Goal: Task Accomplishment & Management: Complete application form

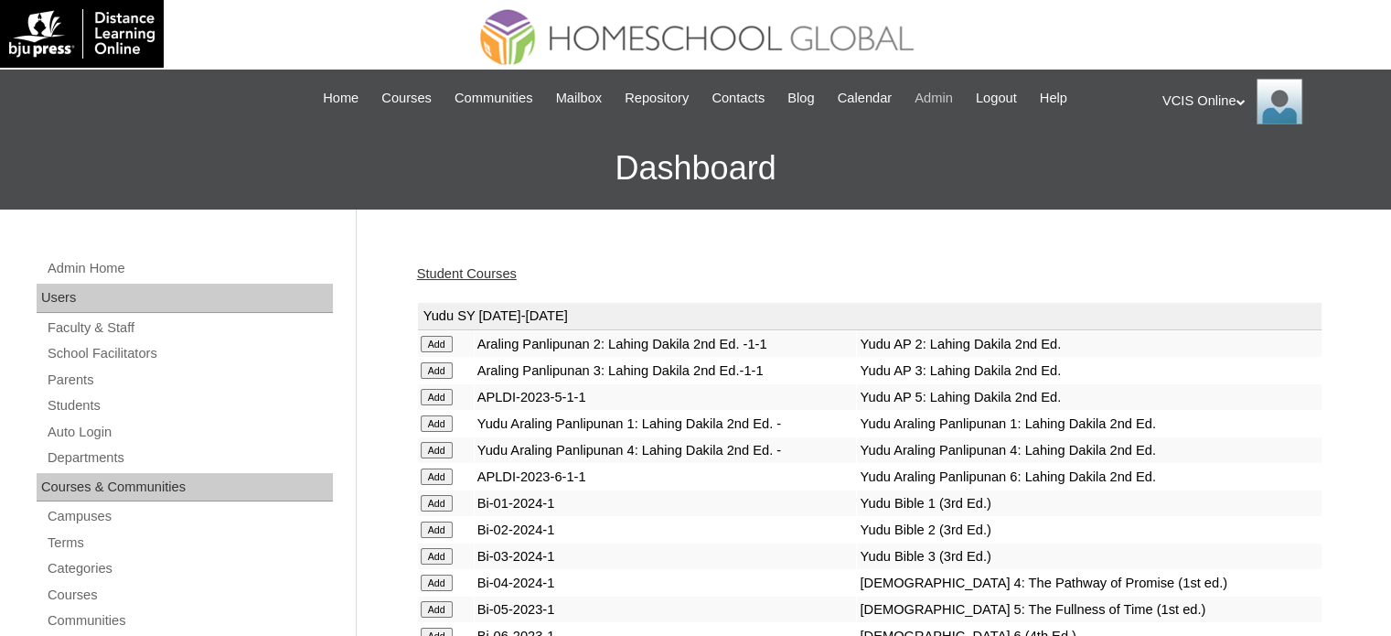
click at [942, 104] on span "Admin" at bounding box center [934, 98] width 38 height 21
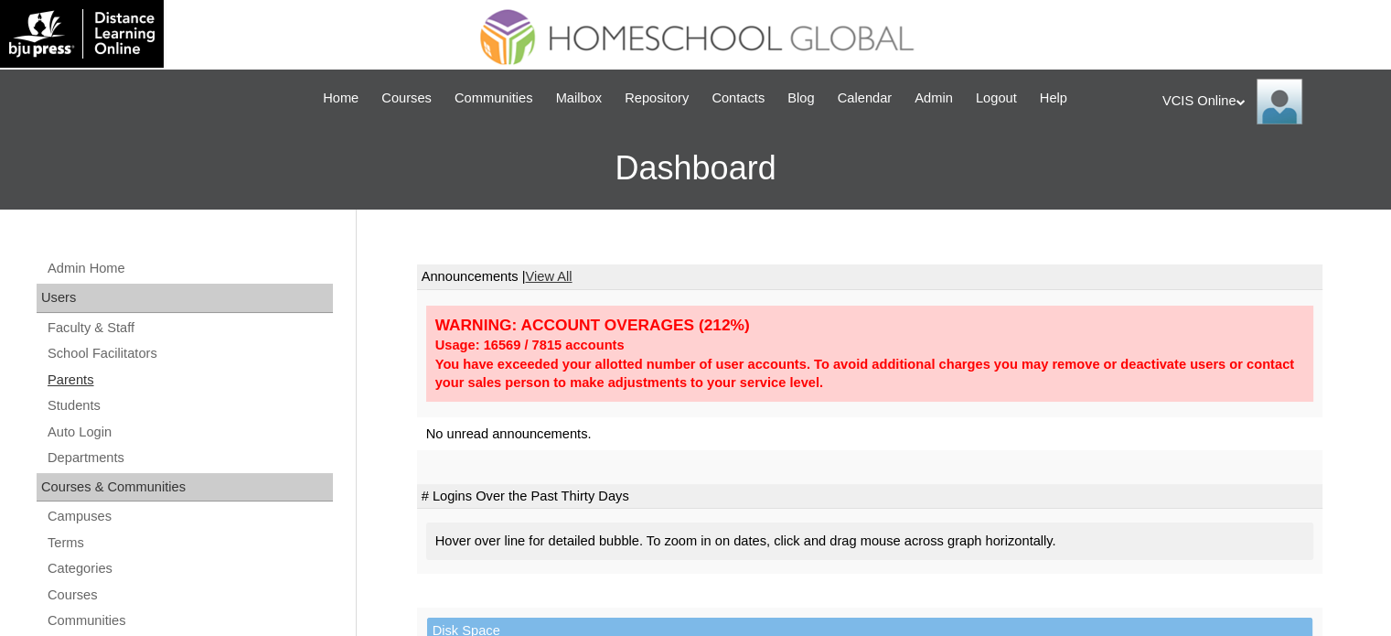
click at [113, 384] on link "Parents" at bounding box center [189, 380] width 287 height 23
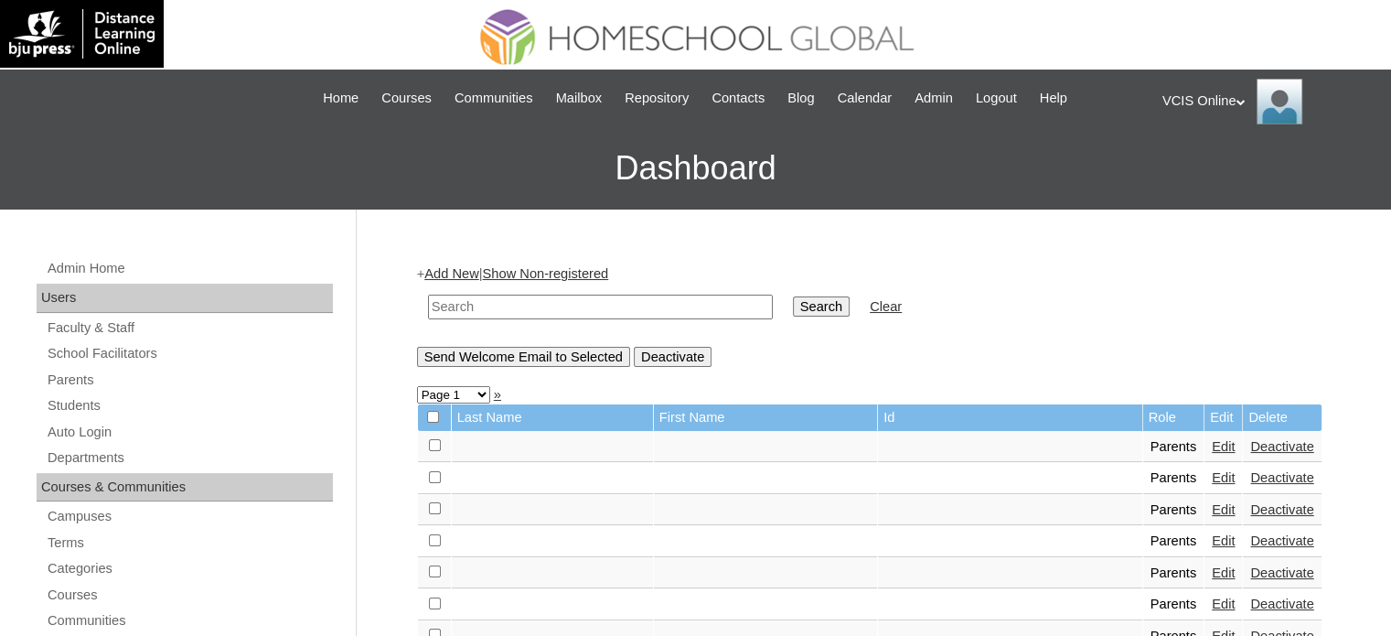
click at [462, 285] on td at bounding box center [600, 306] width 363 height 43
click at [461, 285] on td at bounding box center [600, 306] width 363 height 43
click at [470, 275] on link "Add New" at bounding box center [451, 273] width 54 height 15
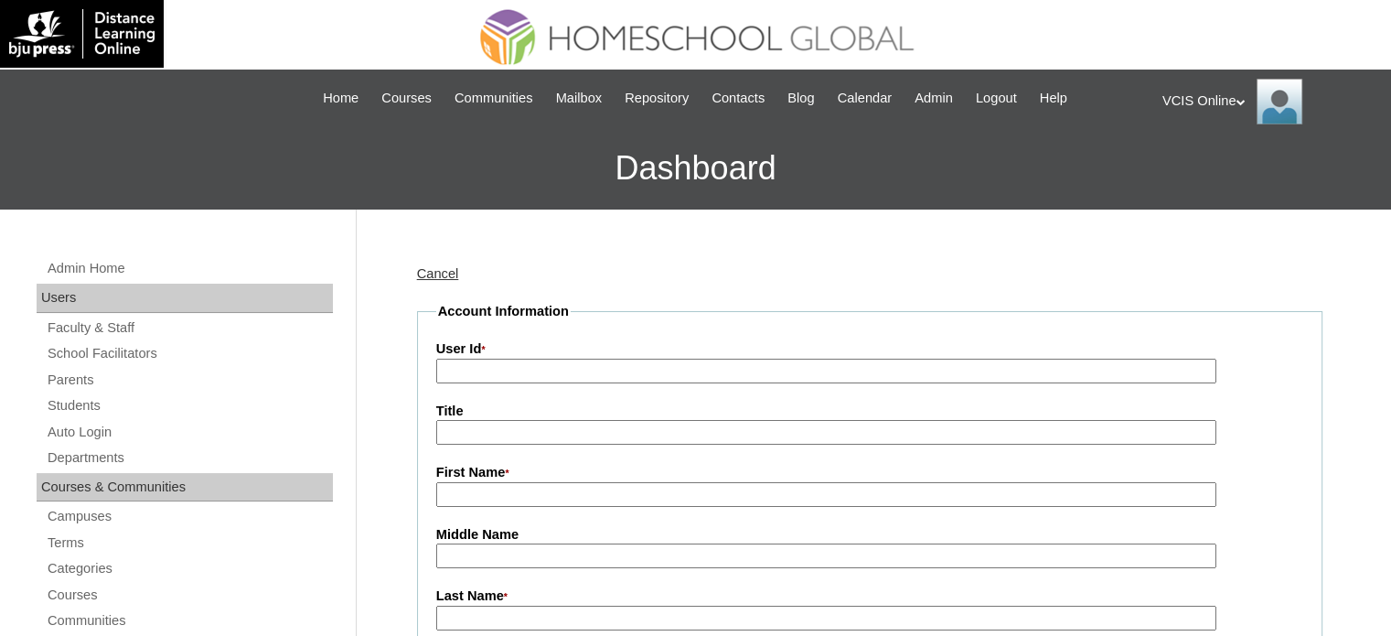
click at [519, 372] on input "User Id *" at bounding box center [826, 370] width 780 height 25
paste input "VCIS019-5C-PA2025"
type input "VCIS019-5C-PA2025"
click at [484, 494] on input "First Name *" at bounding box center [826, 494] width 780 height 25
paste input "Mary Magdalene Bautista Visconde"
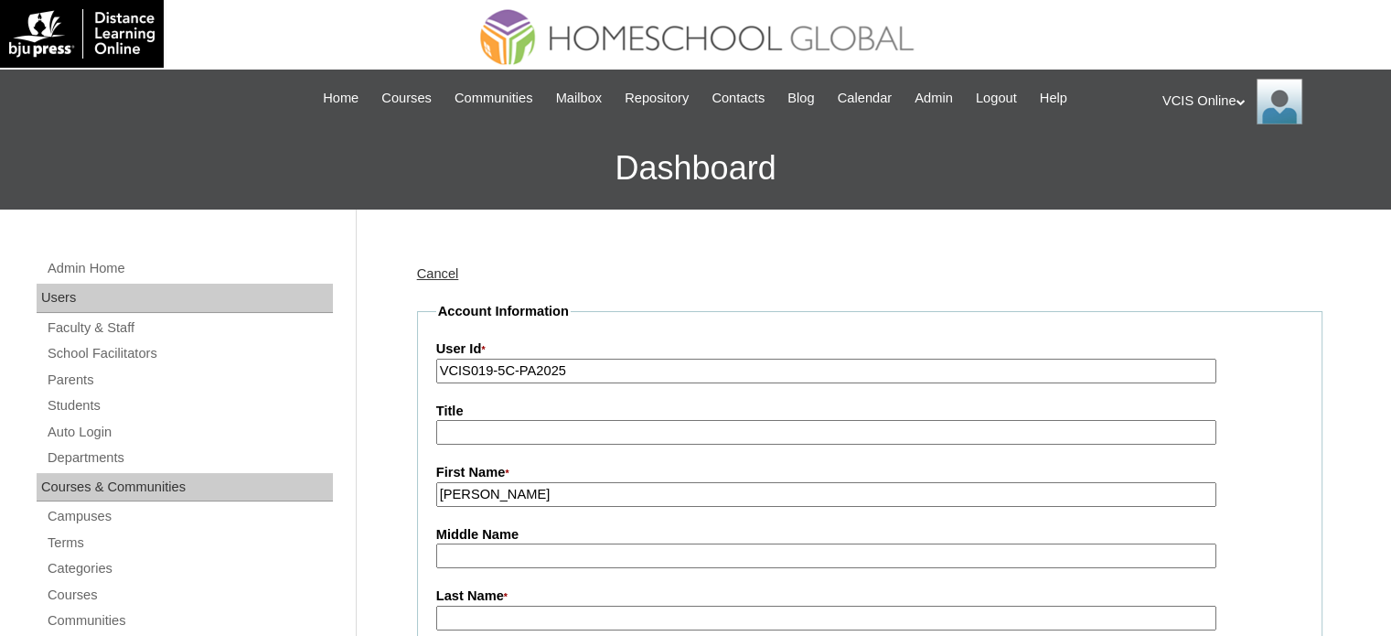
drag, startPoint x: 562, startPoint y: 488, endPoint x: 607, endPoint y: 493, distance: 45.0
click at [607, 493] on input "Mary Magdalene Bautista Visconde" at bounding box center [826, 494] width 780 height 25
click at [555, 496] on input "Mary Magdalene Bautista Visconde" at bounding box center [826, 494] width 780 height 25
drag, startPoint x: 555, startPoint y: 496, endPoint x: 586, endPoint y: 497, distance: 31.1
click at [586, 497] on input "Mary Magdalene Bautista Visconde" at bounding box center [826, 494] width 780 height 25
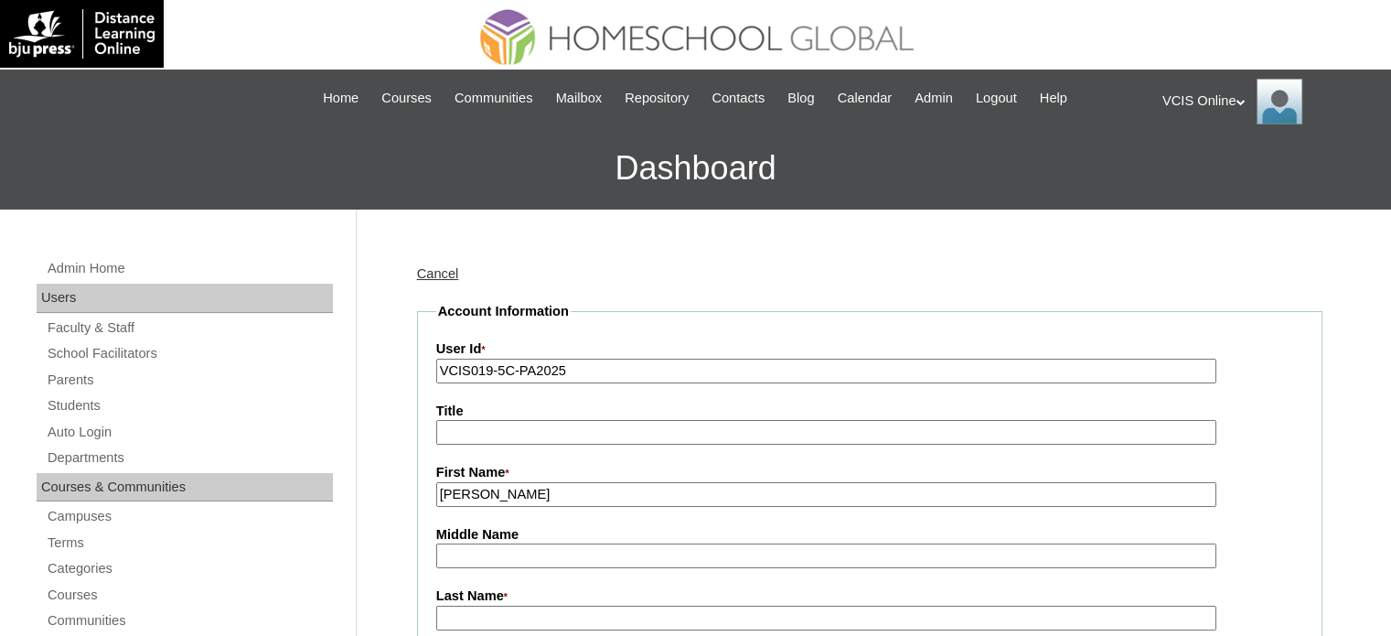
type input "Mary Magdalene Bautista Visconde"
click at [542, 544] on input "Middle Name" at bounding box center [826, 555] width 780 height 25
paste input "Bautista"
type input "Bautista"
click at [455, 613] on input "Last Name *" at bounding box center [826, 617] width 780 height 25
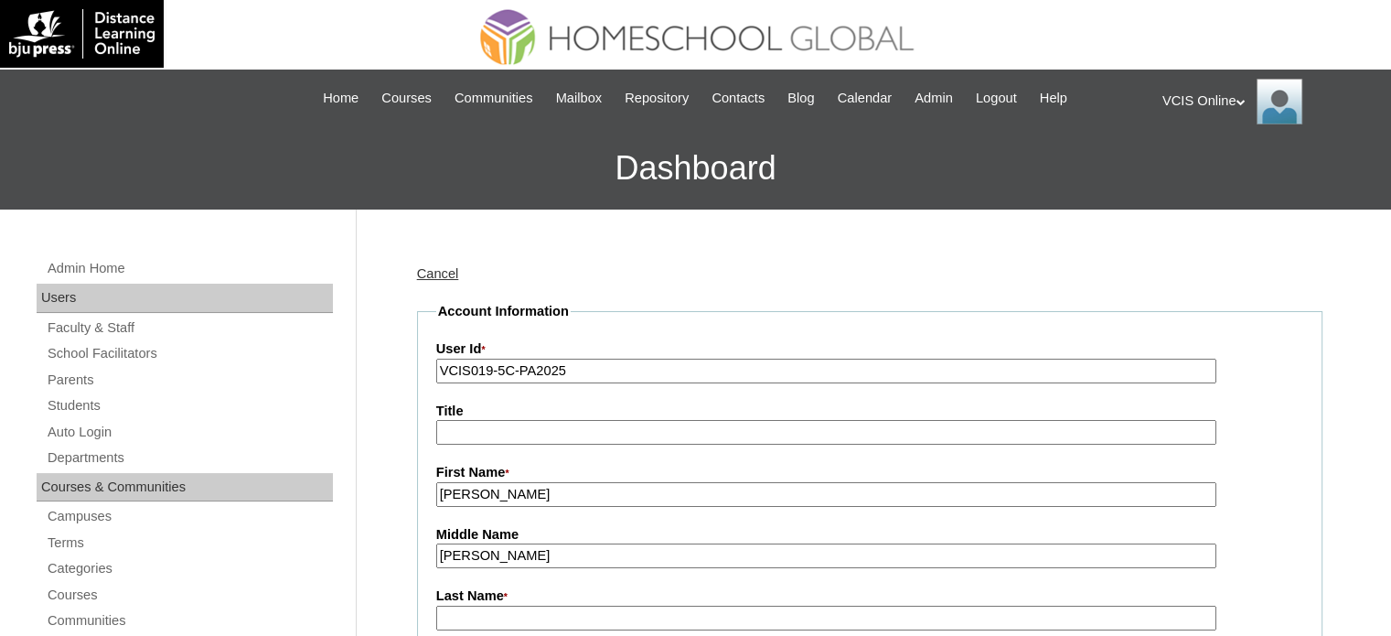
click at [728, 493] on input "Mary Magdalene Bautista Visconde" at bounding box center [826, 494] width 780 height 25
drag, startPoint x: 728, startPoint y: 493, endPoint x: 618, endPoint y: 490, distance: 109.8
click at [618, 490] on input "Mary Magdalene Bautista Visconde" at bounding box center [826, 494] width 780 height 25
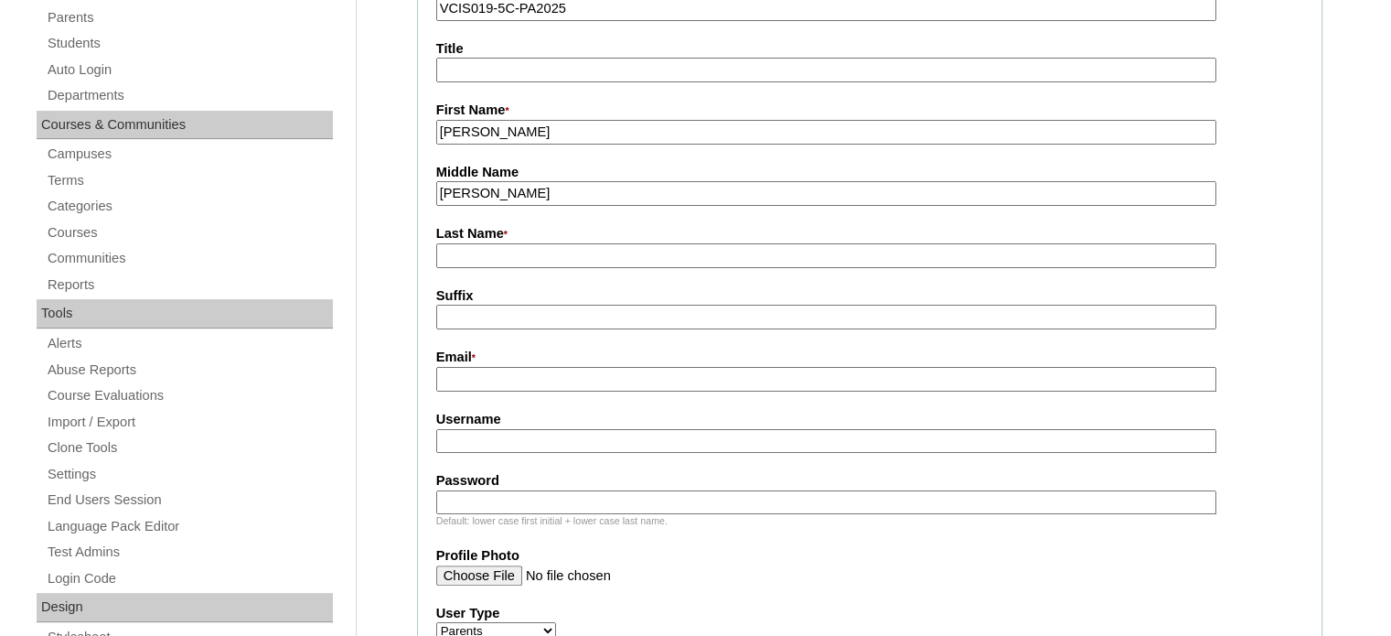
scroll to position [366, 0]
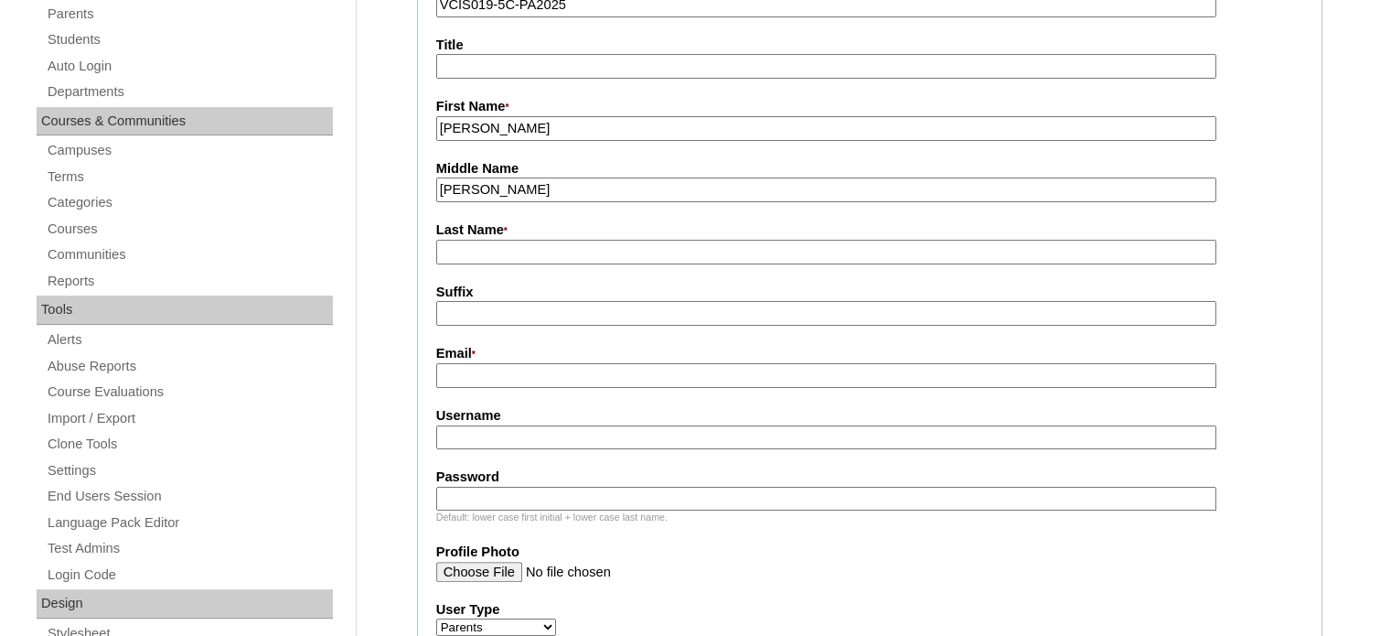
click at [540, 252] on input "Last Name *" at bounding box center [826, 252] width 780 height 25
paste input "Visconde"
type input "Visconde"
drag, startPoint x: 551, startPoint y: 123, endPoint x: 680, endPoint y: 131, distance: 129.2
click at [680, 131] on input "Mary Magdalene Bautista Visconde" at bounding box center [826, 128] width 780 height 25
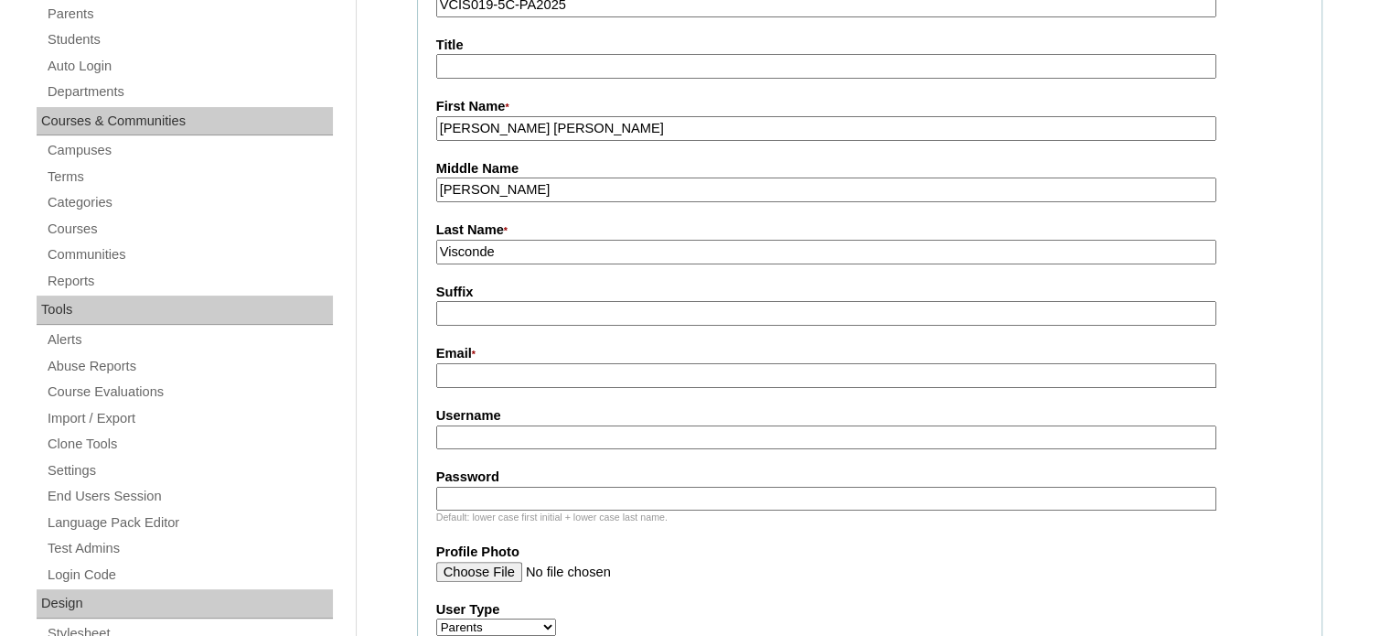
type input "Mary Magdalene"
click at [543, 188] on input "Bautista" at bounding box center [826, 189] width 780 height 25
click at [545, 235] on label "Last Name *" at bounding box center [869, 230] width 867 height 20
click at [545, 240] on input "Visconde" at bounding box center [826, 252] width 780 height 25
type input "Visconde (2025)"
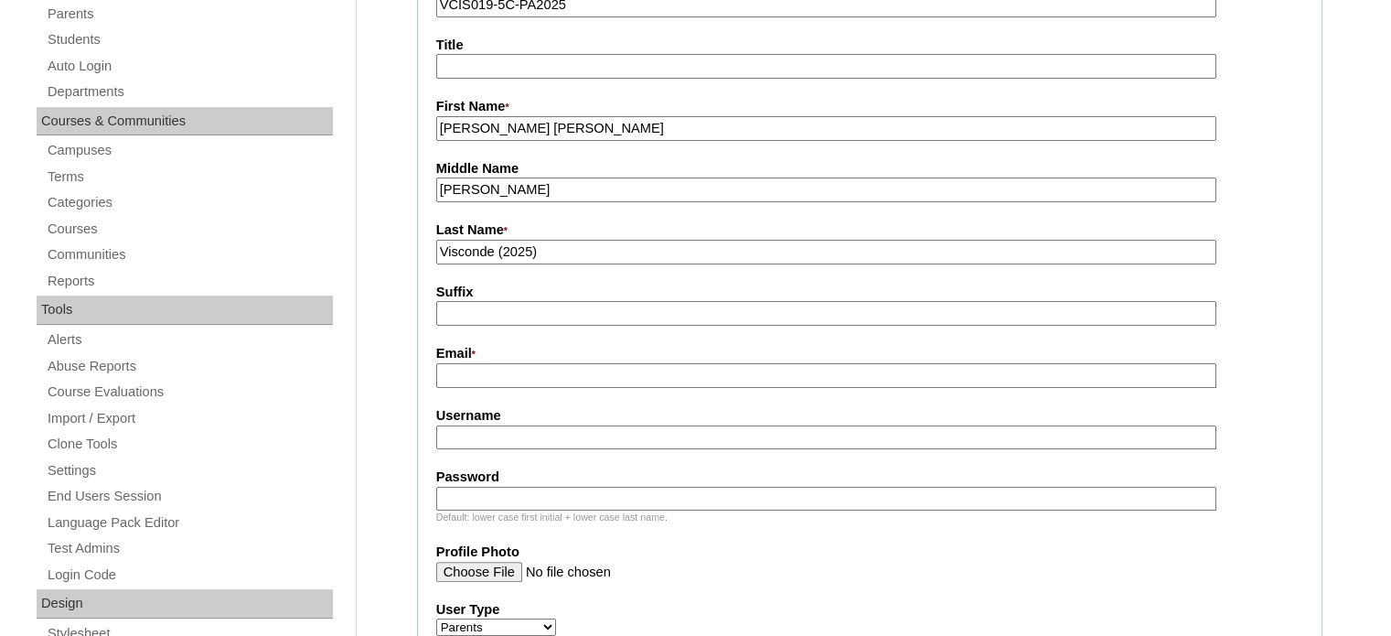
click at [492, 358] on label "Email *" at bounding box center [869, 354] width 867 height 20
click at [492, 363] on input "Email *" at bounding box center [826, 375] width 780 height 25
paste input "madelbautista56@gmail.com"
type input "madelbautista56@gmail.com"
click at [502, 431] on input "Username" at bounding box center [826, 437] width 780 height 25
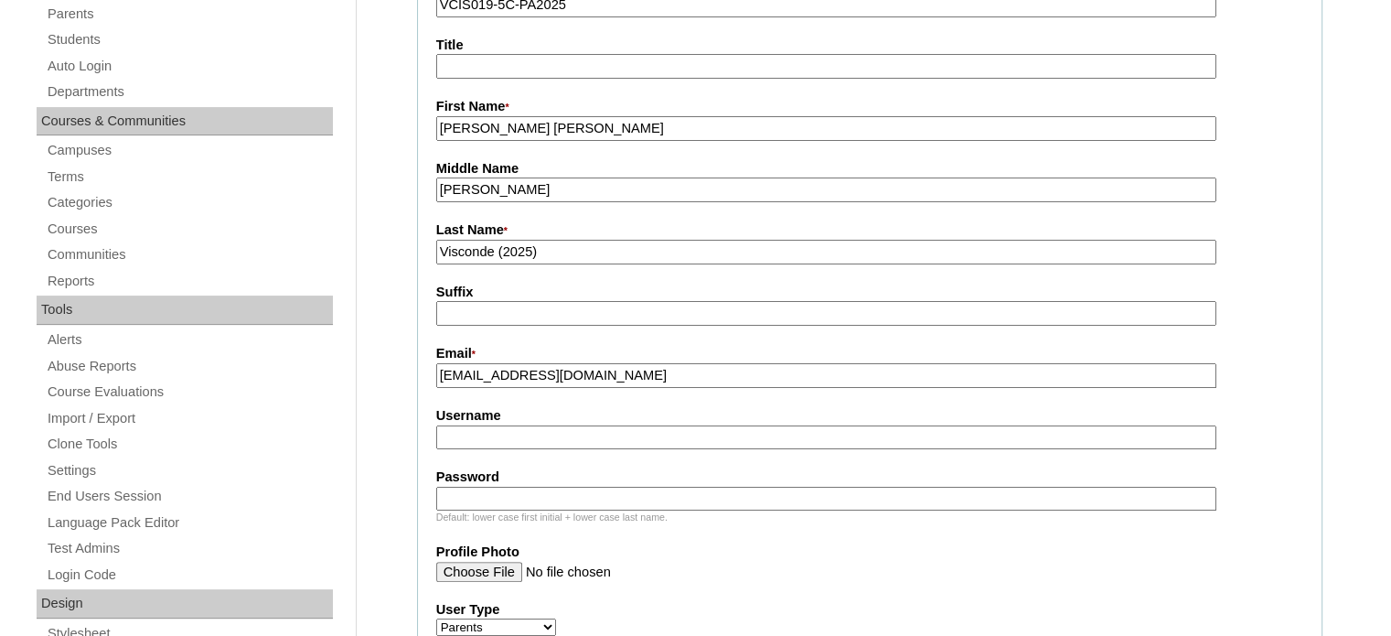
paste input "mvisconde2025"
type input "mvisconde2025"
click at [477, 487] on input "Password" at bounding box center [826, 499] width 780 height 25
paste input "aHcOVT"
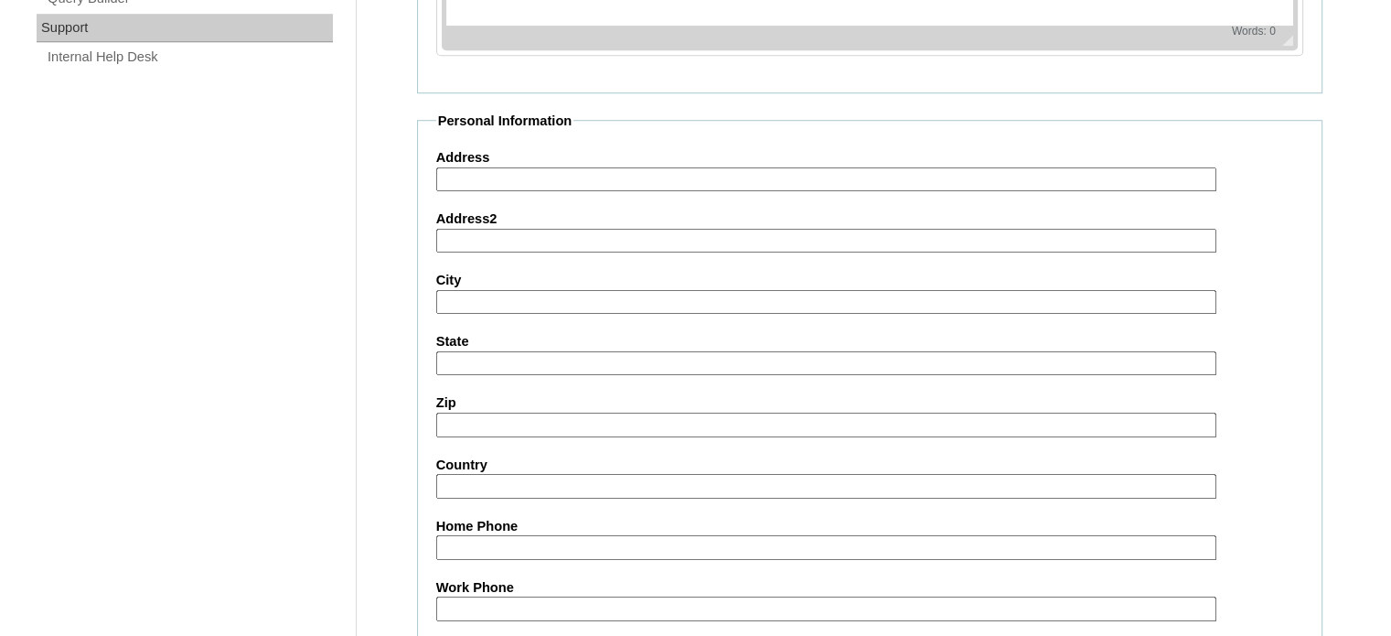
scroll to position [1817, 0]
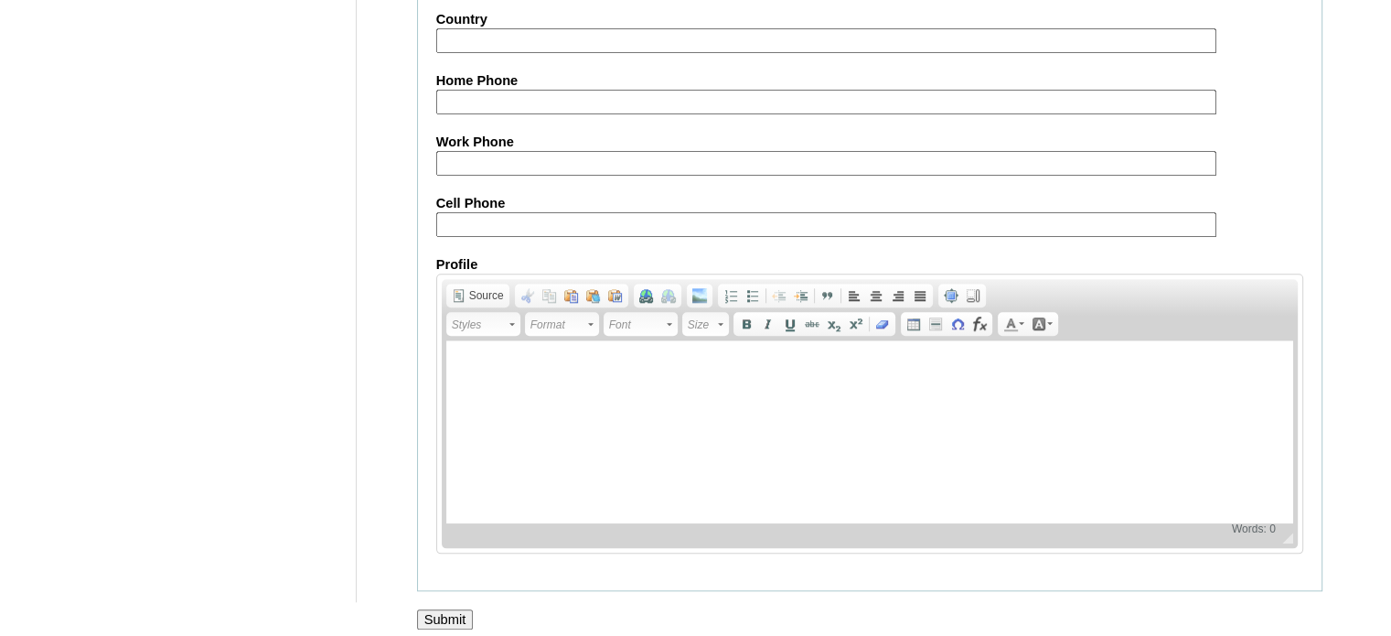
type input "aHcOVT"
click at [444, 609] on input "Submit" at bounding box center [445, 619] width 57 height 20
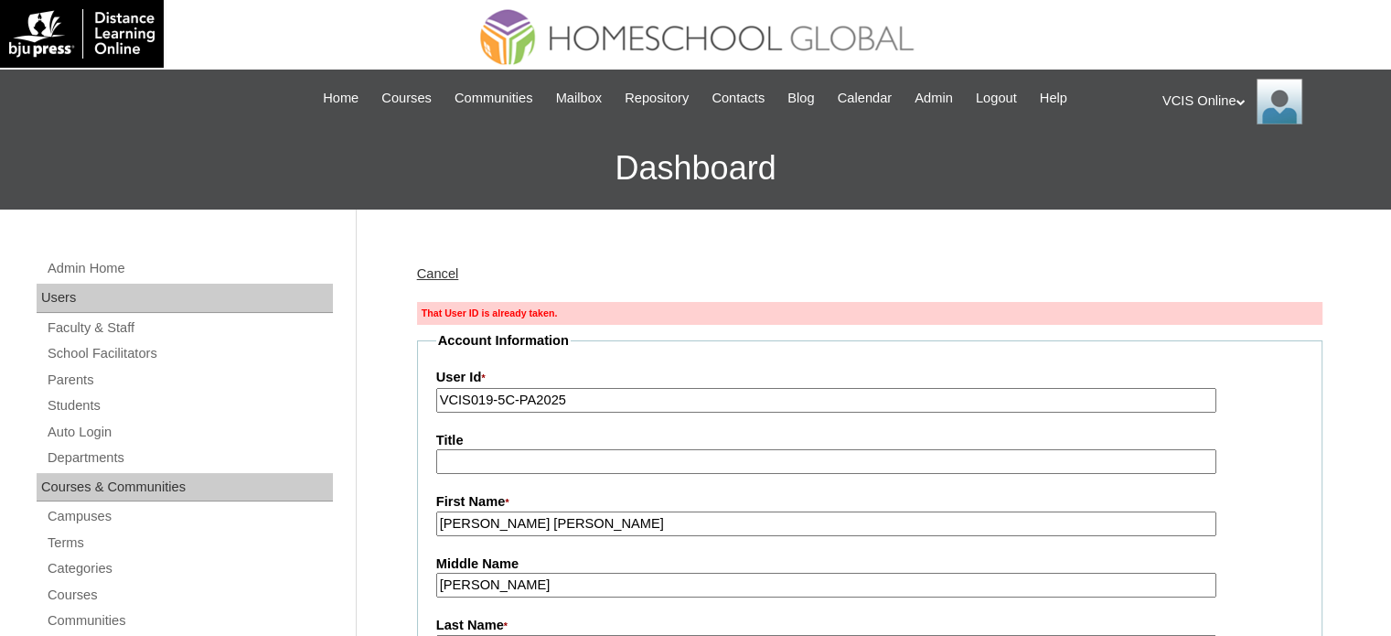
drag, startPoint x: 570, startPoint y: 402, endPoint x: 441, endPoint y: 383, distance: 130.4
click at [441, 383] on div "User Id * VCIS019-5C-PA2025" at bounding box center [869, 390] width 867 height 44
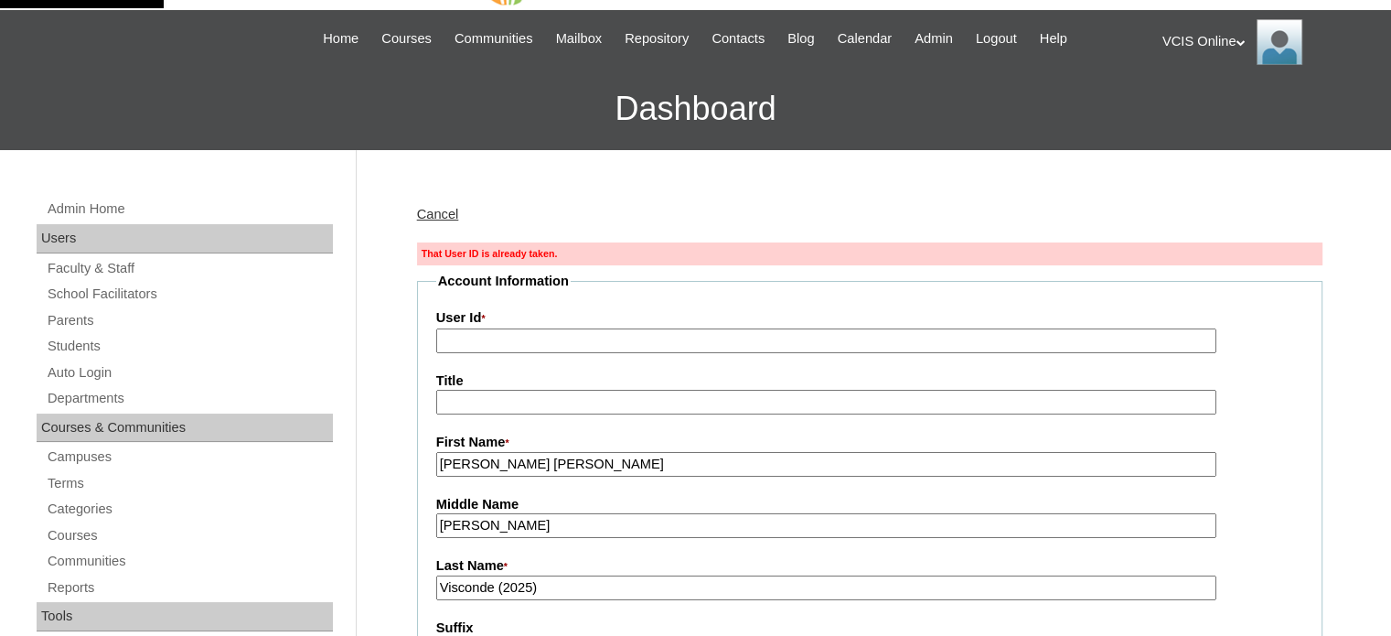
scroll to position [91, 0]
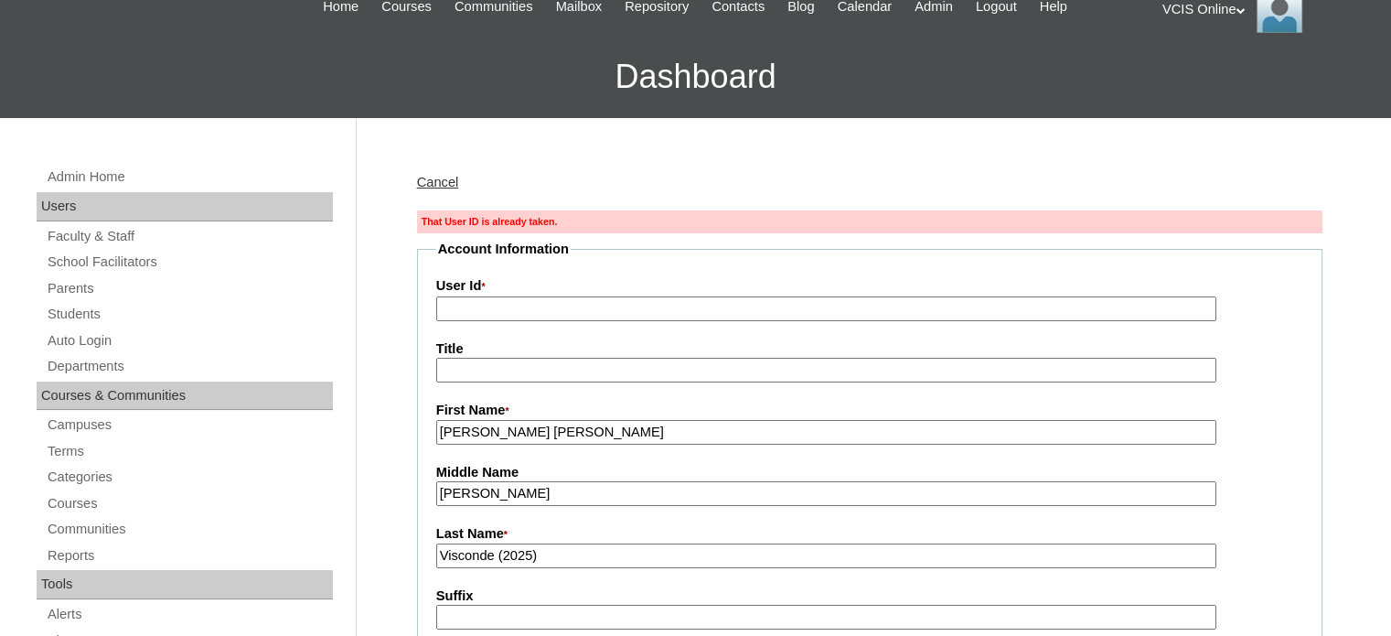
click at [452, 186] on link "Cancel" at bounding box center [438, 182] width 42 height 15
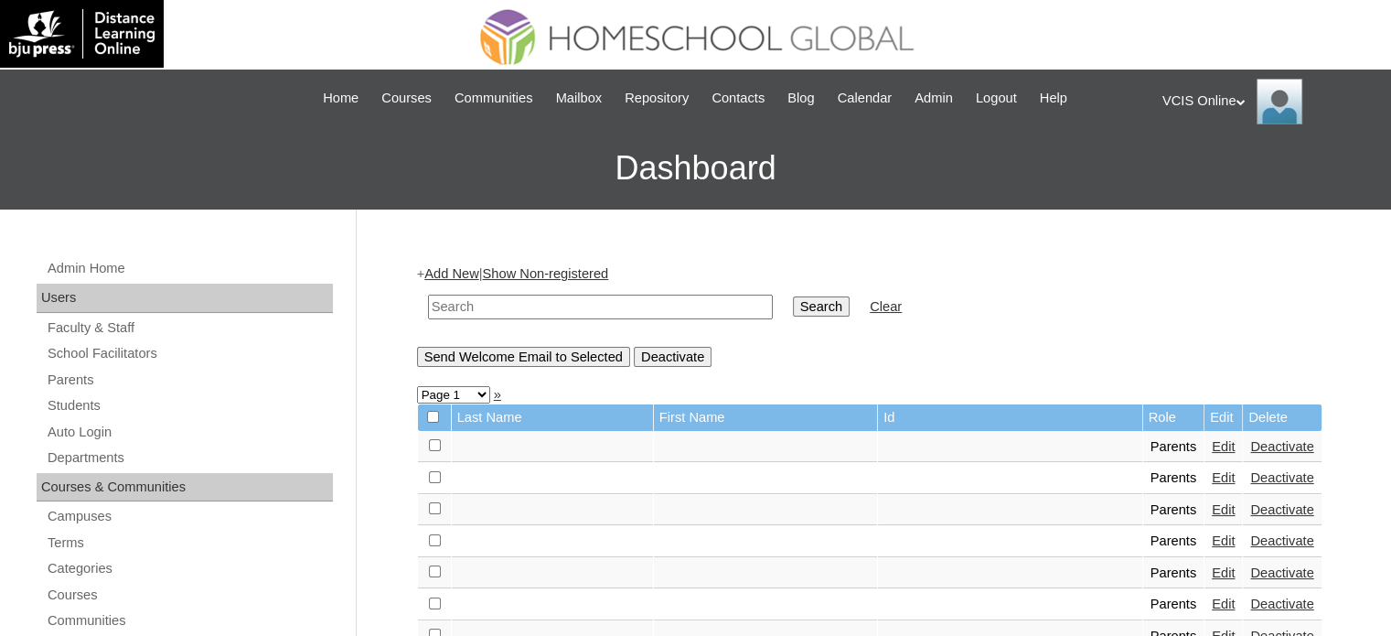
click at [487, 298] on input "text" at bounding box center [600, 306] width 345 height 25
paste input "VCIS019-5C-PA2025"
type input "VCIS019-5C-PA2025"
click at [793, 305] on input "Search" at bounding box center [821, 306] width 57 height 20
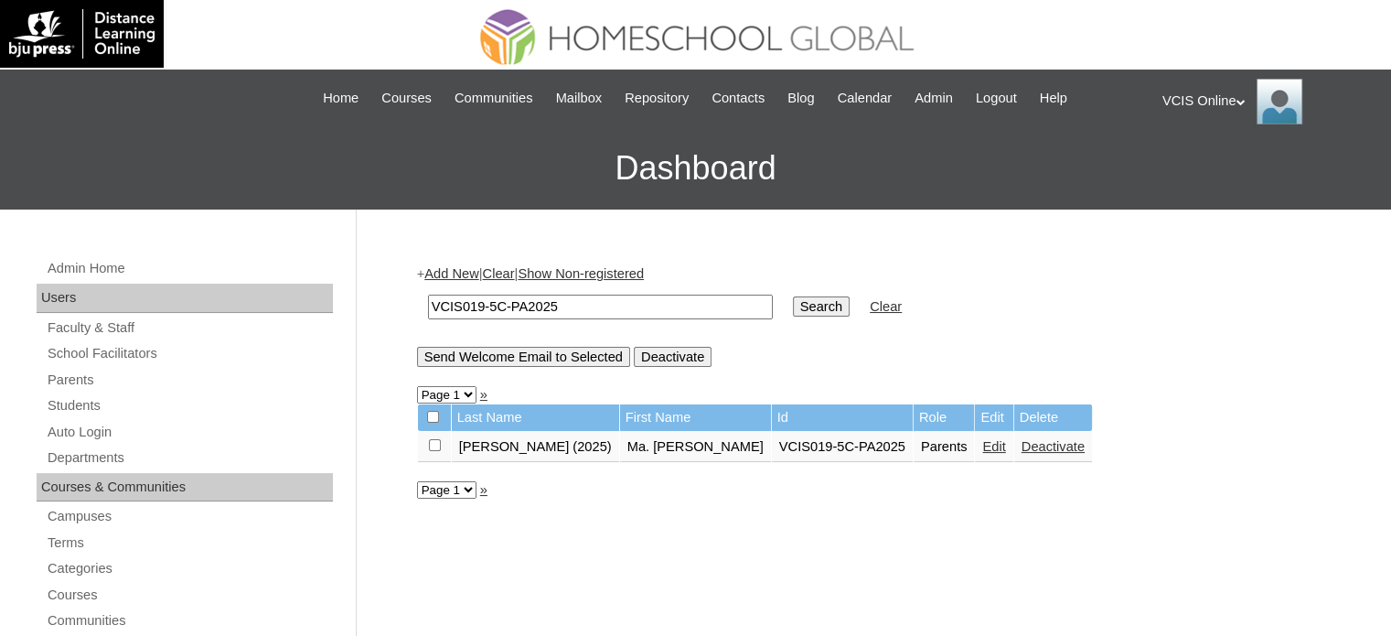
click at [610, 289] on td "VCIS019-5C-PA2025" at bounding box center [600, 306] width 363 height 43
click at [626, 307] on input "VCIS019-5C-PA2025" at bounding box center [600, 306] width 345 height 25
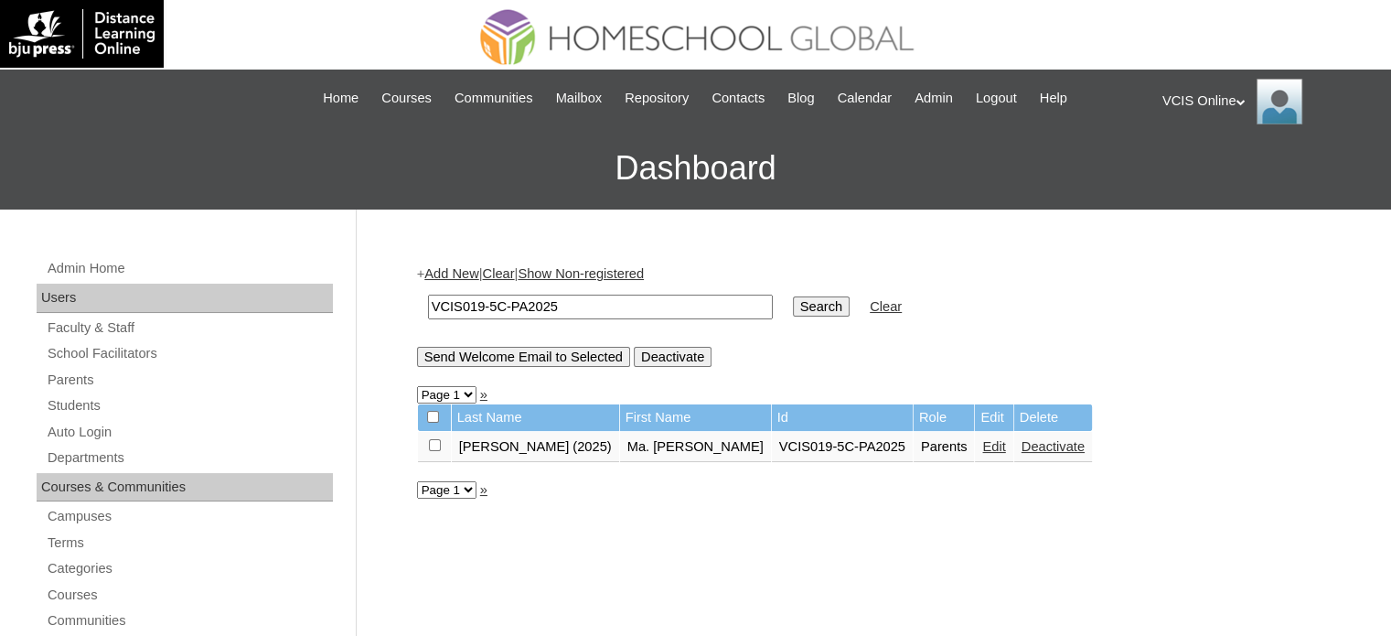
click at [626, 307] on input "VCIS019-5C-PA2025" at bounding box center [600, 306] width 345 height 25
paste input "VCIS020-5C-PA2025"
type input "VCIS020-5C-PA2025"
click at [793, 305] on input "Search" at bounding box center [821, 306] width 57 height 20
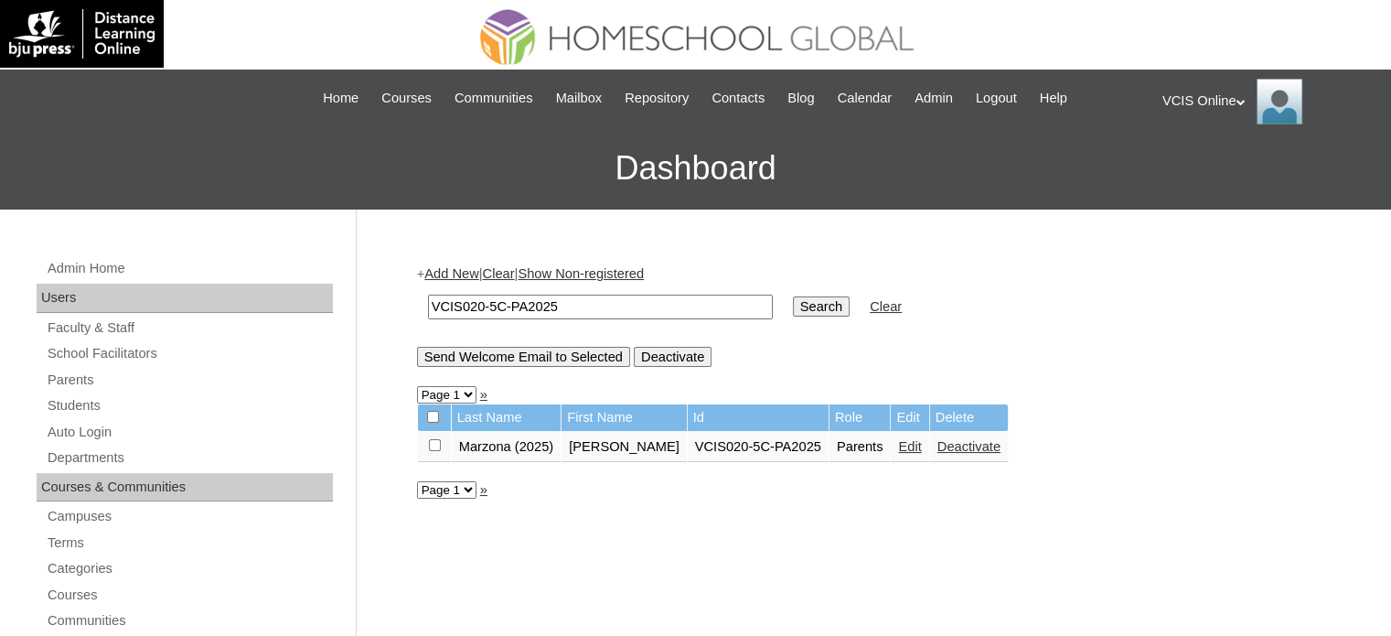
click at [593, 286] on td "VCIS020-5C-PA2025" at bounding box center [600, 306] width 363 height 43
click at [669, 304] on input "VCIS020-5C-PA2025" at bounding box center [600, 306] width 345 height 25
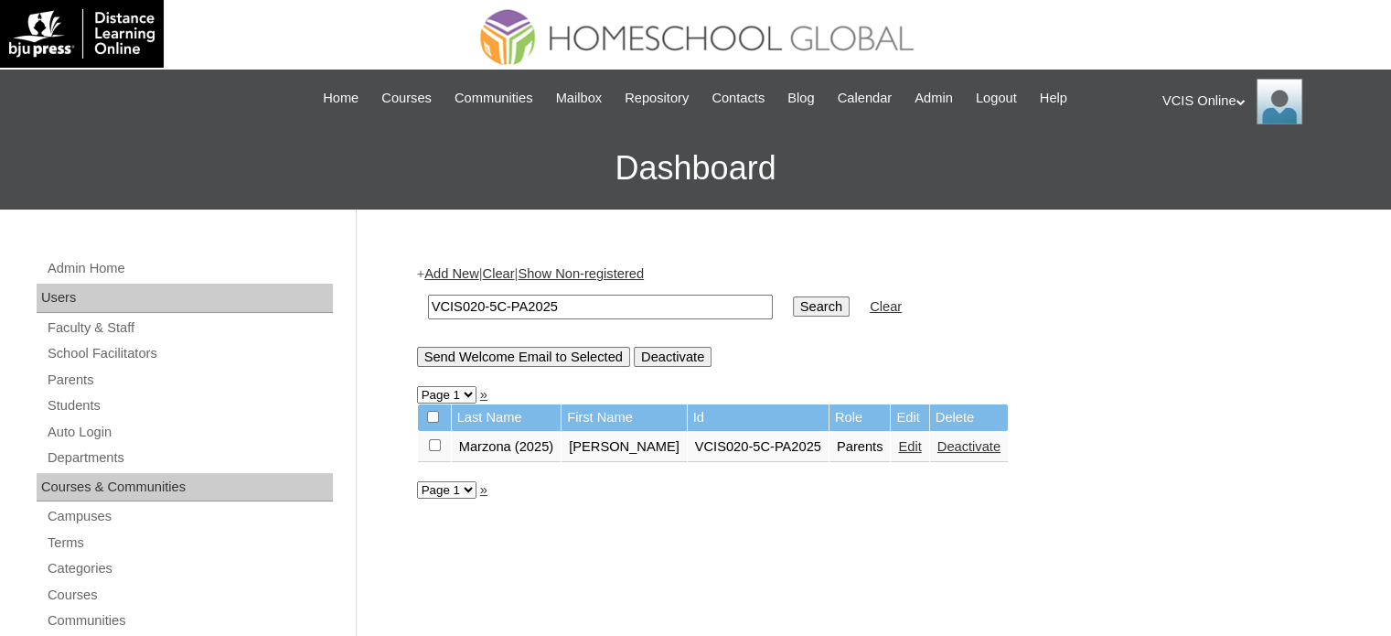
paste input "2"
type input "VCIS022-5C-PA2025"
click at [793, 307] on input "Search" at bounding box center [821, 306] width 57 height 20
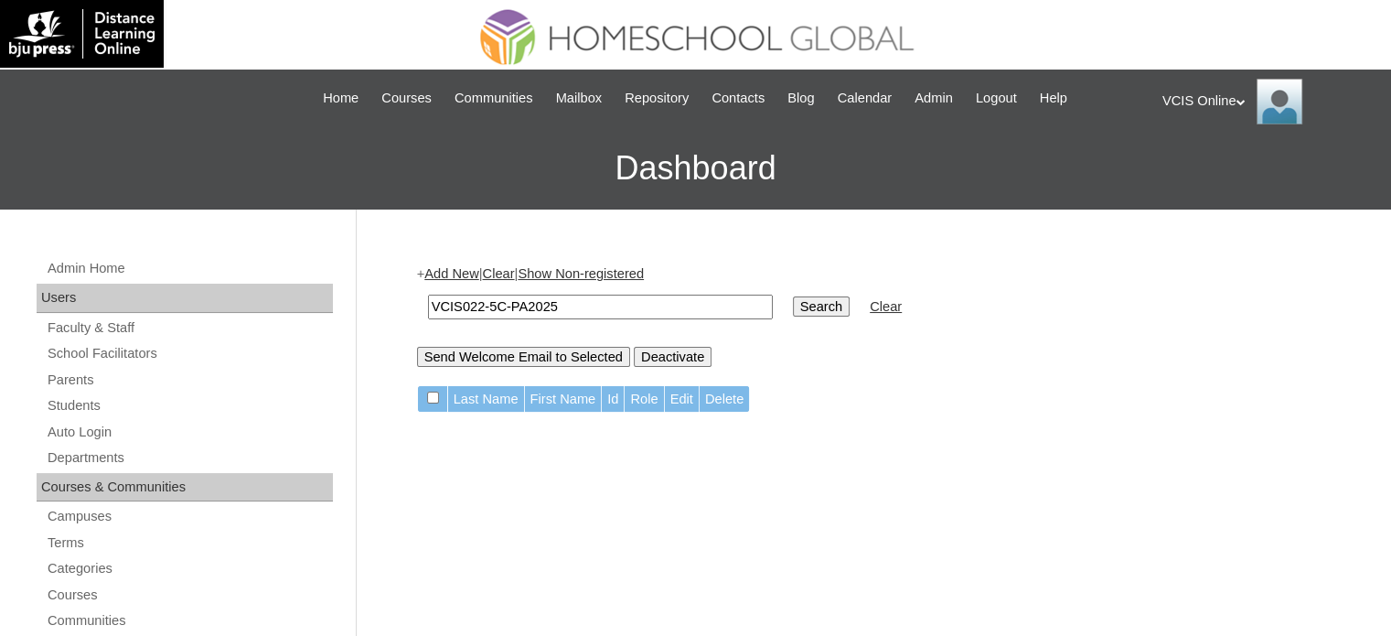
click at [450, 277] on link "Add New" at bounding box center [451, 273] width 54 height 15
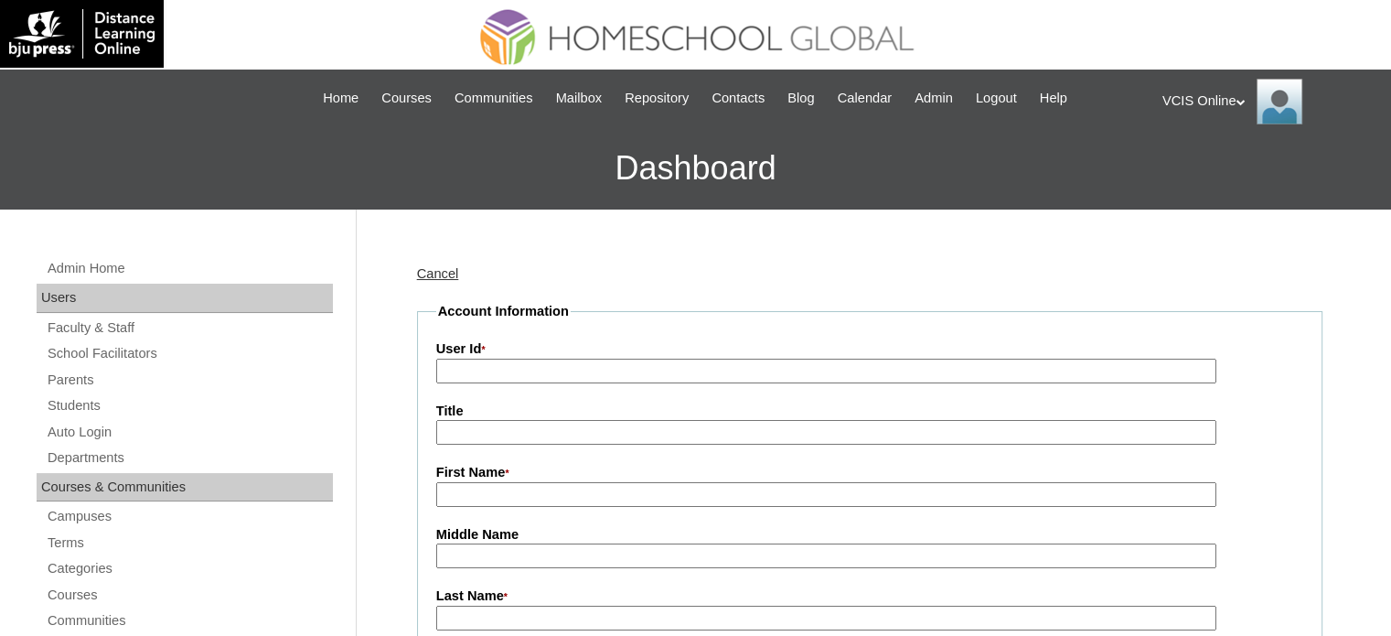
click at [516, 364] on input "User Id *" at bounding box center [826, 370] width 780 height 25
paste input "VCIS022-5C-PA2025"
type input "VCIS022-5C-PA2025"
click at [493, 493] on input "First Name *" at bounding box center [826, 494] width 780 height 25
paste input "[PERSON_NAME]"
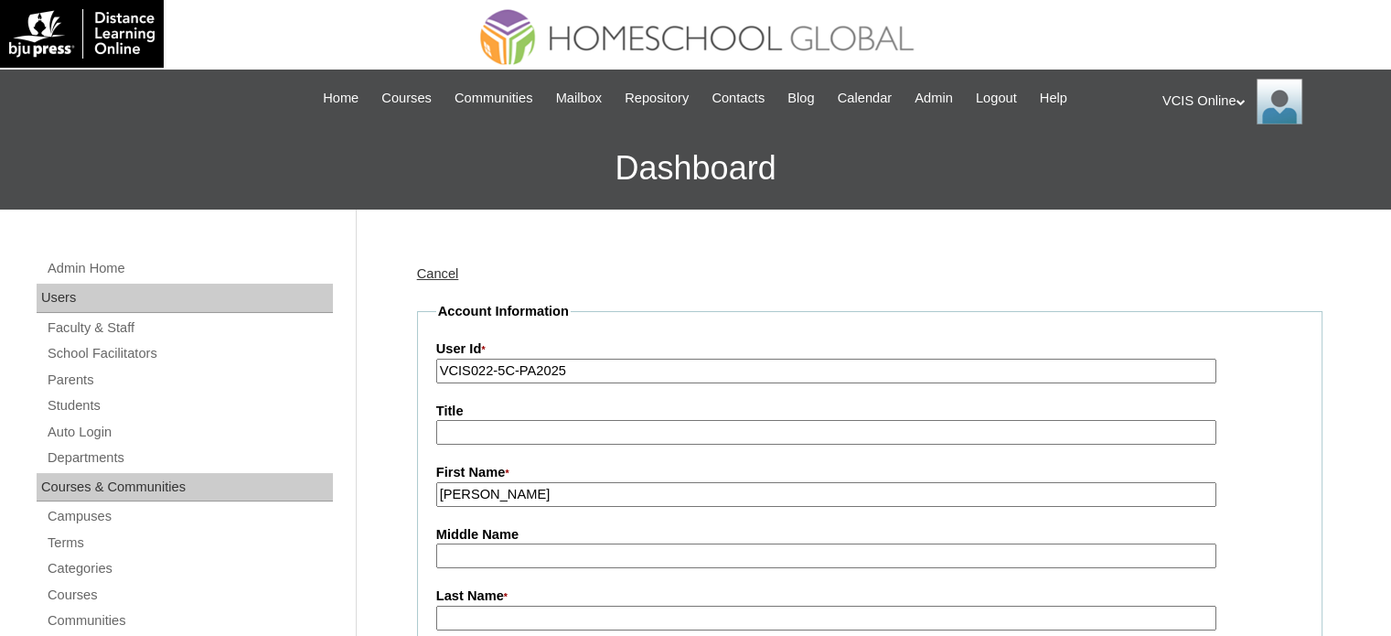
click at [563, 493] on input "[PERSON_NAME]" at bounding box center [826, 494] width 780 height 25
drag, startPoint x: 558, startPoint y: 493, endPoint x: 605, endPoint y: 500, distance: 47.2
click at [605, 500] on input "[PERSON_NAME]" at bounding box center [826, 494] width 780 height 25
type input "[PERSON_NAME]"
click at [531, 540] on label "Middle Name" at bounding box center [869, 534] width 867 height 19
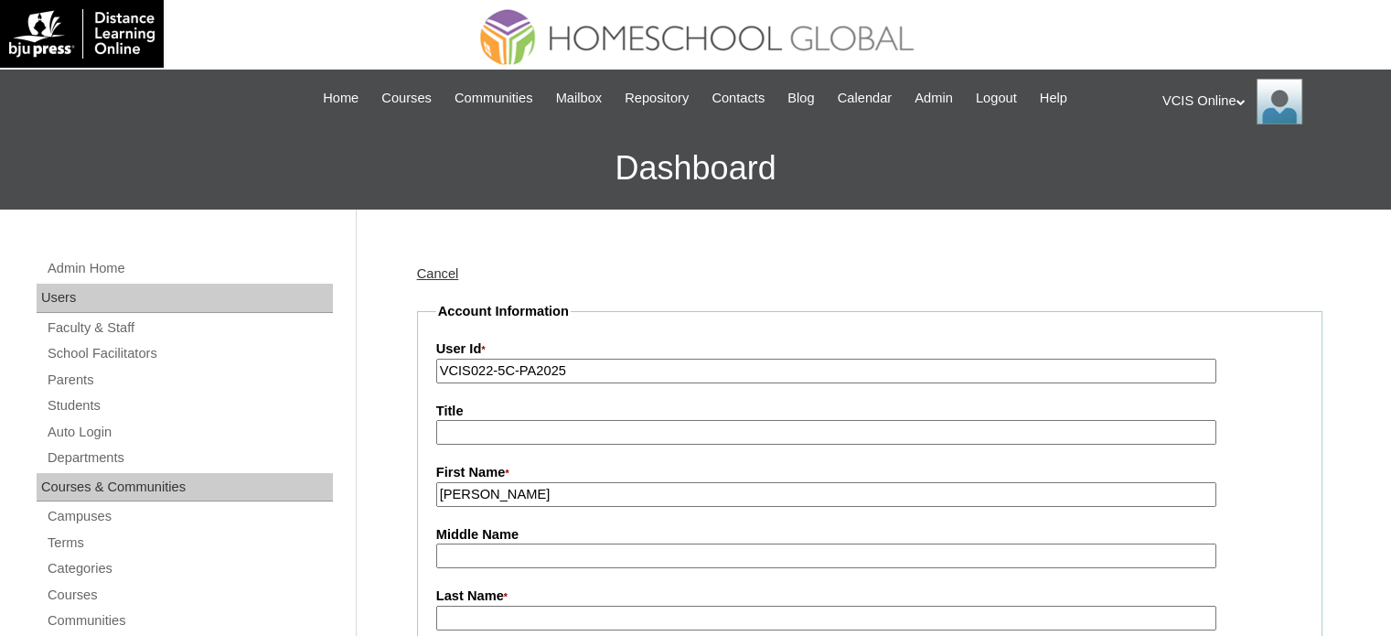
click at [531, 543] on input "Middle Name" at bounding box center [826, 555] width 780 height 25
click at [527, 550] on input "Middle Name" at bounding box center [826, 555] width 780 height 25
paste input "[PERSON_NAME]"
type input "[PERSON_NAME]"
drag, startPoint x: 610, startPoint y: 490, endPoint x: 675, endPoint y: 495, distance: 65.1
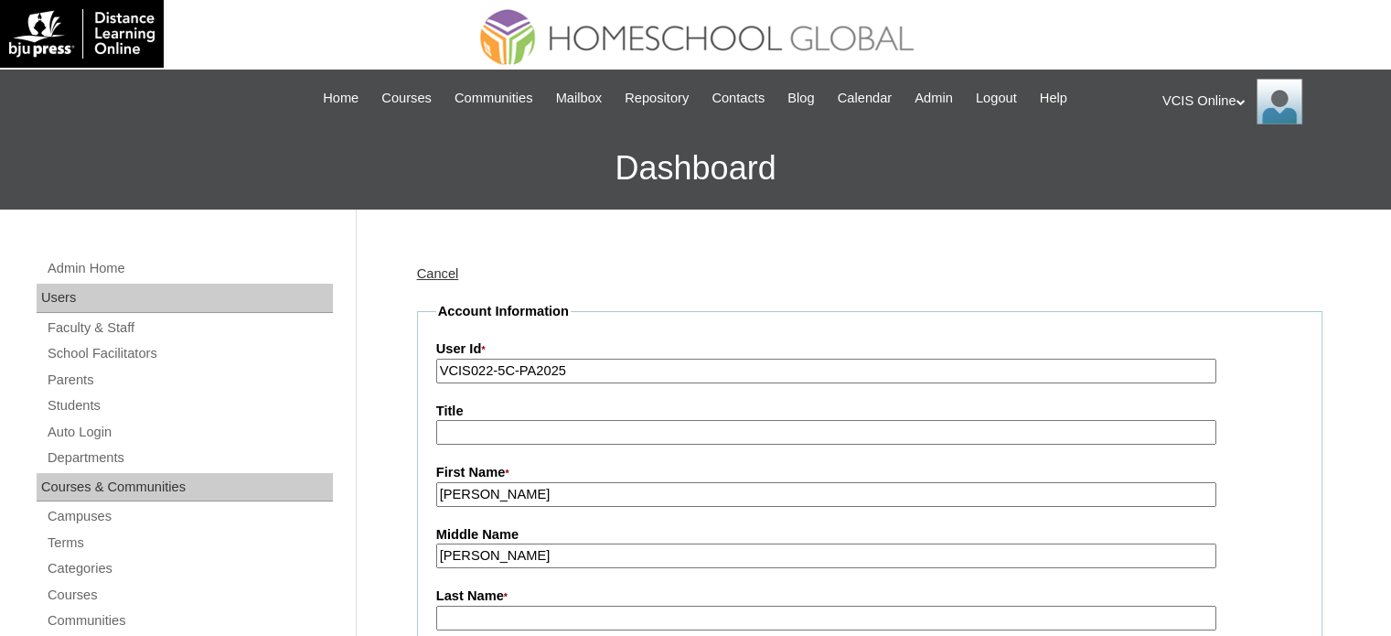
click at [675, 495] on input "[PERSON_NAME]" at bounding box center [826, 494] width 780 height 25
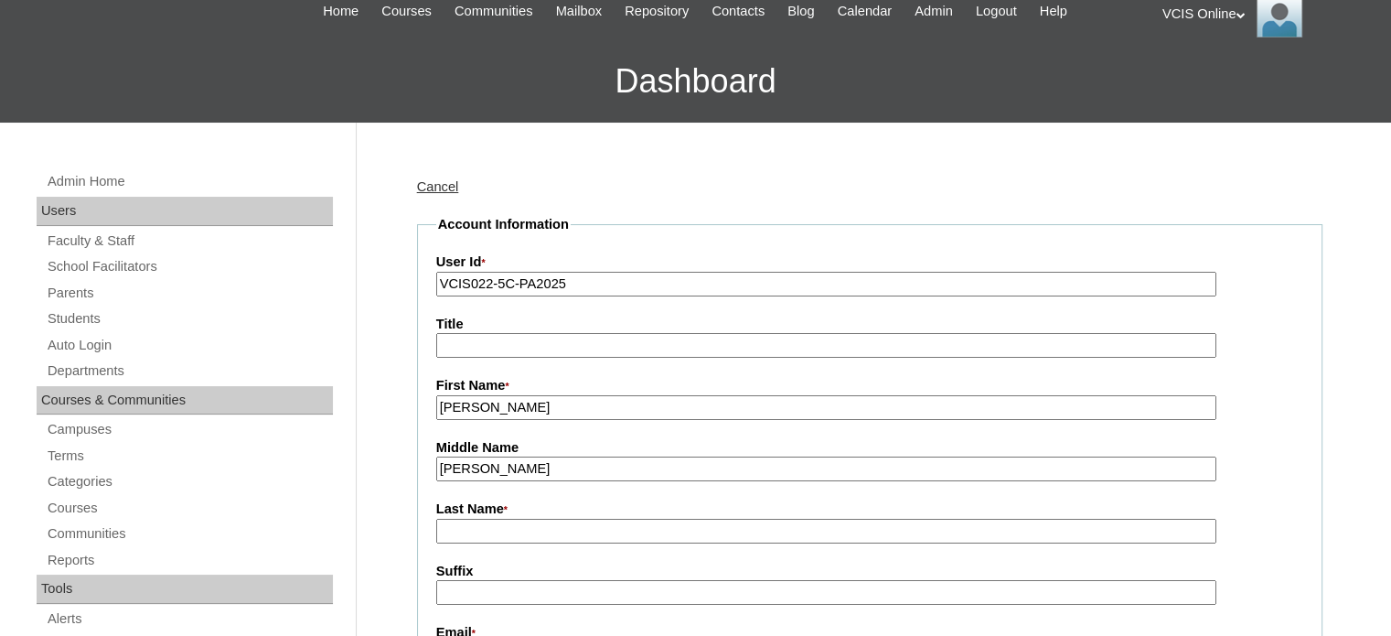
scroll to position [91, 0]
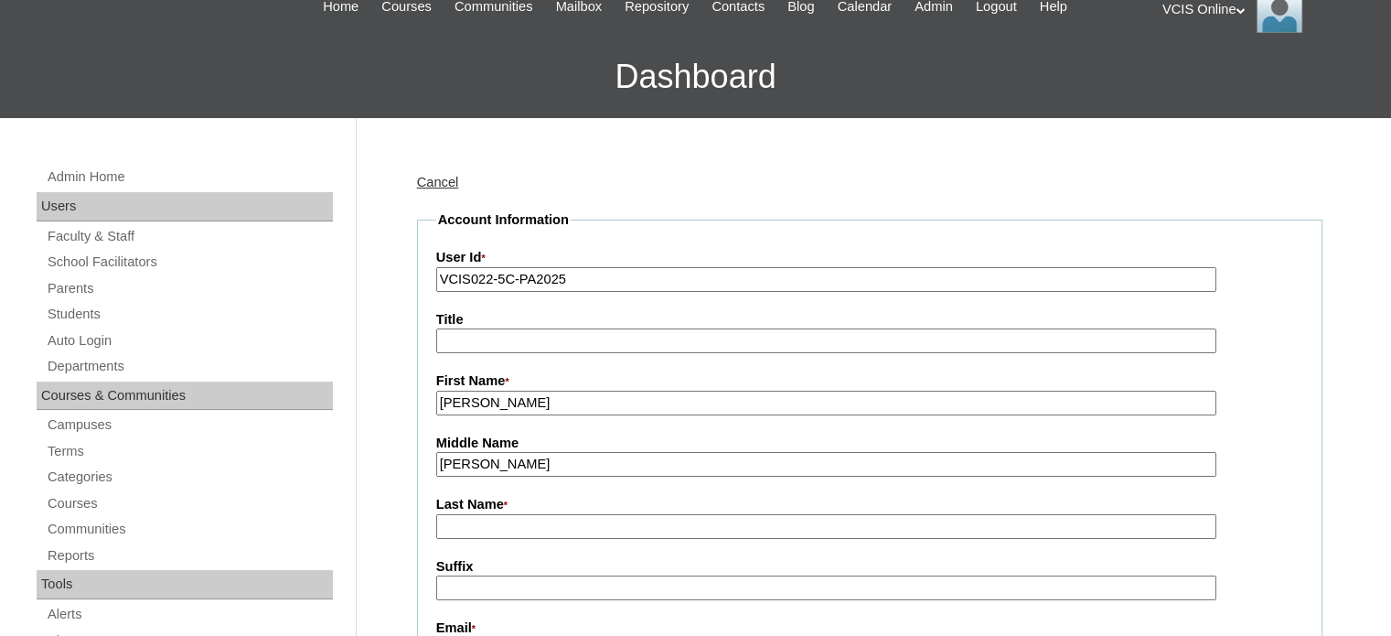
click at [483, 526] on input "Last Name *" at bounding box center [826, 526] width 780 height 25
paste input "Visconde"
type input "Visconde"
drag, startPoint x: 556, startPoint y: 401, endPoint x: 695, endPoint y: 406, distance: 139.1
click at [695, 406] on input "Mary Magdalene Bautista Visconde" at bounding box center [826, 403] width 780 height 25
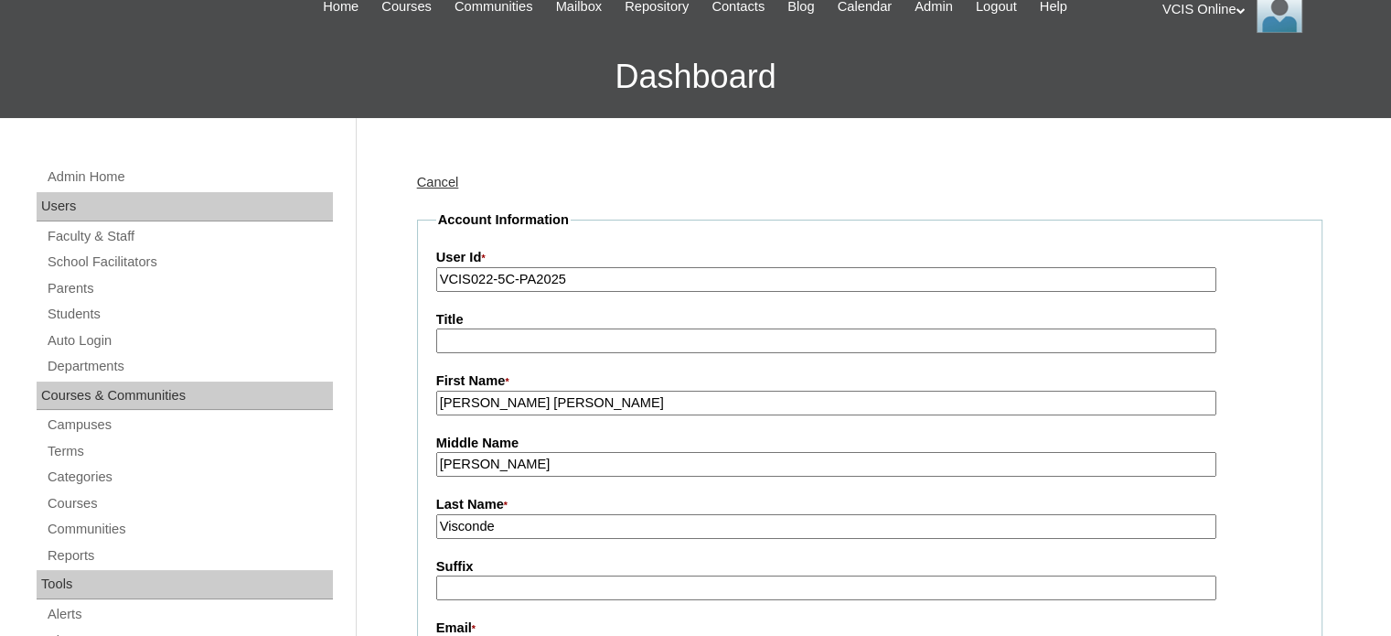
type input "[PERSON_NAME] [PERSON_NAME]"
click at [534, 524] on input "Visconde" at bounding box center [826, 526] width 780 height 25
type input "Visconde (2025)"
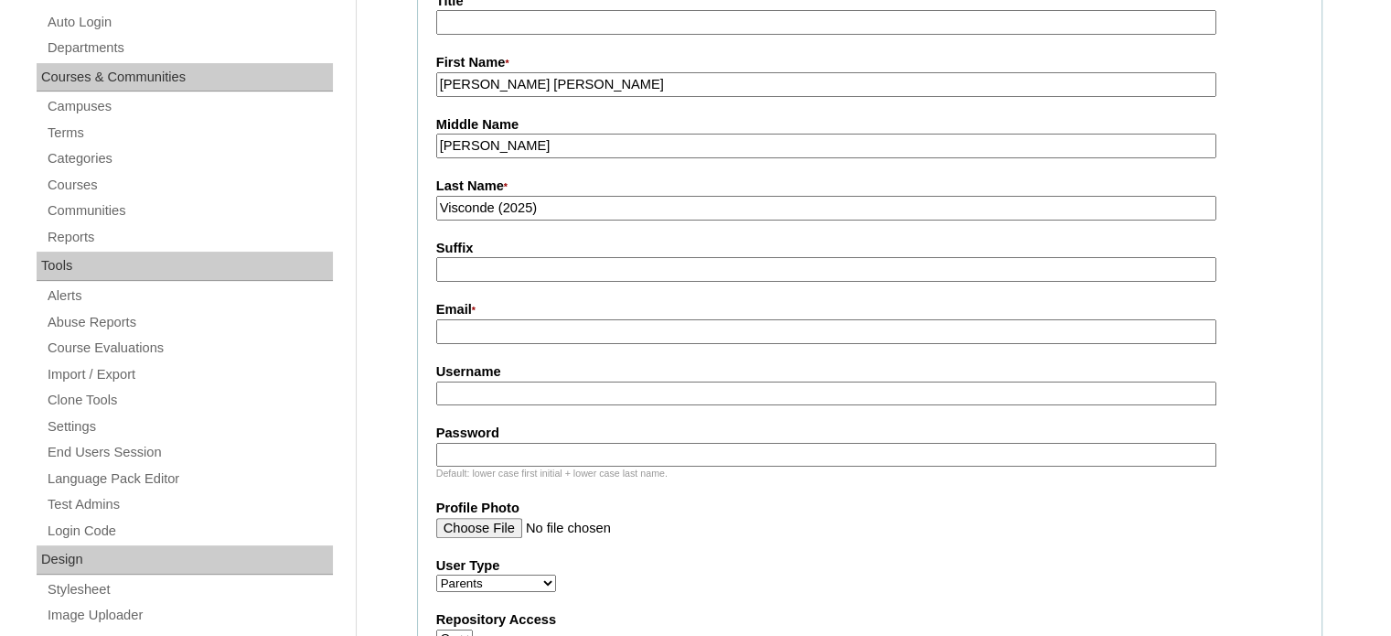
scroll to position [410, 0]
click at [503, 331] on input "Email *" at bounding box center [826, 331] width 780 height 25
paste input "[EMAIL_ADDRESS][DOMAIN_NAME]"
type input "[EMAIL_ADDRESS][DOMAIN_NAME]"
click at [507, 388] on input "Username" at bounding box center [826, 393] width 780 height 25
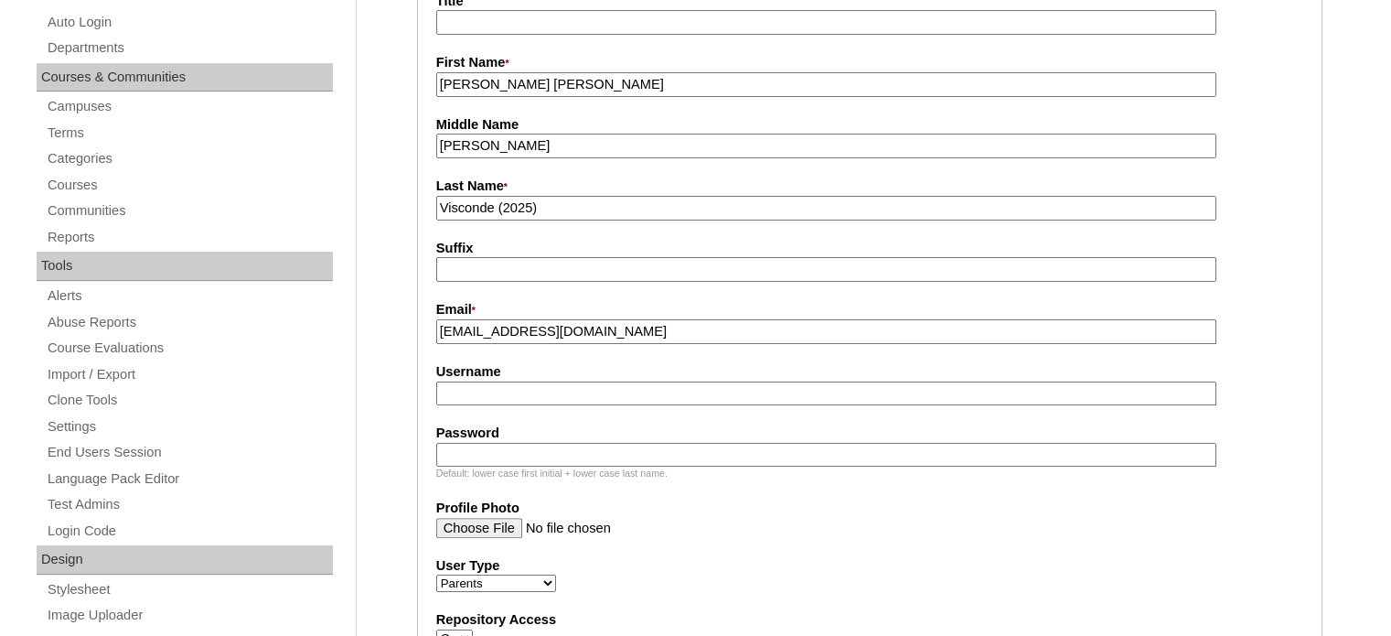
paste input "mvisconde2025"
type input "mvisconde2025"
click at [519, 457] on input "Password" at bounding box center [826, 455] width 780 height 25
paste input "aHcOVT"
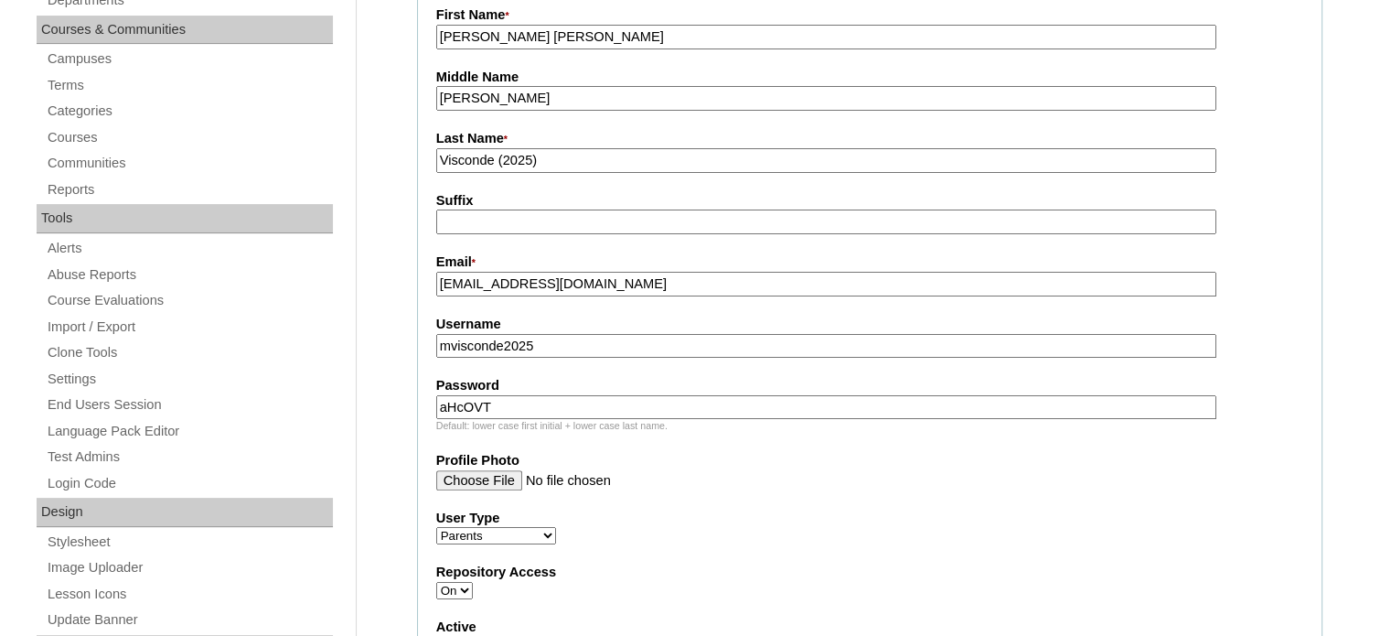
scroll to position [1817, 0]
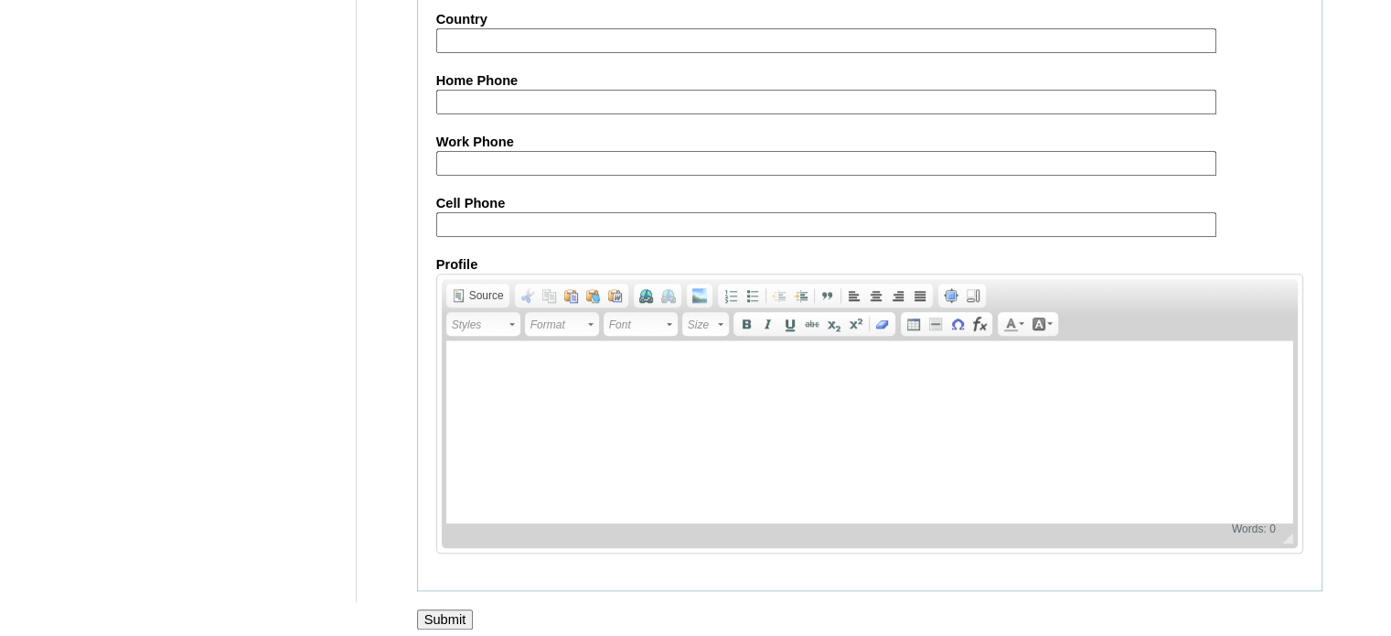
type input "aHcOVT"
click at [456, 609] on input "Submit" at bounding box center [445, 619] width 57 height 20
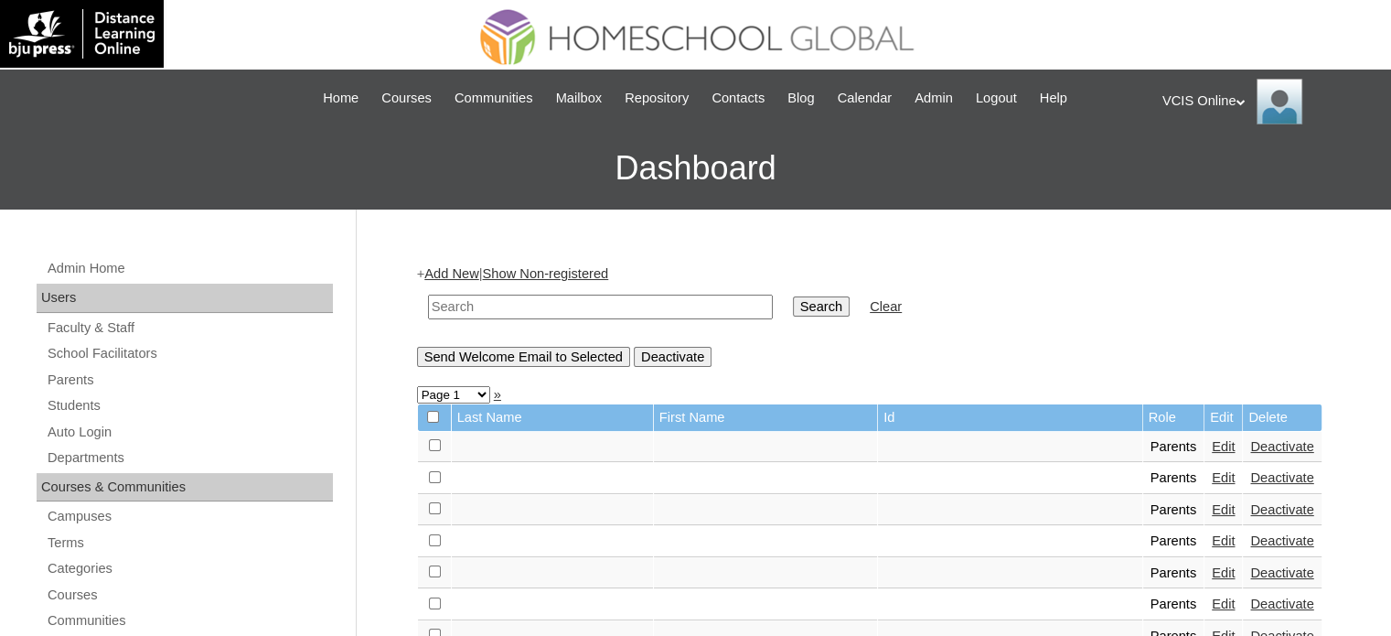
click at [544, 299] on input "text" at bounding box center [600, 306] width 345 height 25
paste input "VCIS022-5C-PA2025"
type input "VCIS022-5C-PA2025"
click at [793, 310] on input "Search" at bounding box center [821, 306] width 57 height 20
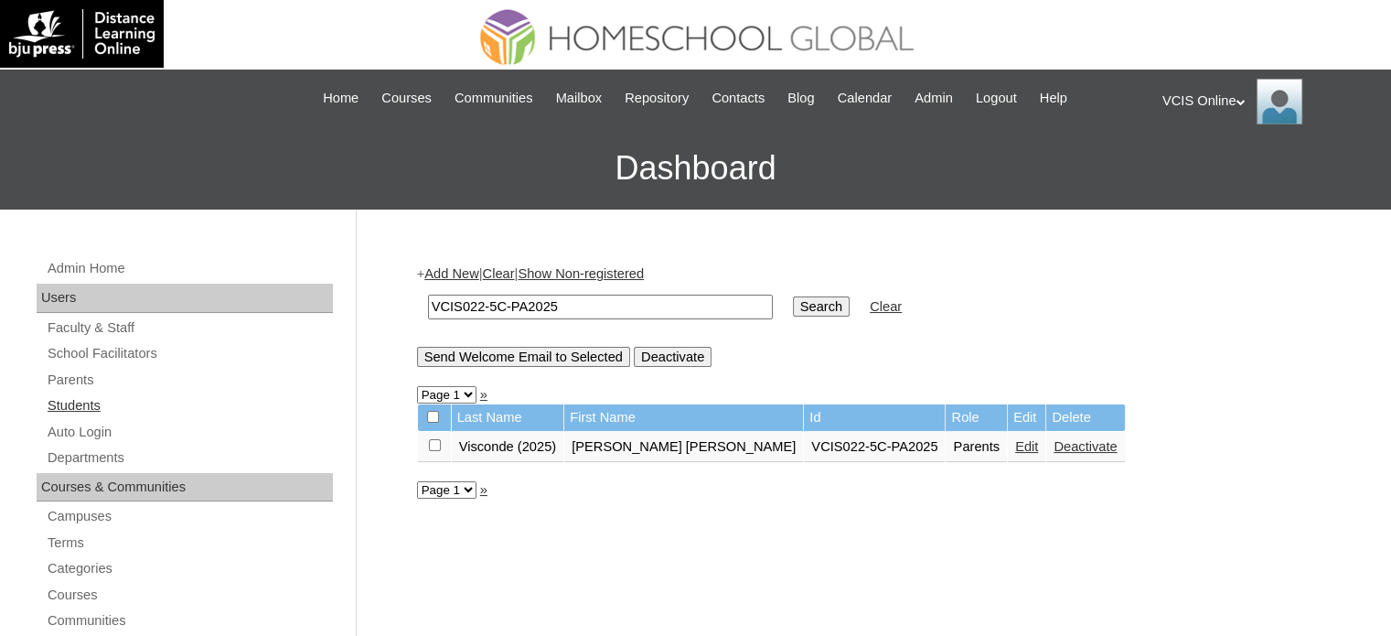
click at [162, 397] on link "Students" at bounding box center [189, 405] width 287 height 23
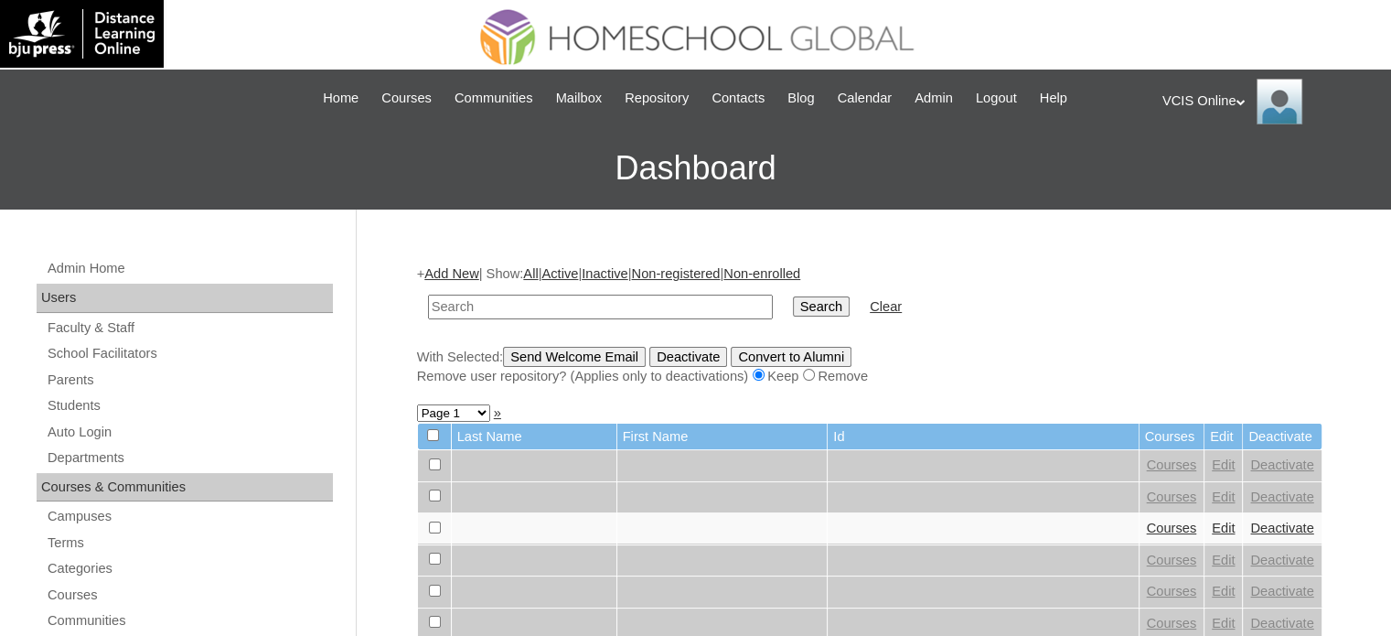
click at [457, 268] on link "Add New" at bounding box center [451, 273] width 54 height 15
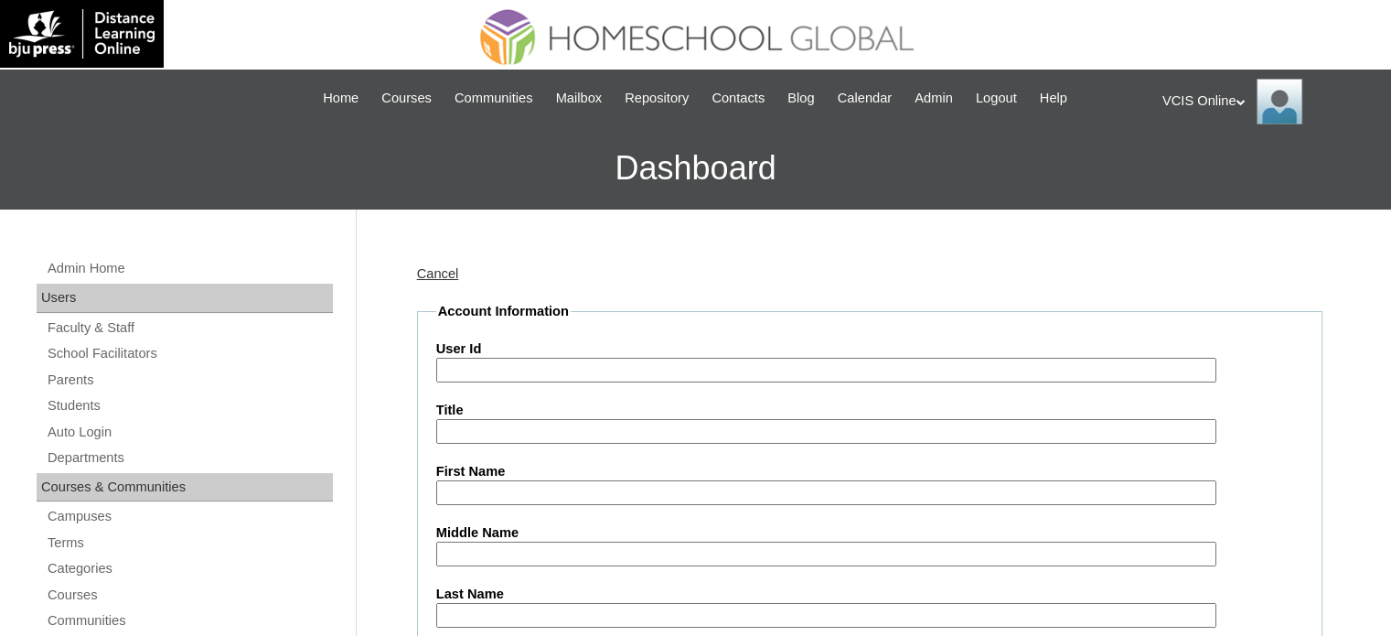
click at [522, 377] on input "User Id" at bounding box center [826, 370] width 780 height 25
click at [424, 268] on link "Cancel" at bounding box center [438, 273] width 42 height 15
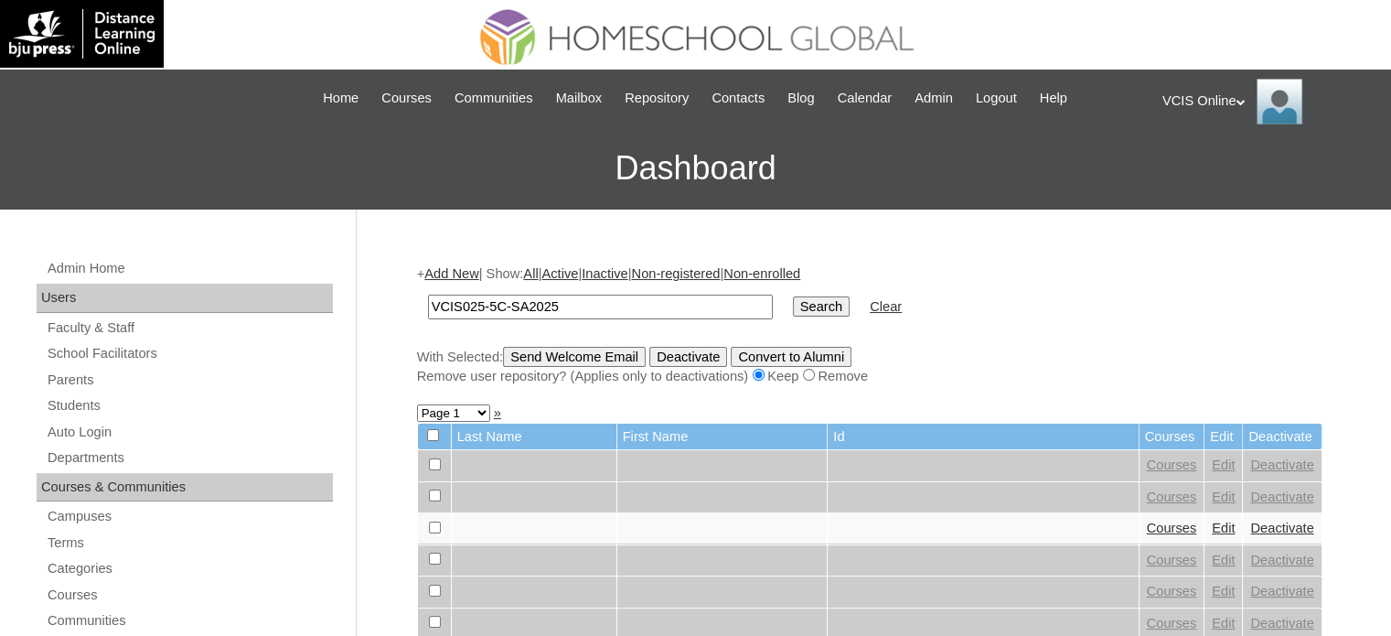
type input "VCIS025-5C-SA2025"
click at [793, 305] on input "Search" at bounding box center [821, 306] width 57 height 20
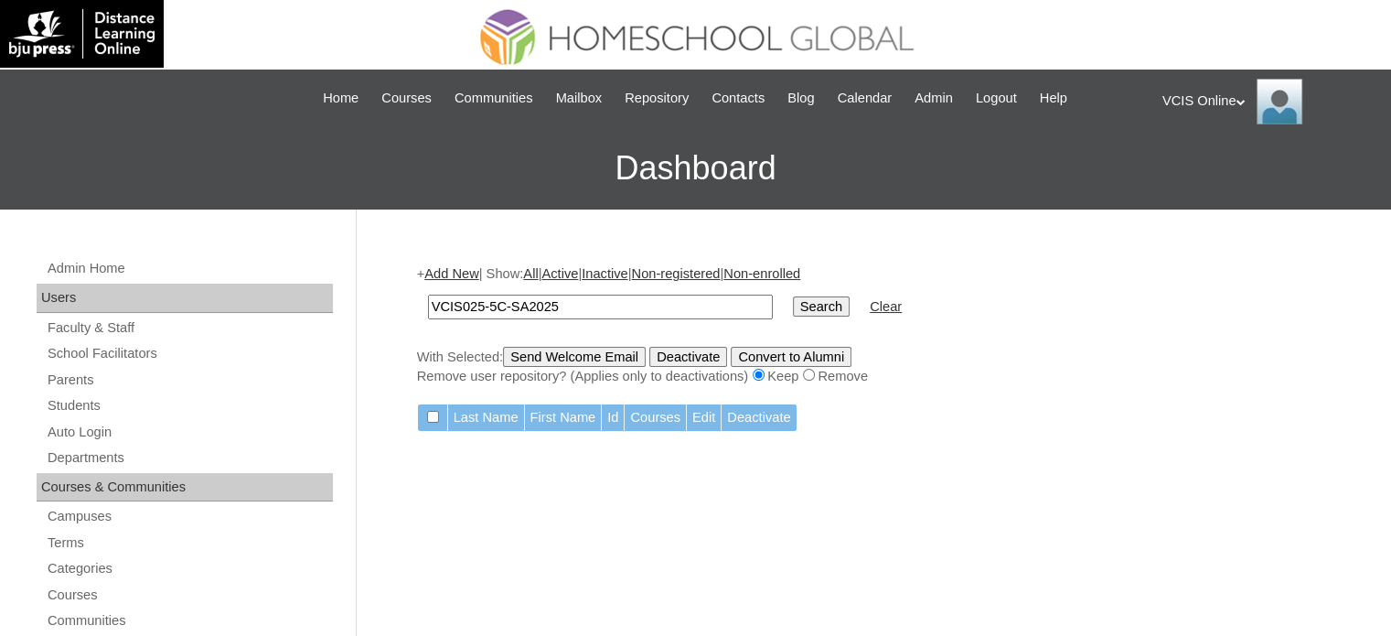
click at [478, 273] on link "Add New" at bounding box center [451, 273] width 54 height 15
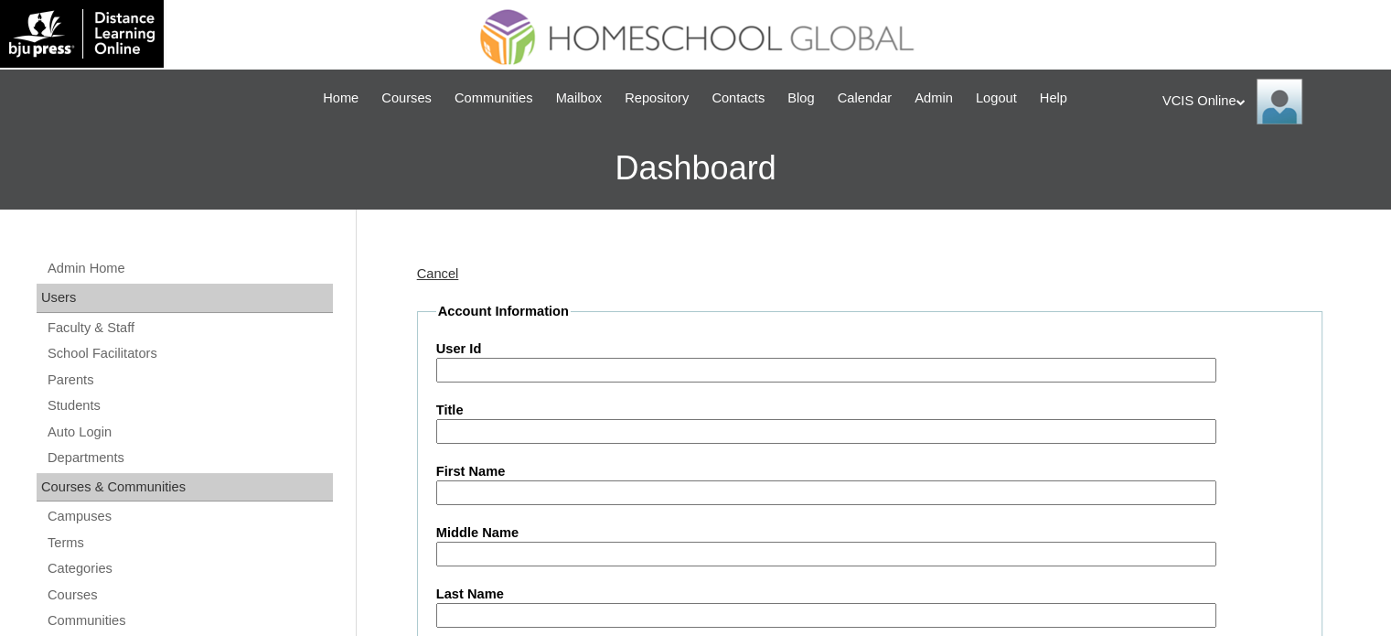
click at [501, 361] on input "User Id" at bounding box center [826, 370] width 780 height 25
paste input "VCIS025-5C-SA2025"
click at [498, 368] on input "VCIS025-5C-SA2025" at bounding box center [826, 370] width 780 height 25
type input "VCIS025-5C-SA2025"
click at [492, 482] on input "First Name" at bounding box center [826, 492] width 780 height 25
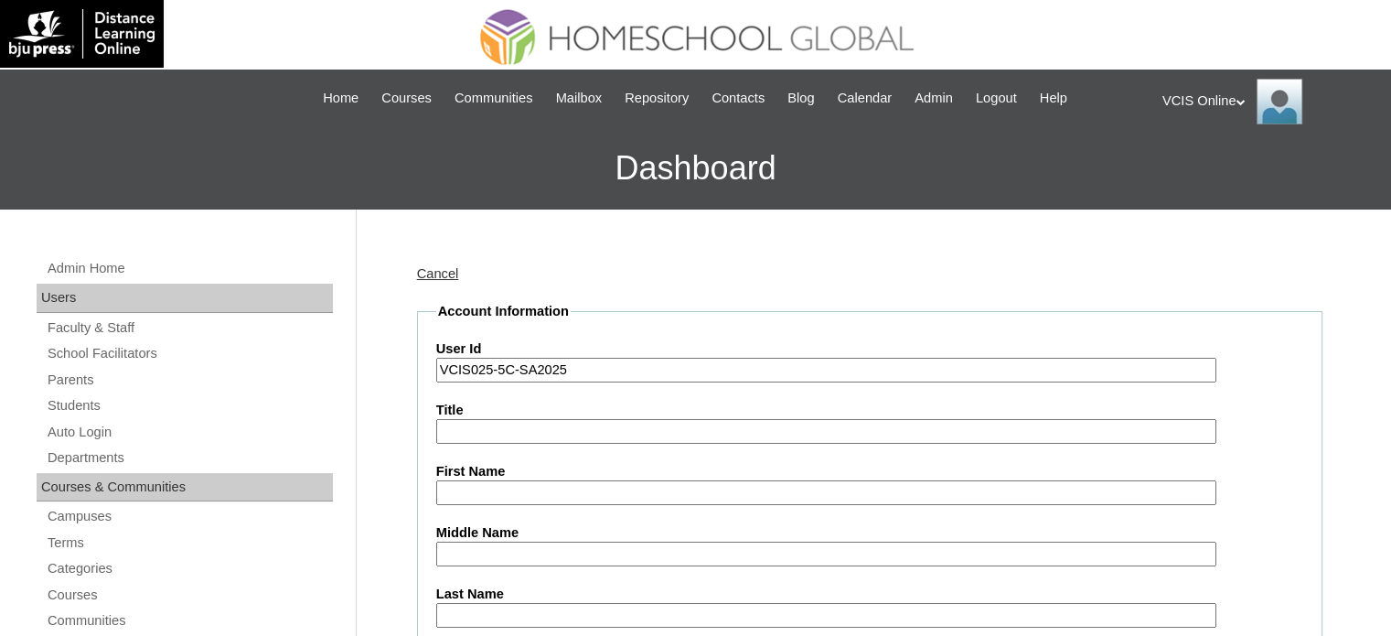
paste input "Rhian Myr Visconde"
drag, startPoint x: 508, startPoint y: 495, endPoint x: 582, endPoint y: 496, distance: 73.2
click at [582, 496] on input "Rhian Myr Visconde" at bounding box center [826, 492] width 780 height 25
type input "Rhian Myr Visconde"
click at [494, 603] on input "Last Name" at bounding box center [826, 615] width 780 height 25
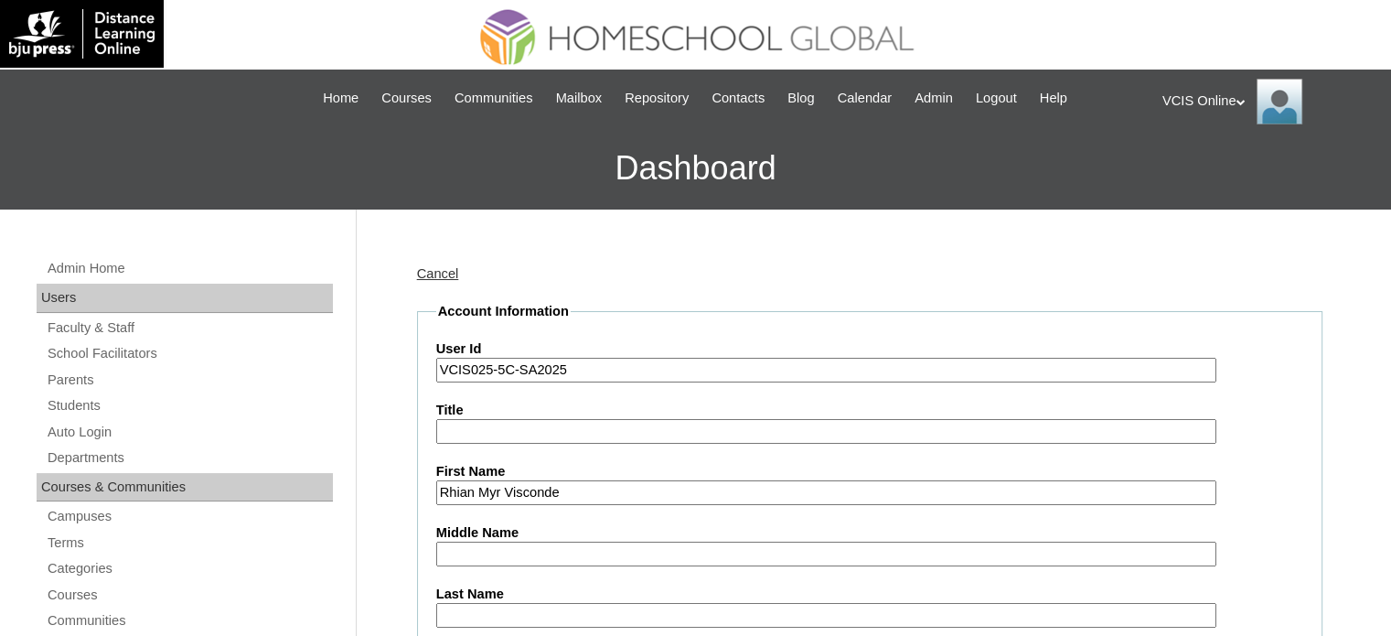
paste input "Visconde"
type input "Visconde"
click at [505, 552] on input "Middle Name" at bounding box center [826, 553] width 780 height 25
type input "b"
click at [505, 552] on input "b" at bounding box center [826, 553] width 780 height 25
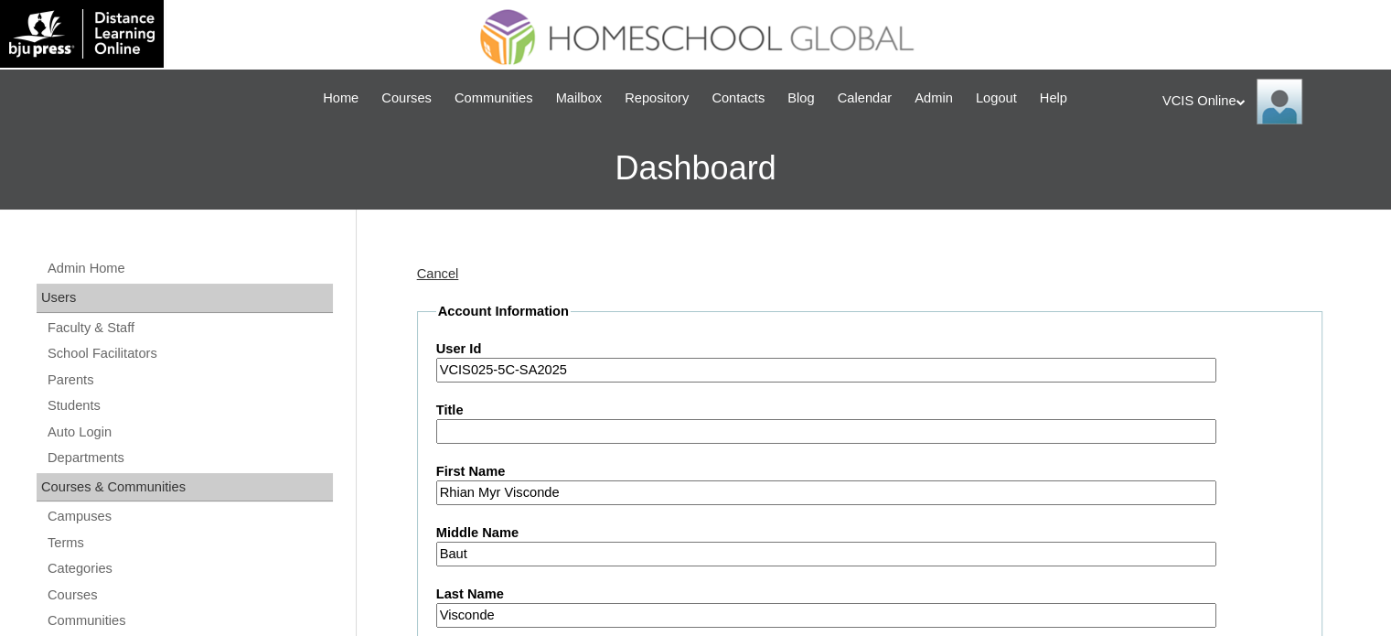
type input "Bautista"
drag, startPoint x: 508, startPoint y: 493, endPoint x: 590, endPoint y: 497, distance: 81.5
click at [590, 497] on input "Rhian Myr Visconde" at bounding box center [826, 492] width 780 height 25
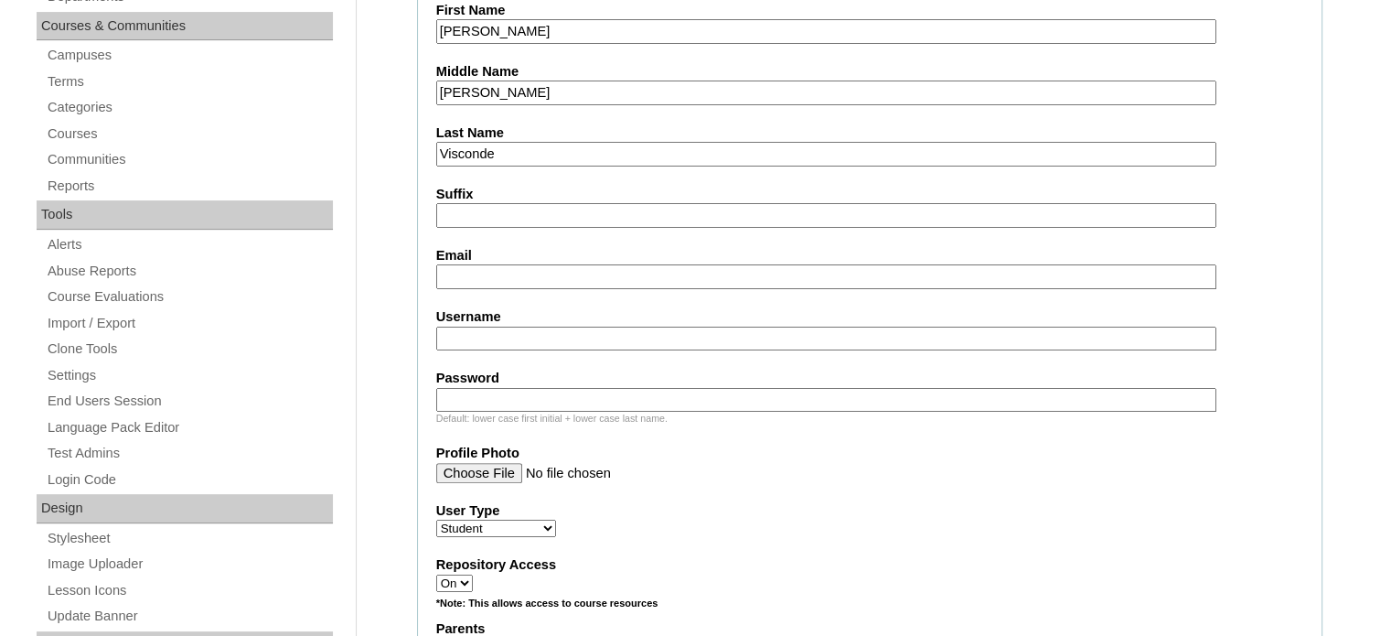
scroll to position [471, 0]
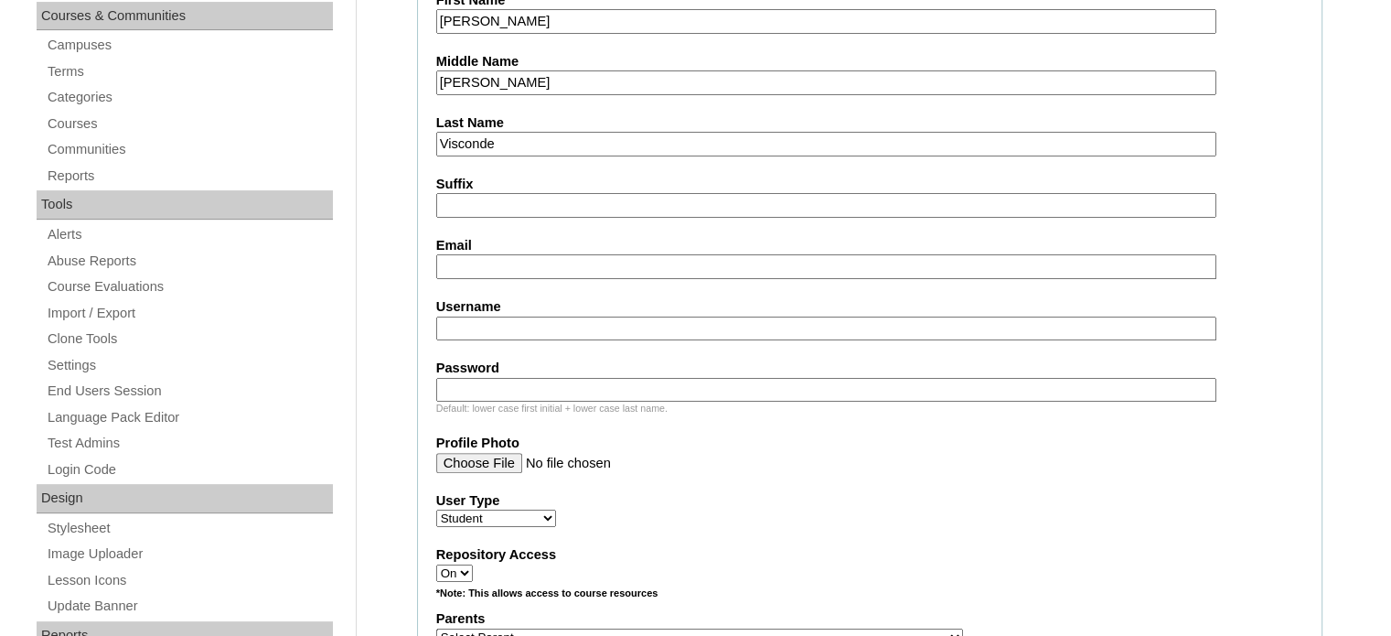
type input "Rhian Myr"
click at [594, 270] on input "Email" at bounding box center [826, 266] width 780 height 25
paste input "madelbautista56@gmail.com"
type input "madelbautista56@gmail.com"
click at [545, 320] on input "Username" at bounding box center [826, 328] width 780 height 25
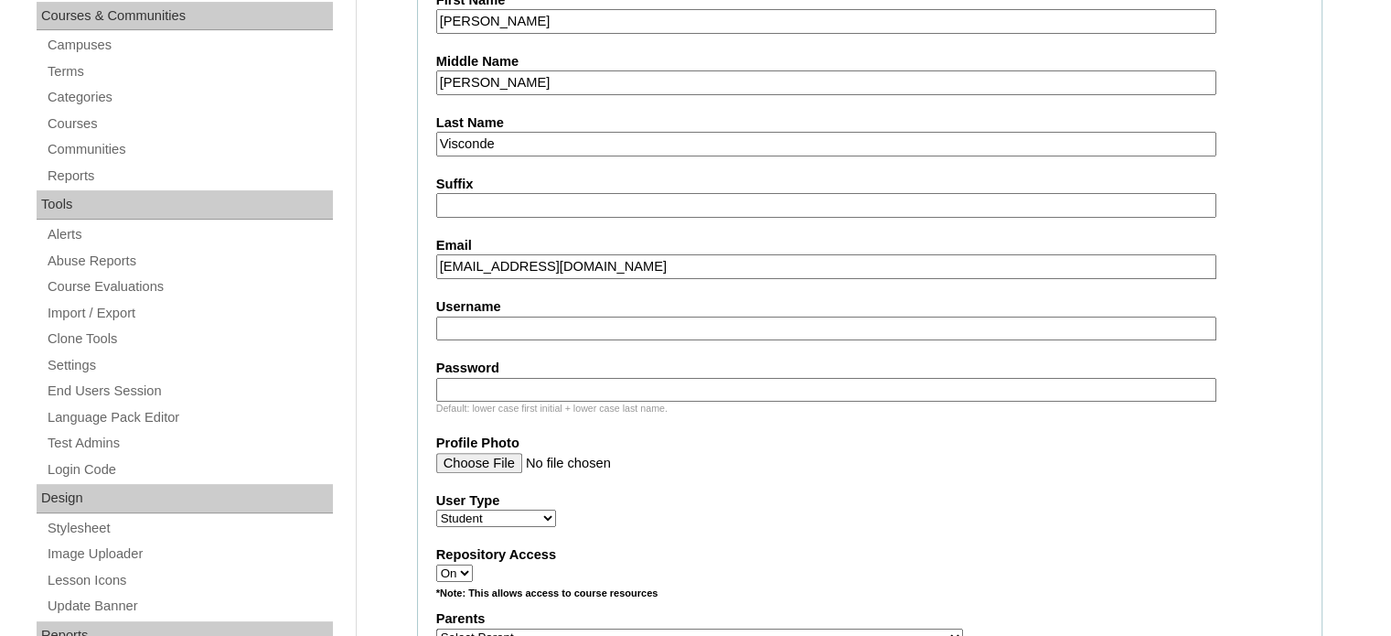
paste input "rhian.visconde2025"
type input "rhian.visconde2025"
click at [539, 401] on div "Default: lower case first initial + lower case last name." at bounding box center [869, 408] width 867 height 14
click at [545, 378] on input "Password" at bounding box center [826, 390] width 780 height 25
paste input "JRGfDS"
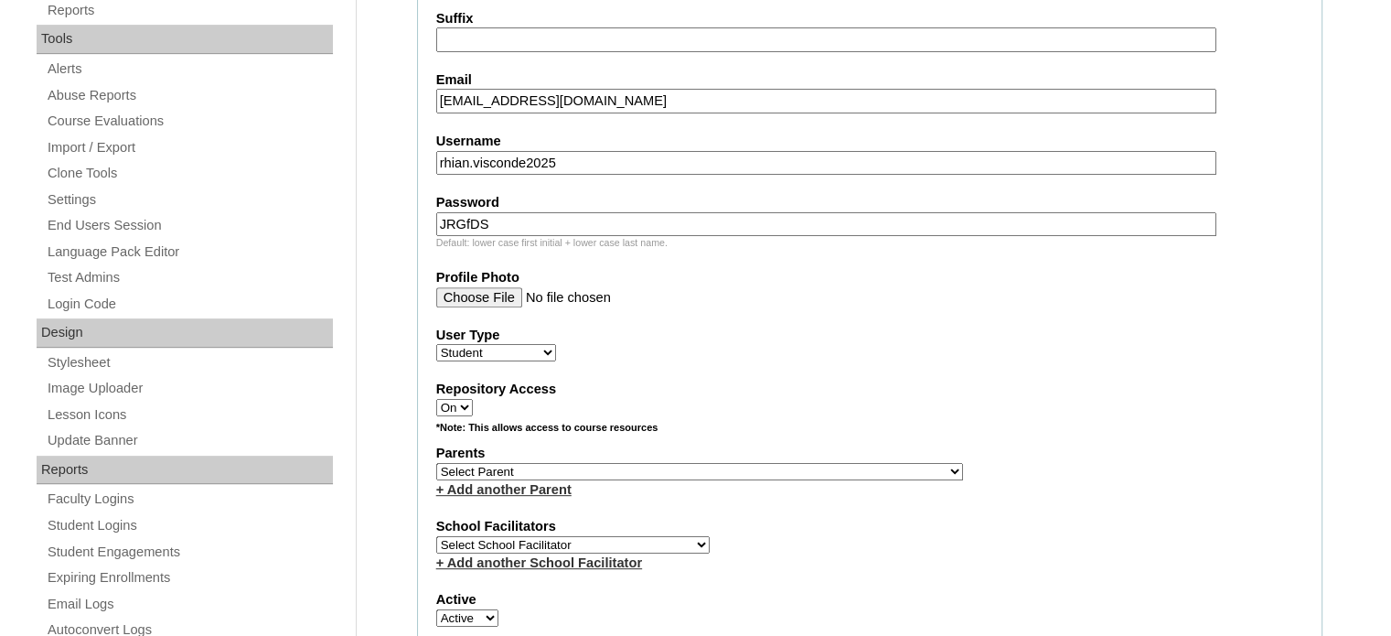
scroll to position [658, 0]
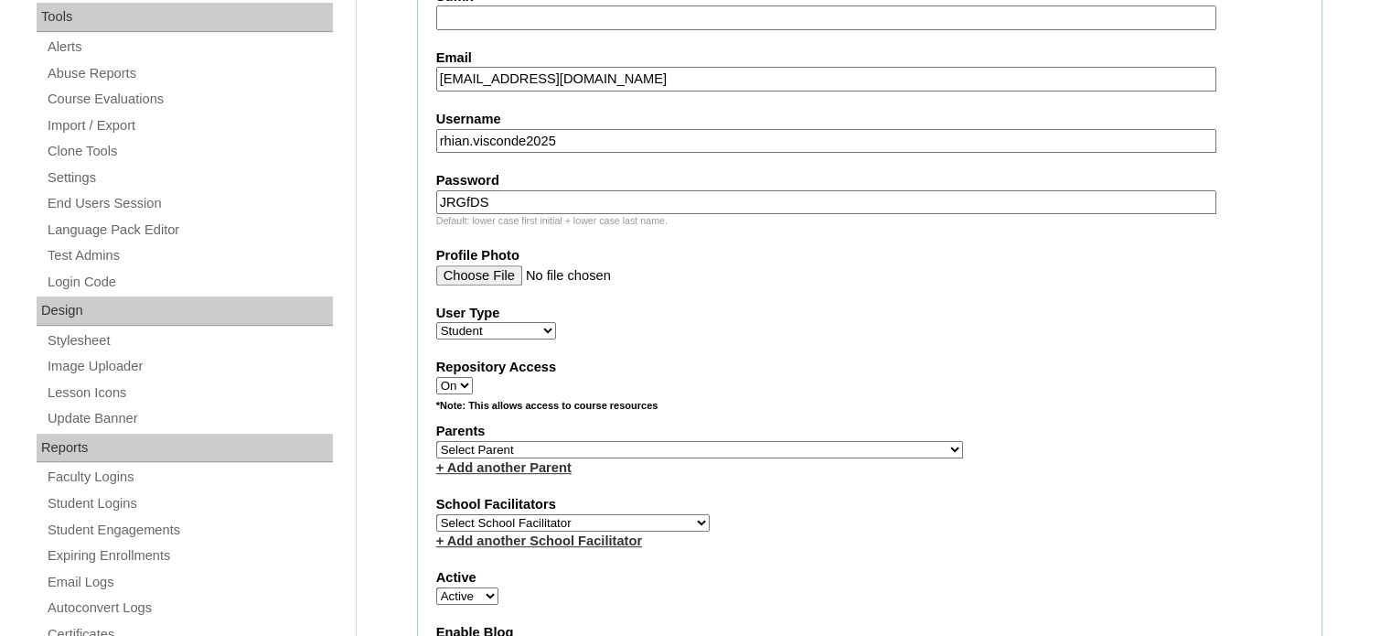
type input "JRGfDS"
click at [501, 444] on select "Select Parent , , , , , , , , , , , , , , , , , , , , , , , , , , , , , , , , ,…" at bounding box center [699, 449] width 527 height 17
select select "43701"
click at [436, 441] on select "Select Parent , , , , , , , , , , , , , , , , , , , , , , , , , , , , , , , , ,…" at bounding box center [699, 449] width 527 height 17
click at [523, 514] on select "Select School Facilitator Norman Añain Ruffa Abadijas Mary Abella Gloryfe Abion…" at bounding box center [572, 522] width 273 height 17
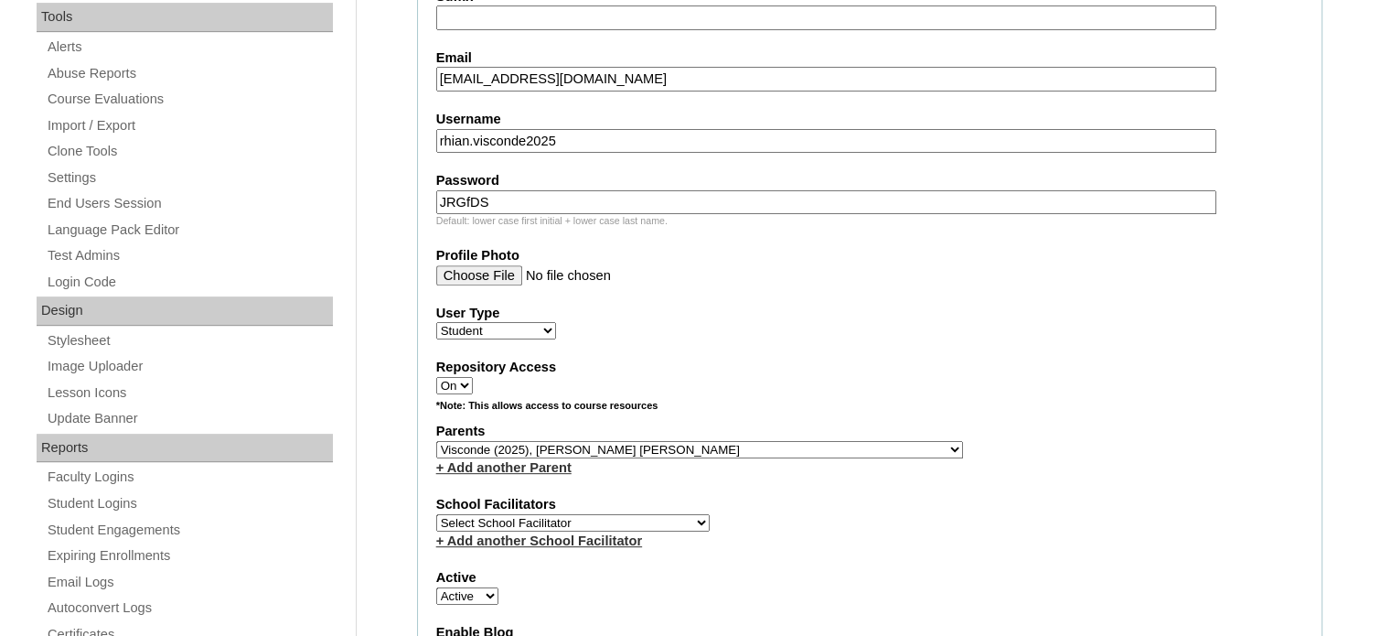
select select "42230"
click at [436, 514] on select "Select School Facilitator Norman Añain Ruffa Abadijas Mary Abella Gloryfe Abion…" at bounding box center [572, 522] width 273 height 17
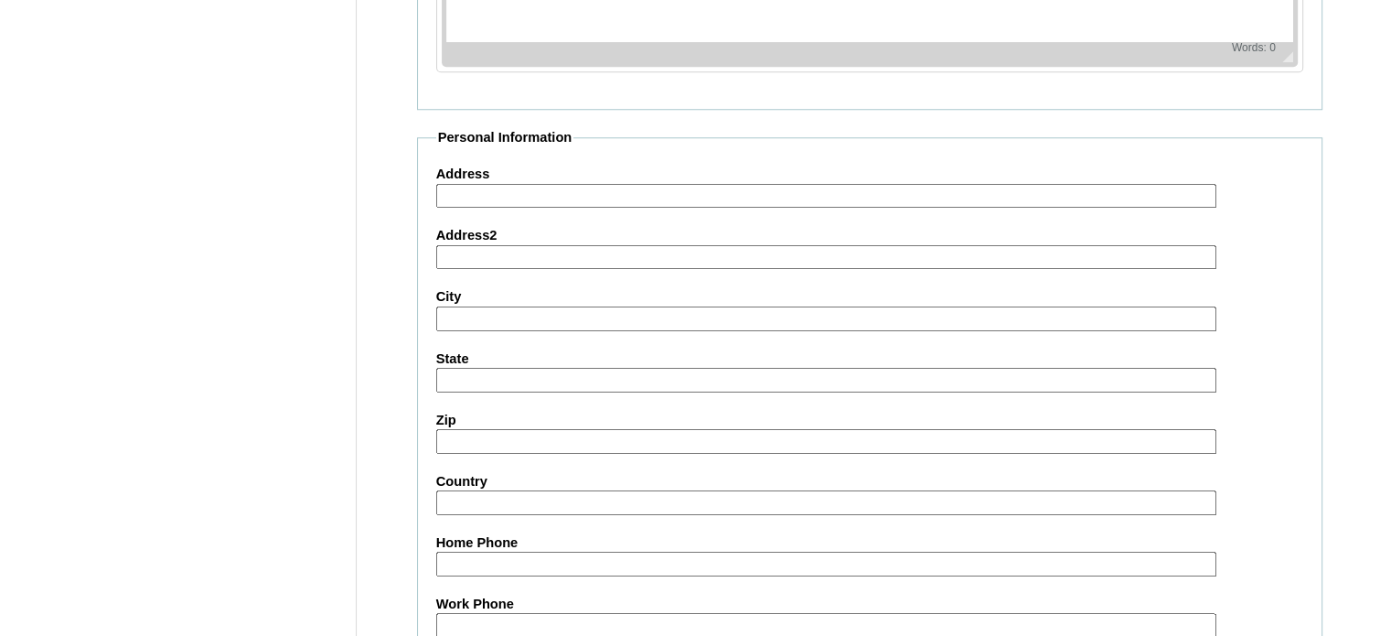
scroll to position [2128, 0]
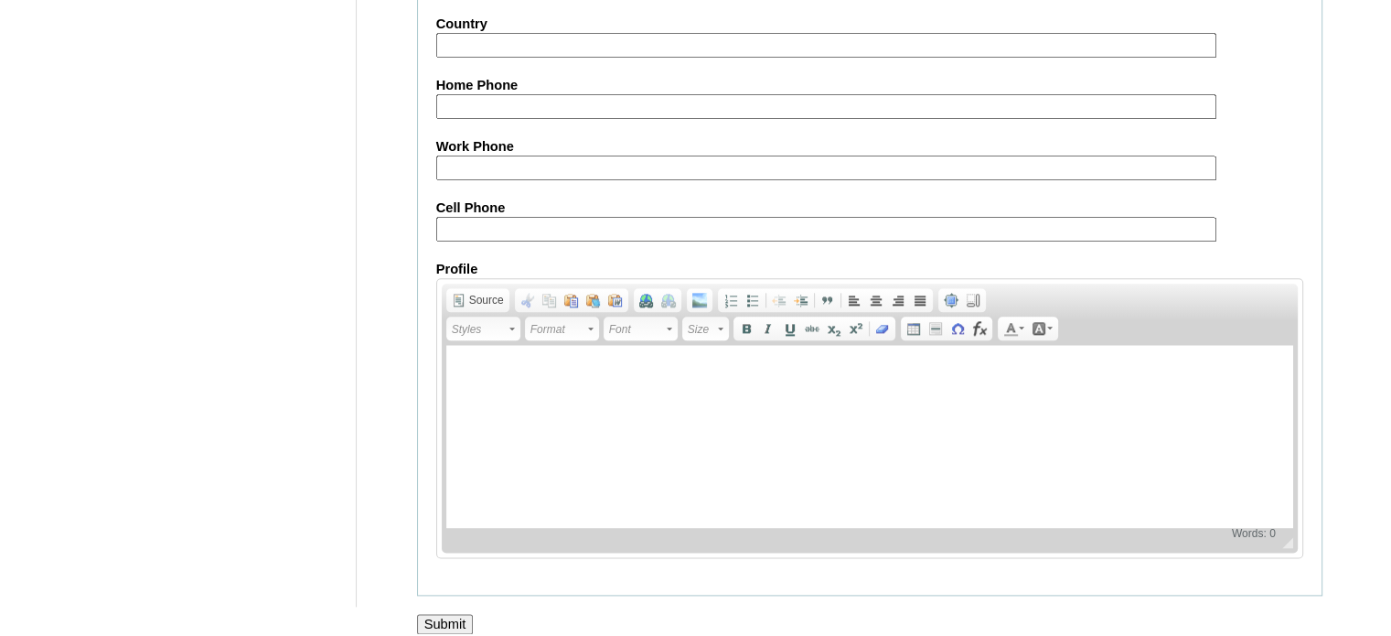
click at [443, 614] on input "Submit" at bounding box center [445, 624] width 57 height 20
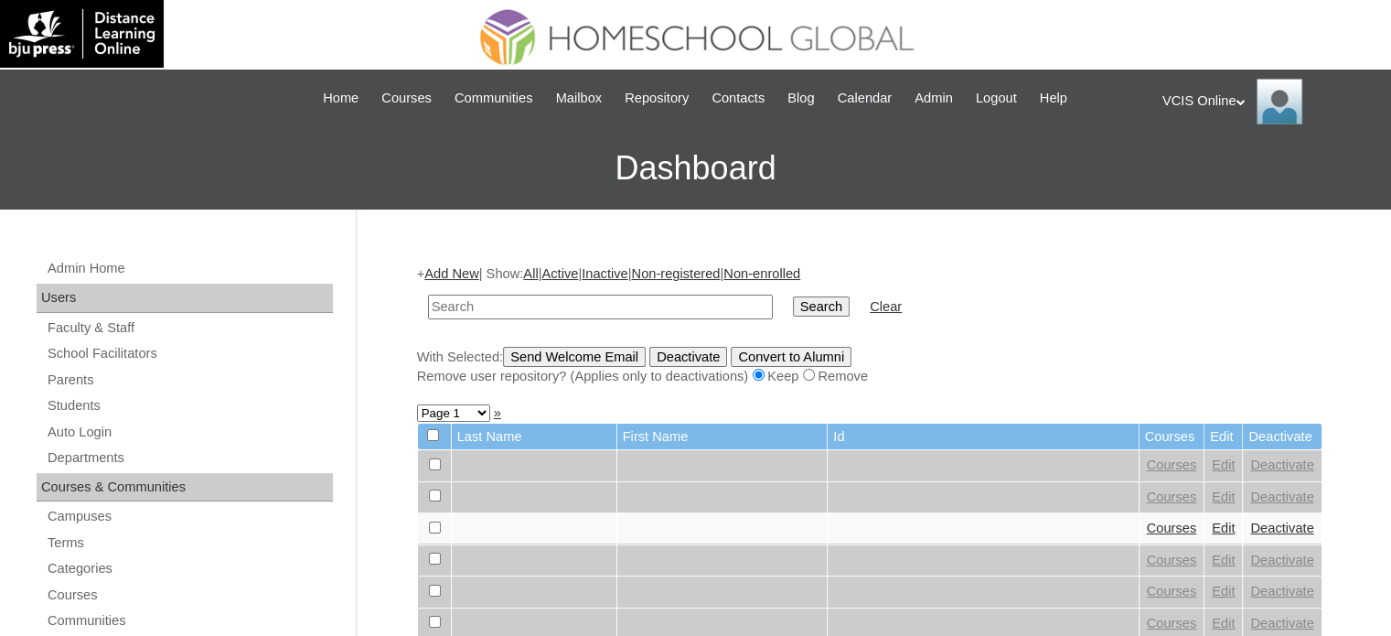
paste input "VCIS025-5C-SA2025"
type input "VCIS025-5C-SA2025"
click at [793, 310] on input "Search" at bounding box center [821, 306] width 57 height 20
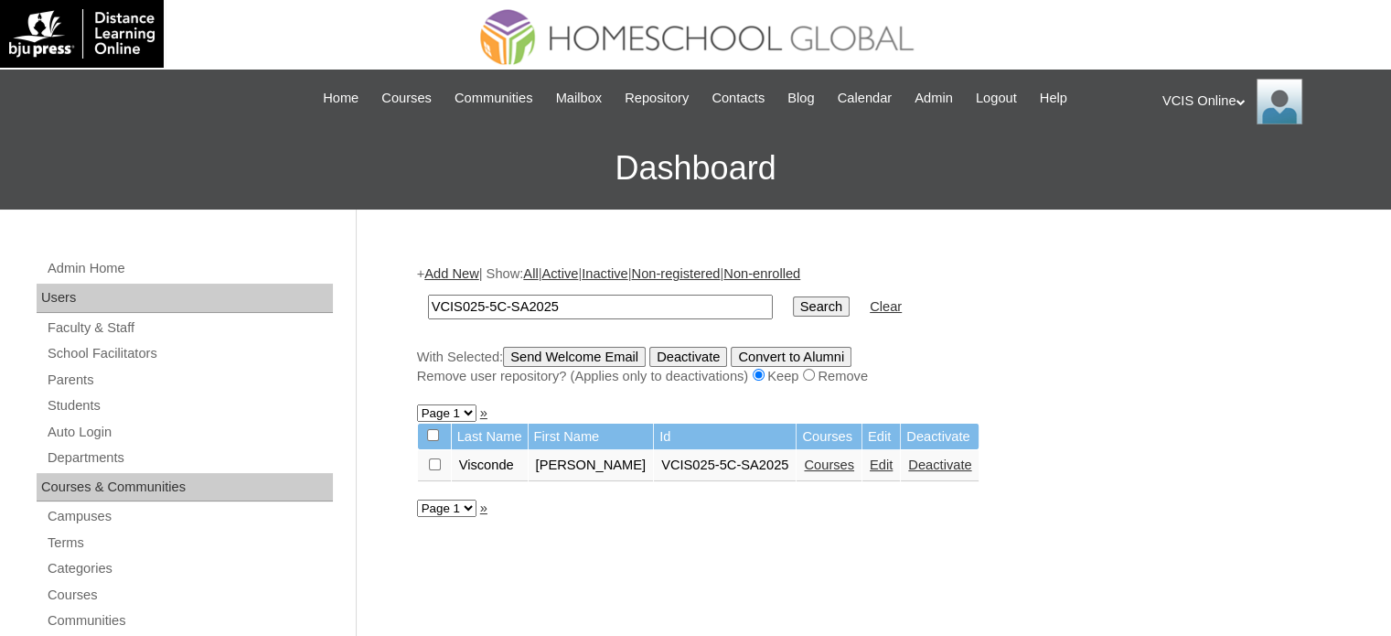
click at [804, 466] on link "Courses" at bounding box center [829, 464] width 50 height 15
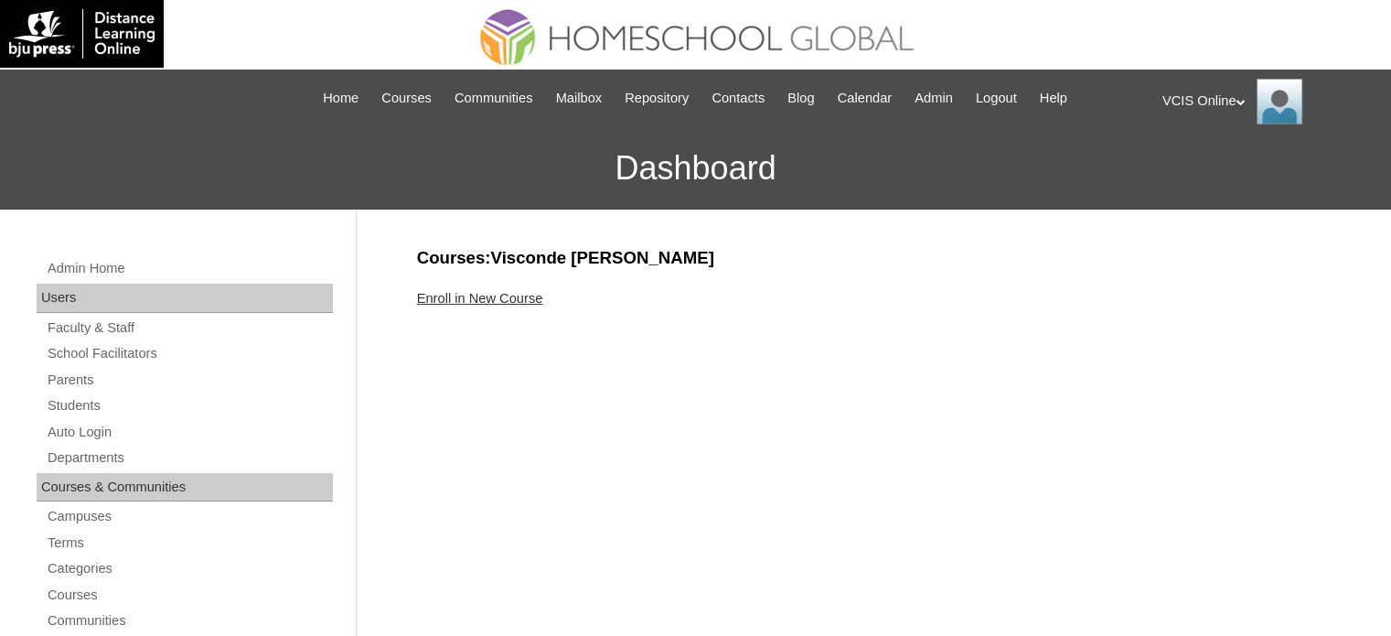
click at [509, 302] on link "Enroll in New Course" at bounding box center [480, 298] width 126 height 15
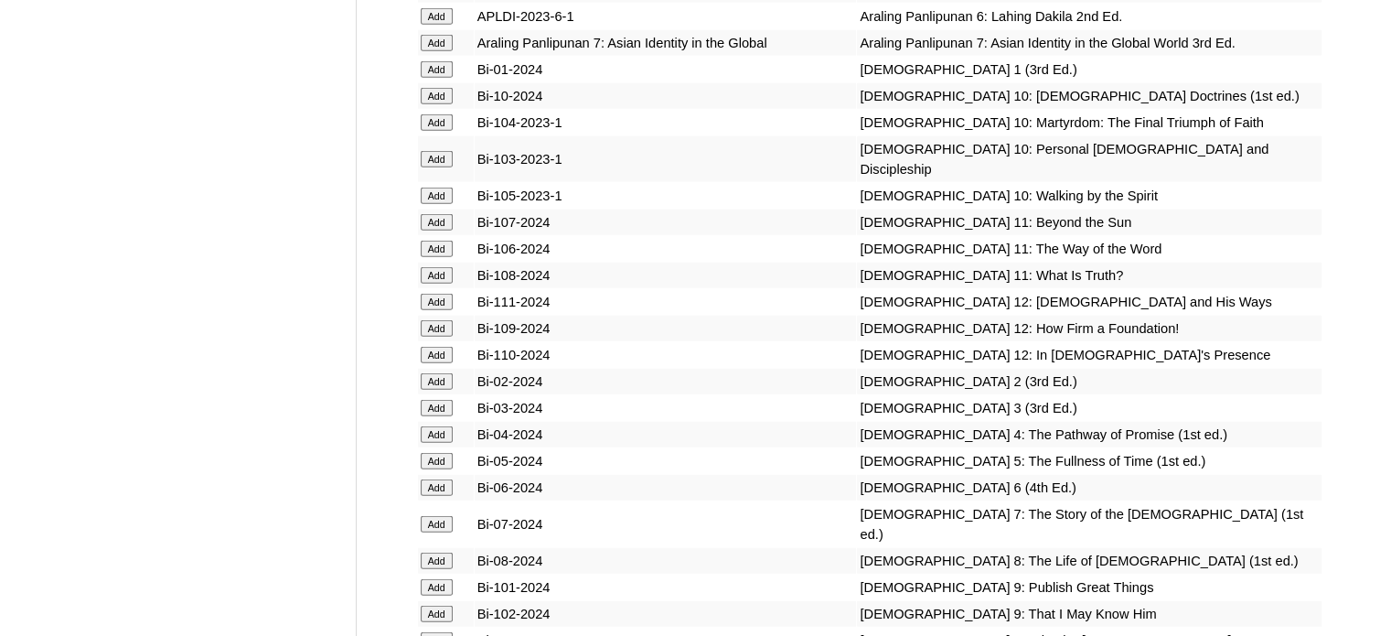
scroll to position [4602, 0]
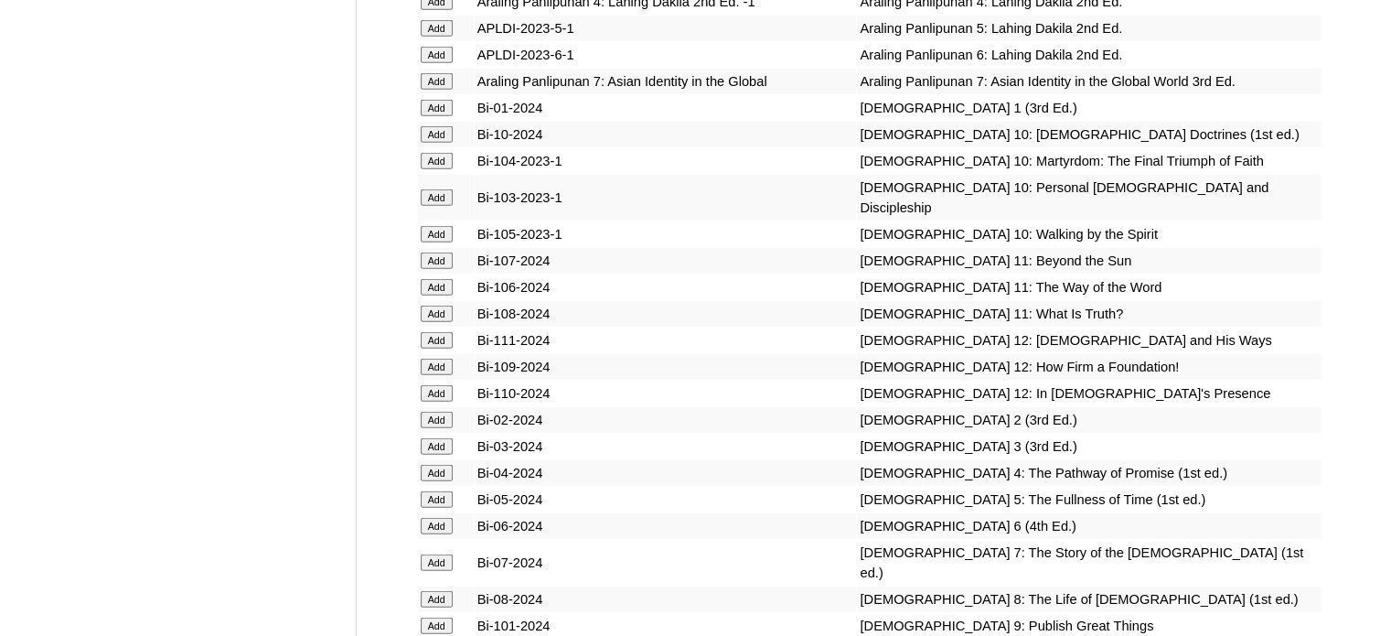
click at [446, 508] on input "Add" at bounding box center [437, 499] width 32 height 16
click at [444, 37] on input "Add" at bounding box center [437, 28] width 32 height 16
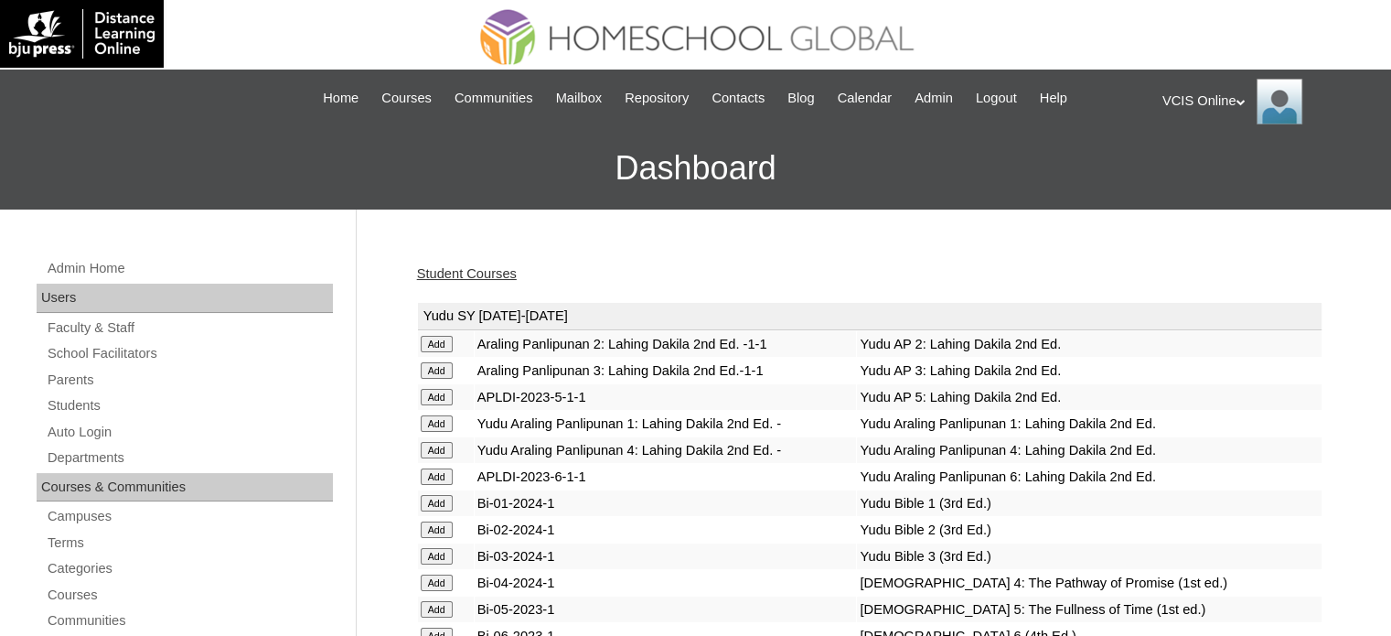
scroll to position [5454, 0]
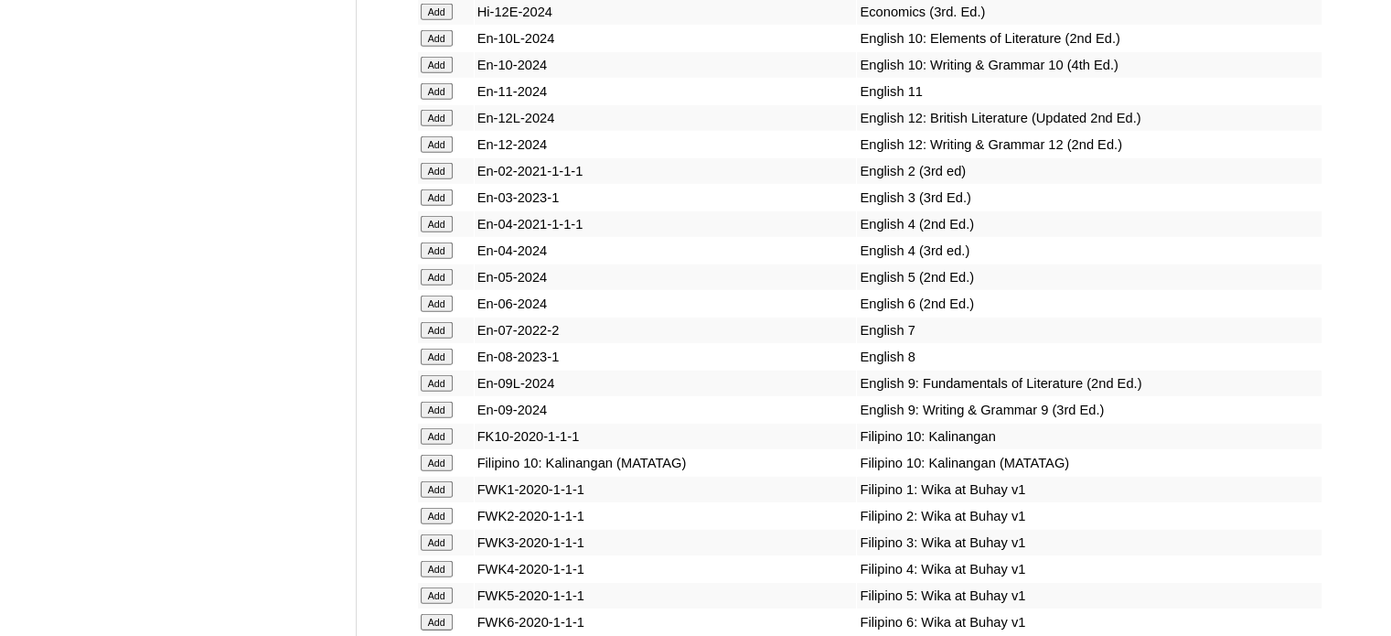
click at [444, 604] on input "Add" at bounding box center [437, 595] width 32 height 16
click at [446, 285] on input "Add" at bounding box center [437, 277] width 32 height 16
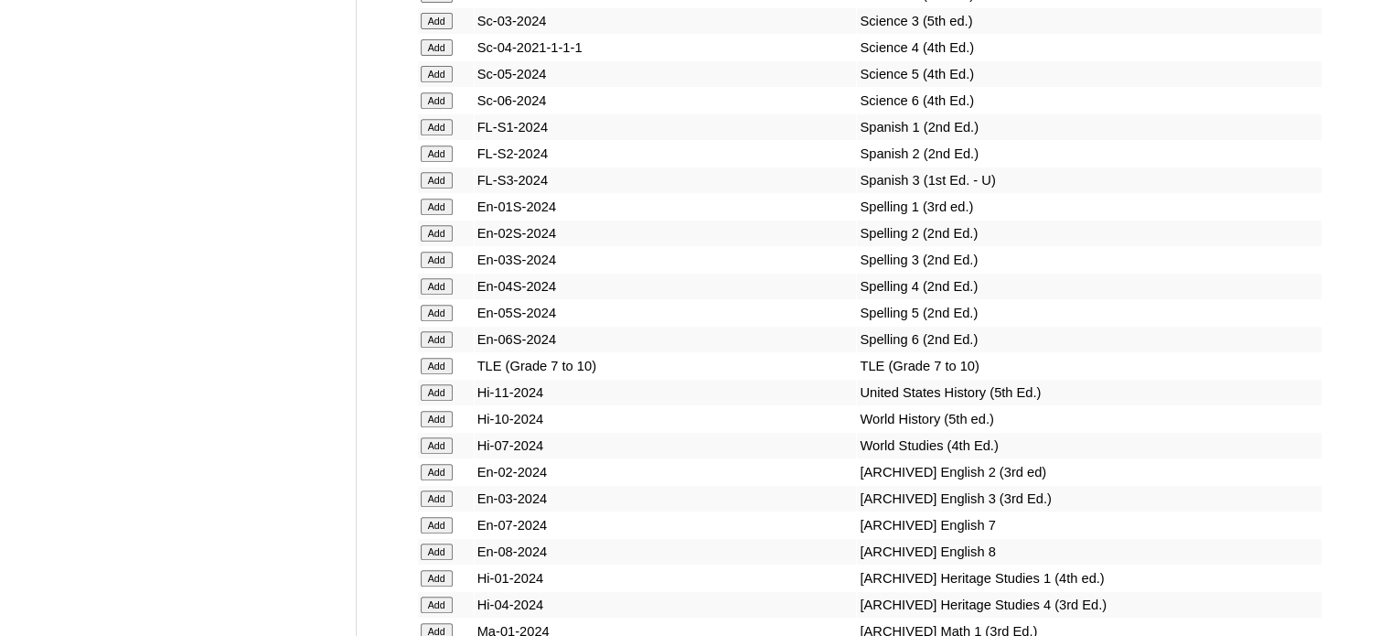
click at [443, 80] on input "Add" at bounding box center [437, 74] width 32 height 16
click at [442, 321] on input "Add" at bounding box center [437, 313] width 32 height 16
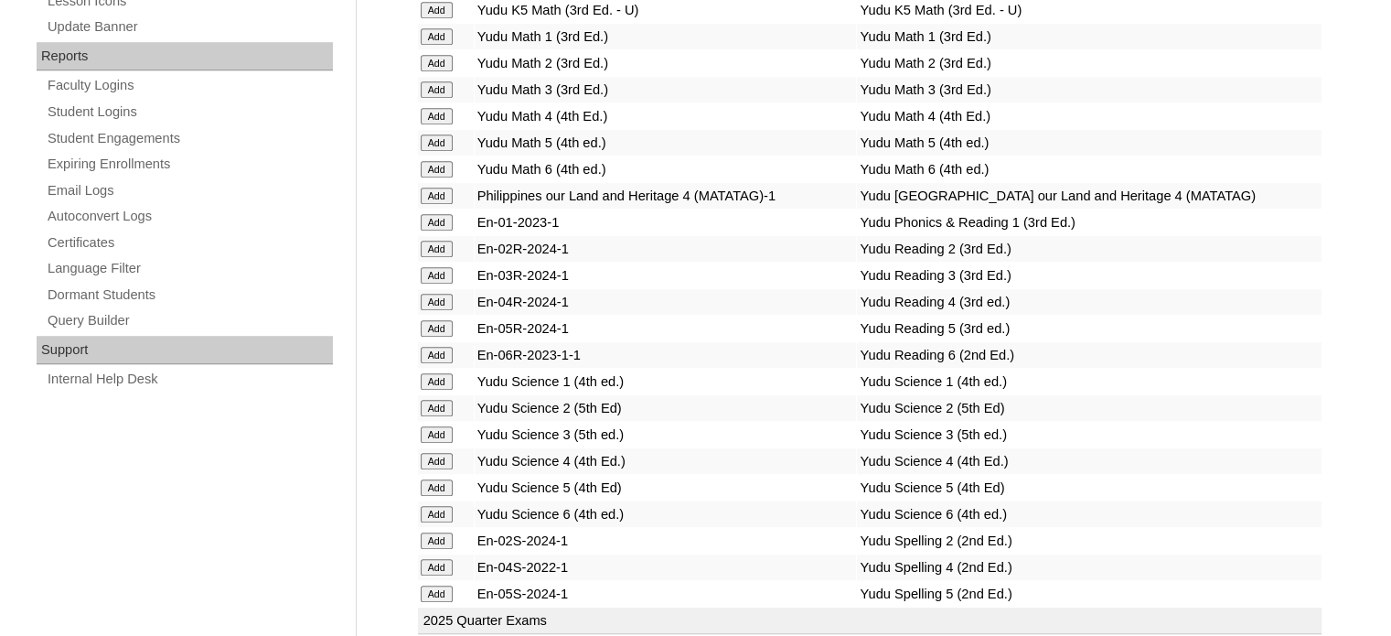
click at [435, 326] on td "Add" at bounding box center [446, 329] width 56 height 26
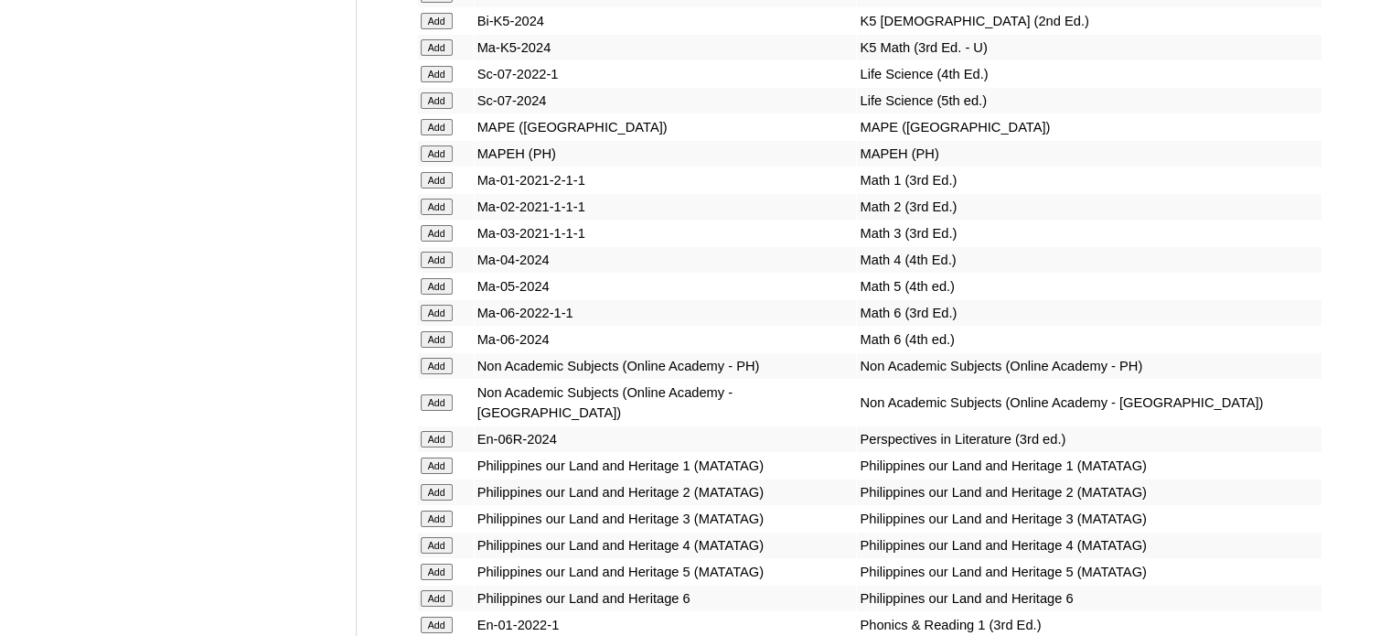
click at [441, 294] on input "Add" at bounding box center [437, 286] width 32 height 16
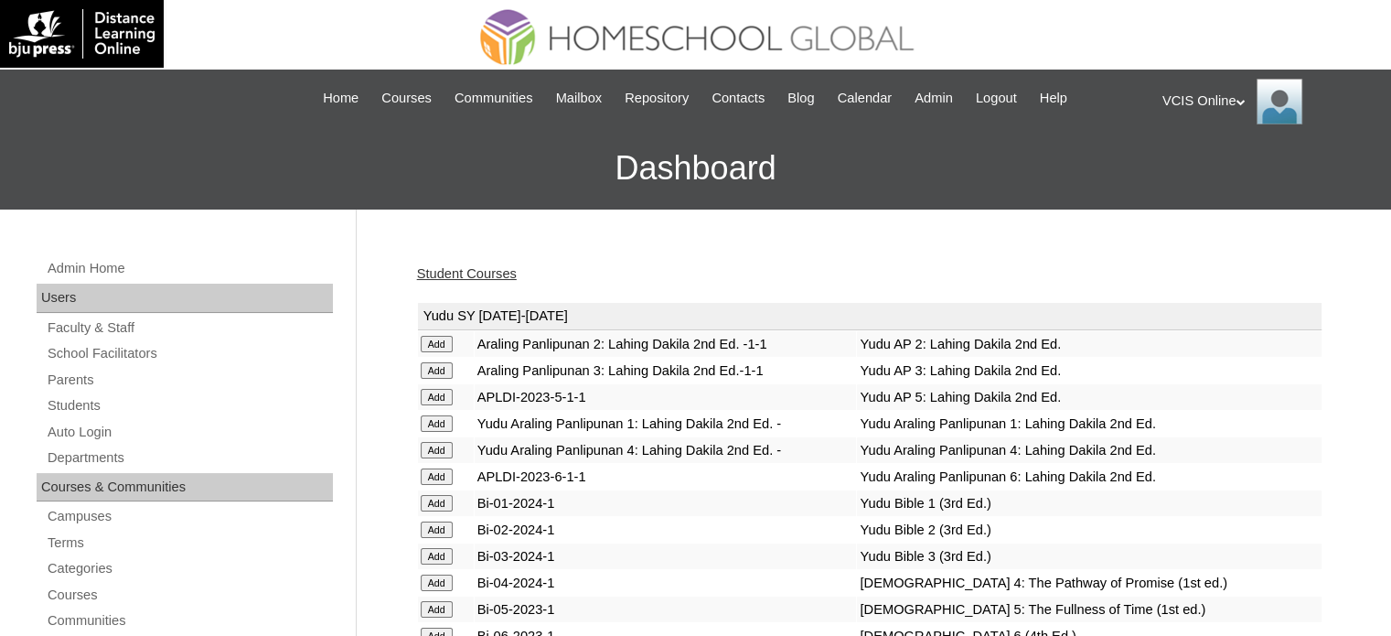
click at [494, 272] on link "Student Courses" at bounding box center [467, 273] width 100 height 15
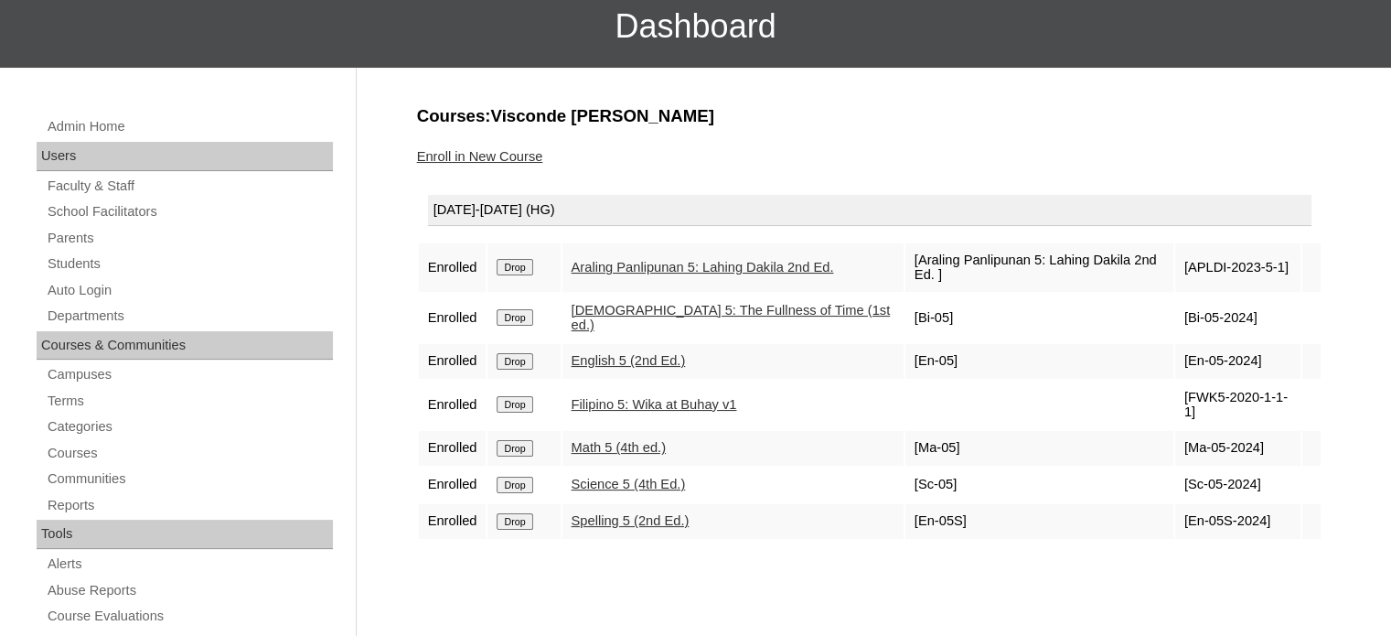
scroll to position [183, 0]
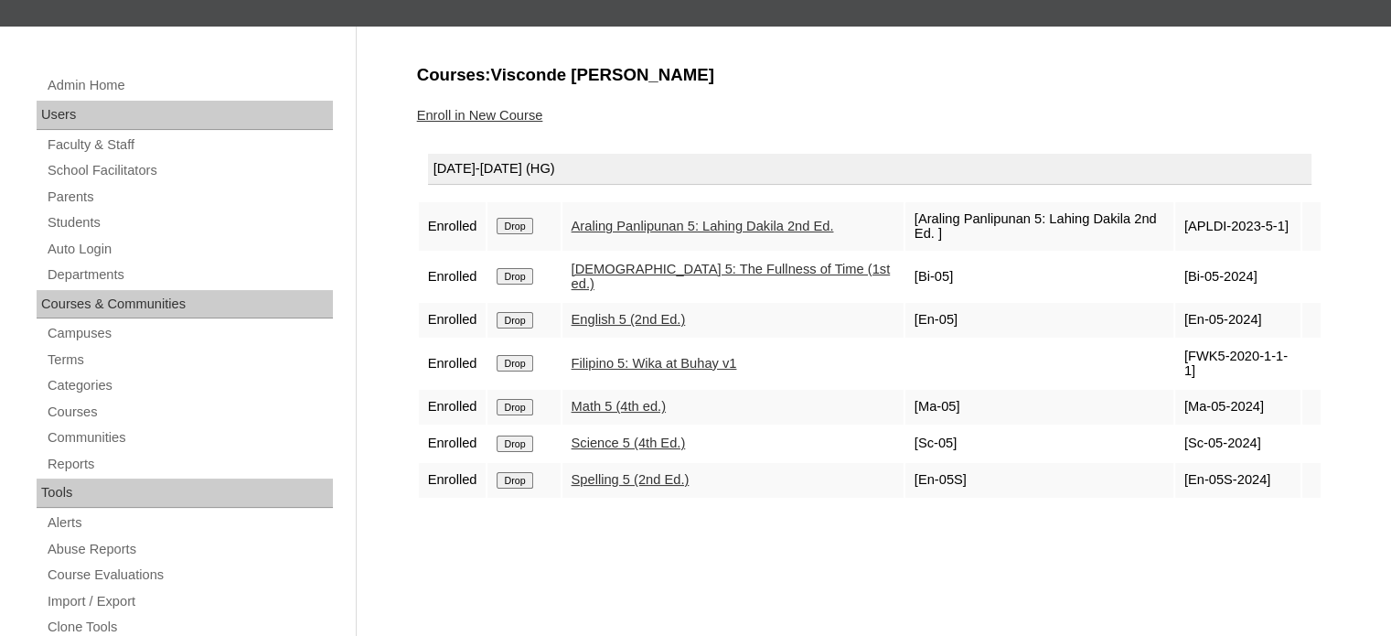
click at [486, 123] on div "Enroll in New Course" at bounding box center [869, 115] width 905 height 19
click at [498, 106] on div "Enroll in New Course" at bounding box center [869, 115] width 905 height 19
click at [504, 109] on link "Enroll in New Course" at bounding box center [480, 115] width 126 height 15
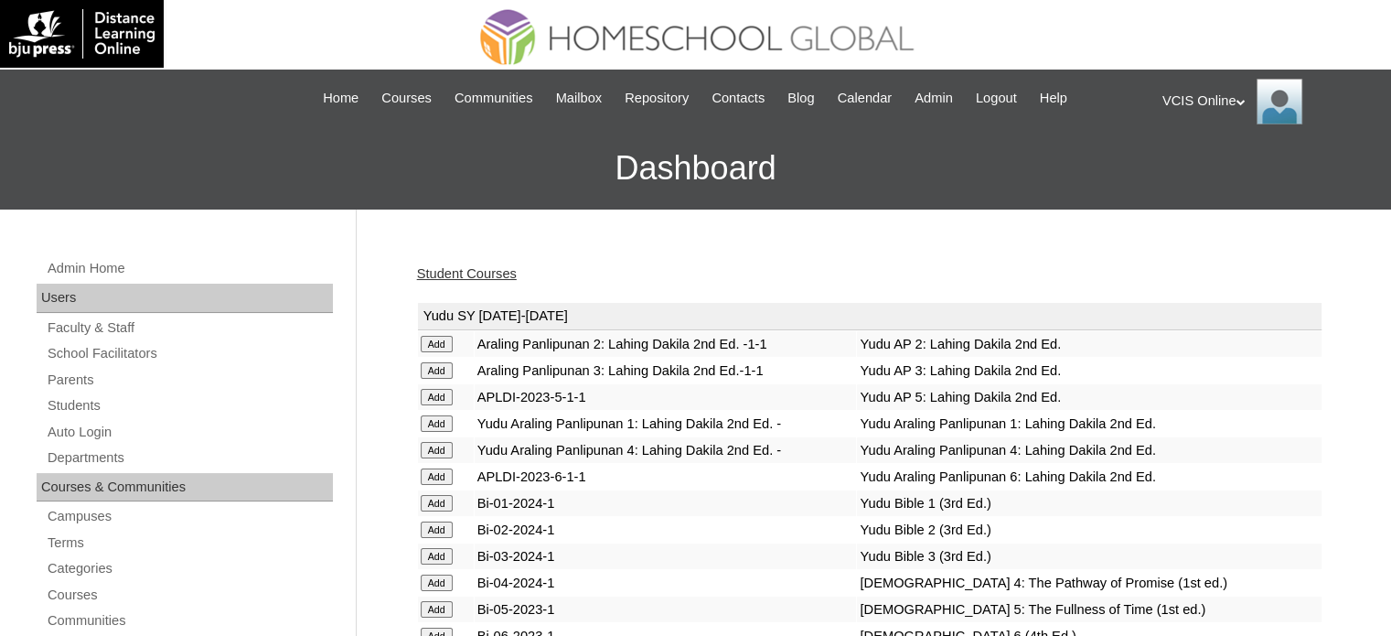
click at [485, 270] on link "Student Courses" at bounding box center [467, 273] width 100 height 15
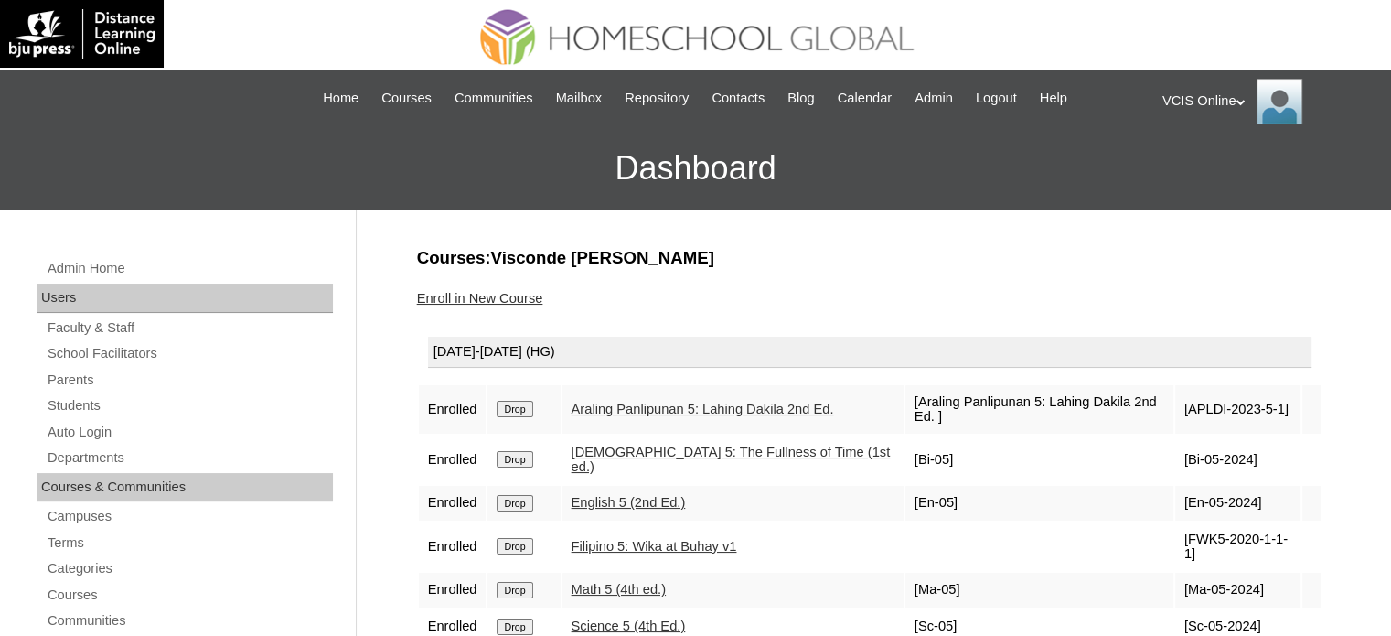
click at [509, 296] on link "Enroll in New Course" at bounding box center [480, 298] width 126 height 15
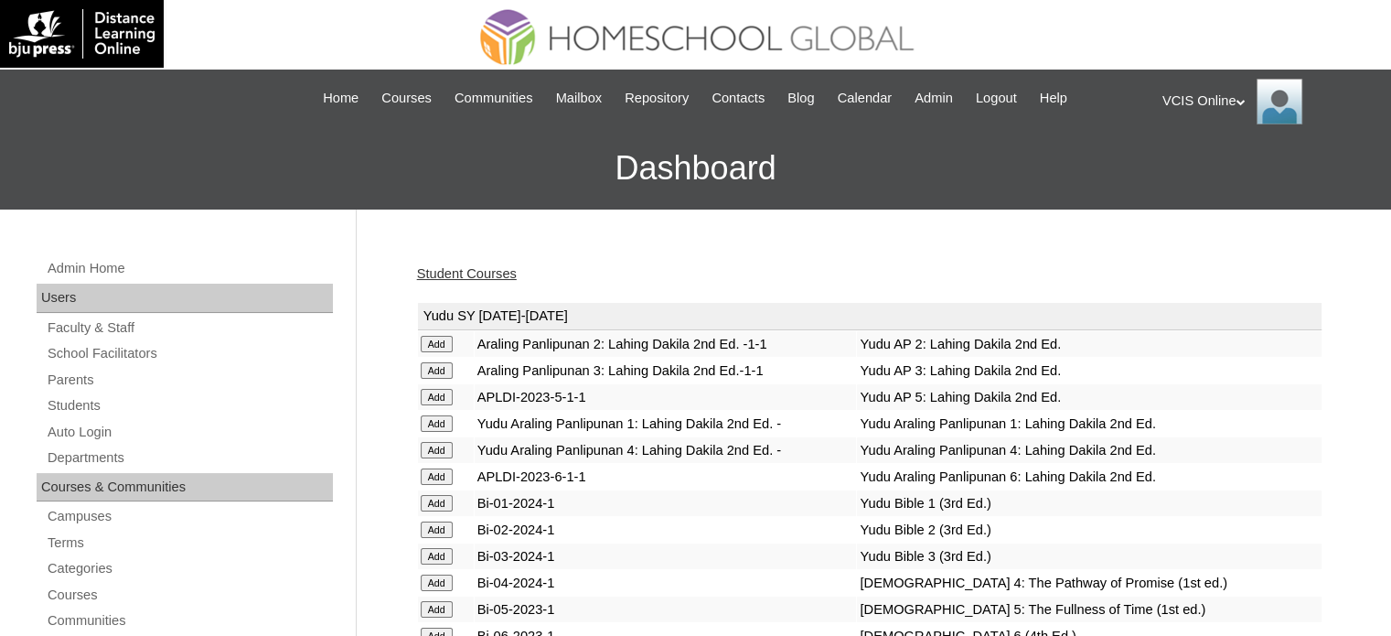
scroll to position [1050, 0]
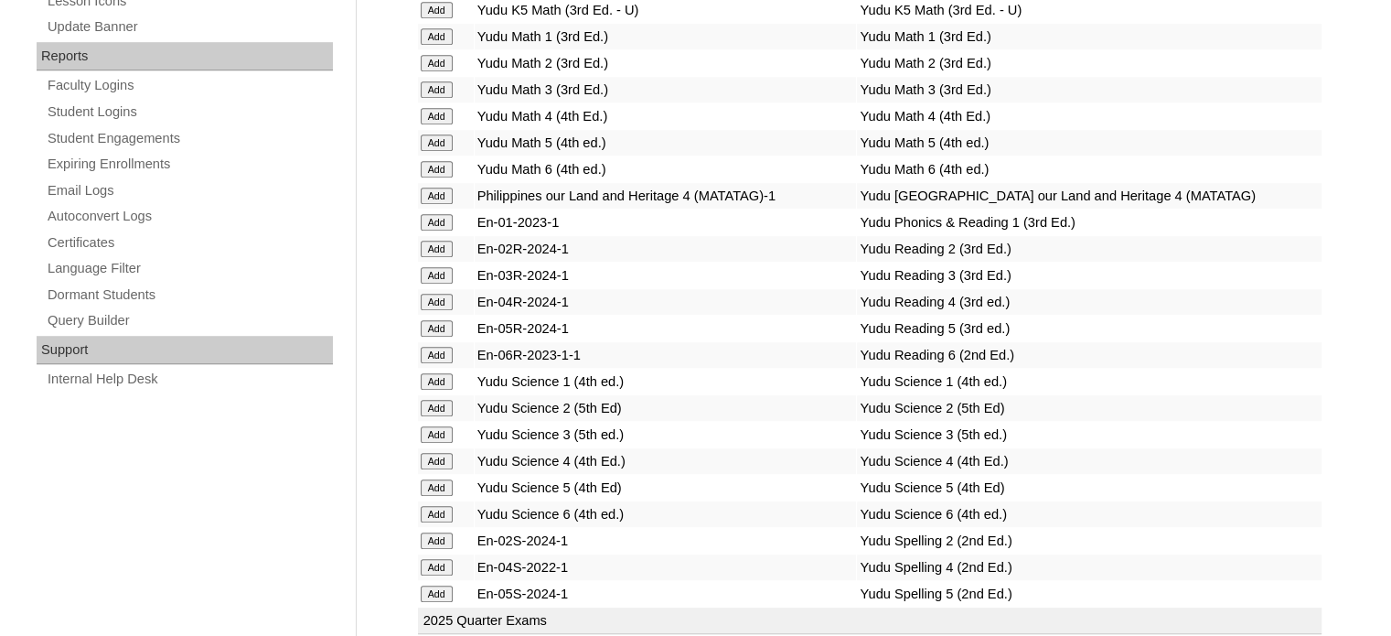
click at [433, 320] on input "Add" at bounding box center [437, 328] width 32 height 16
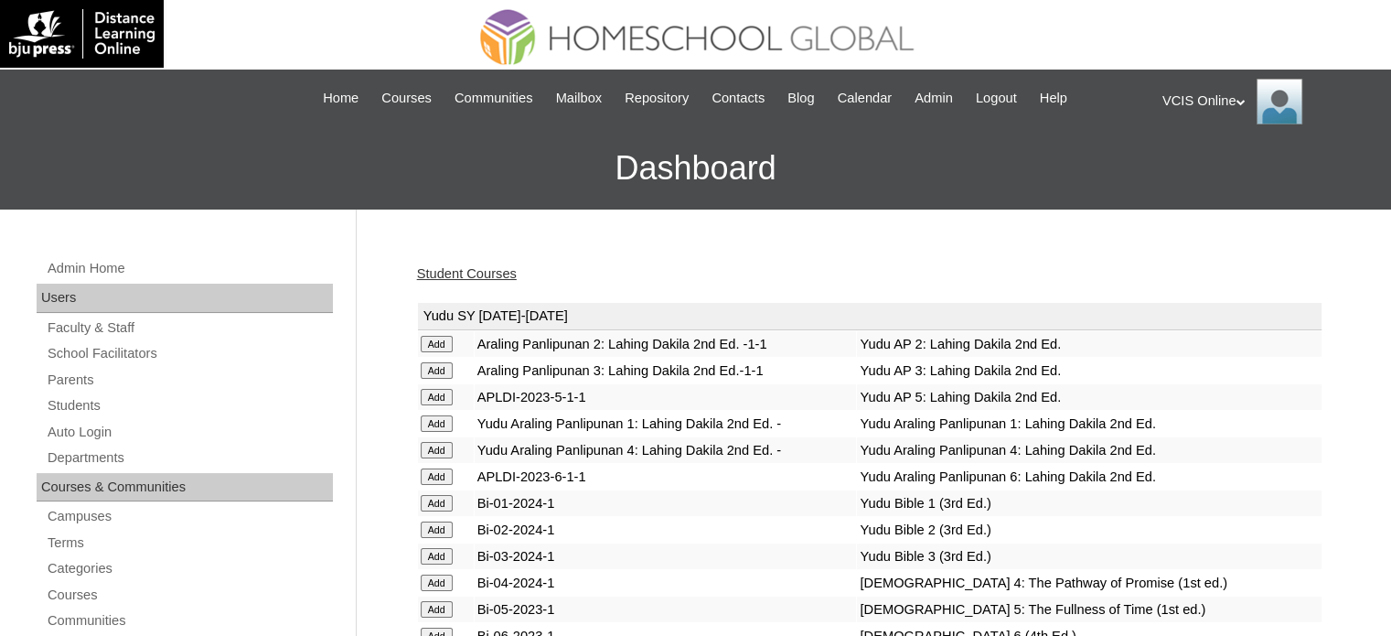
click at [454, 273] on link "Student Courses" at bounding box center [467, 273] width 100 height 15
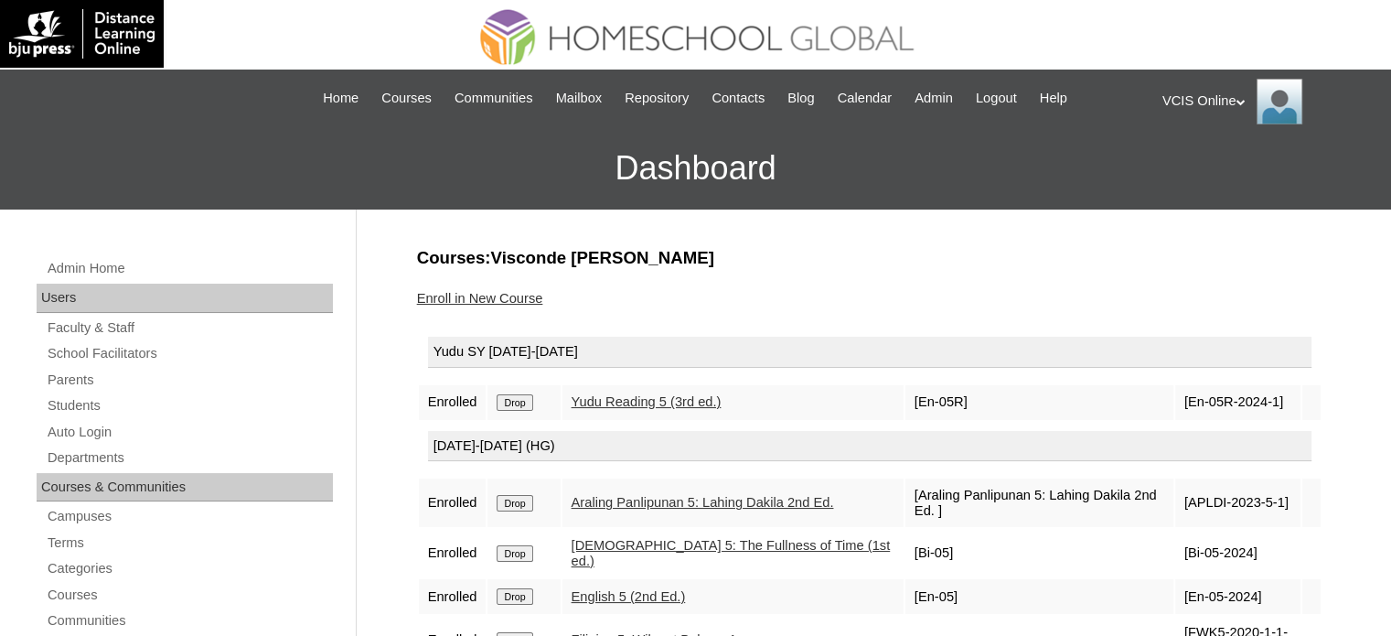
scroll to position [183, 0]
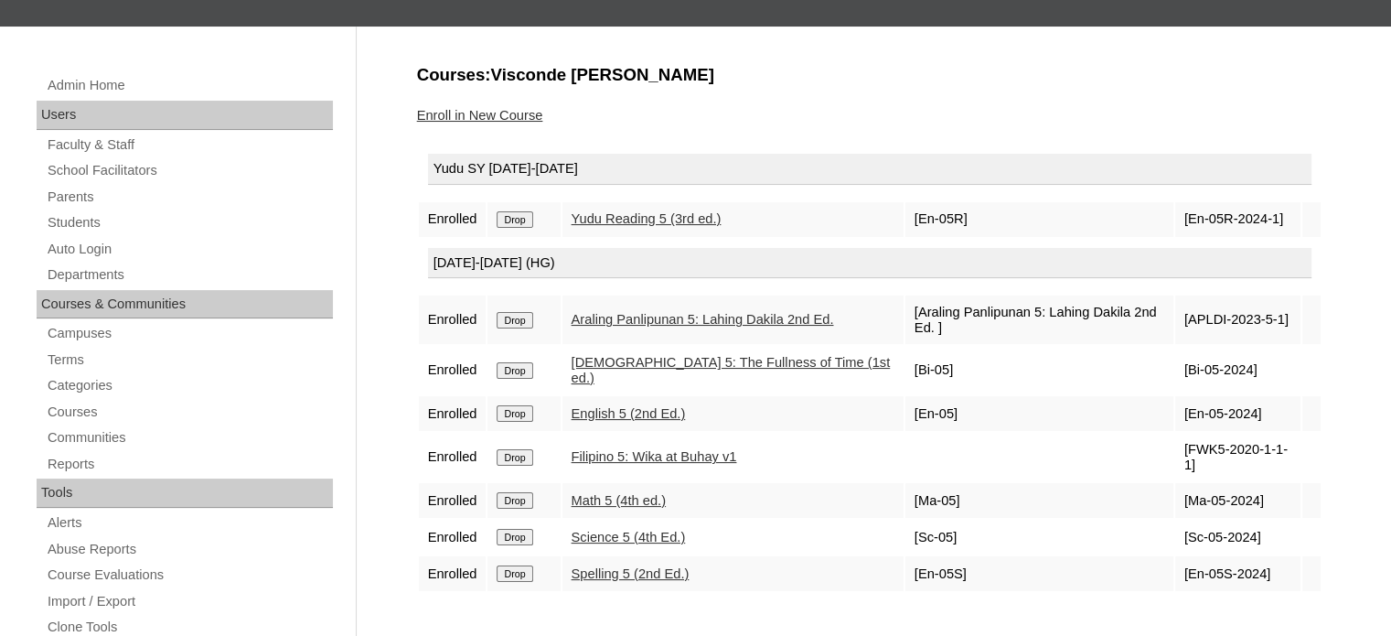
click at [524, 220] on input "Drop" at bounding box center [515, 219] width 36 height 16
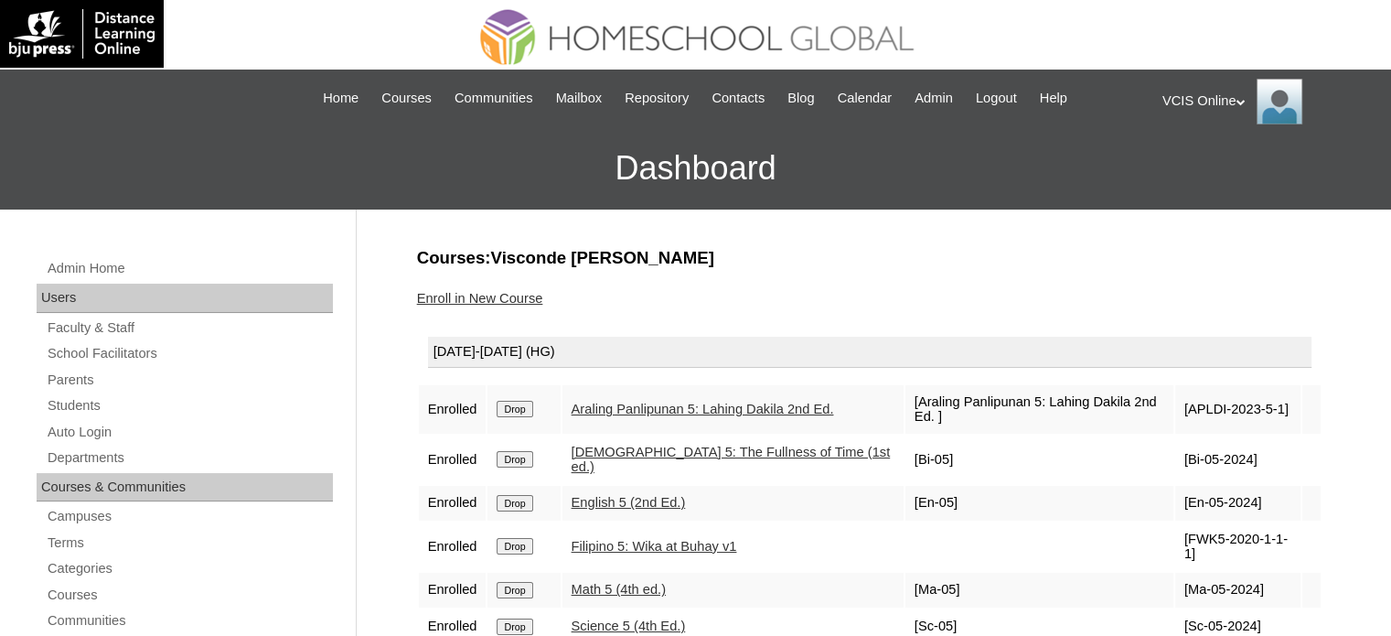
click at [494, 292] on link "Enroll in New Course" at bounding box center [480, 298] width 126 height 15
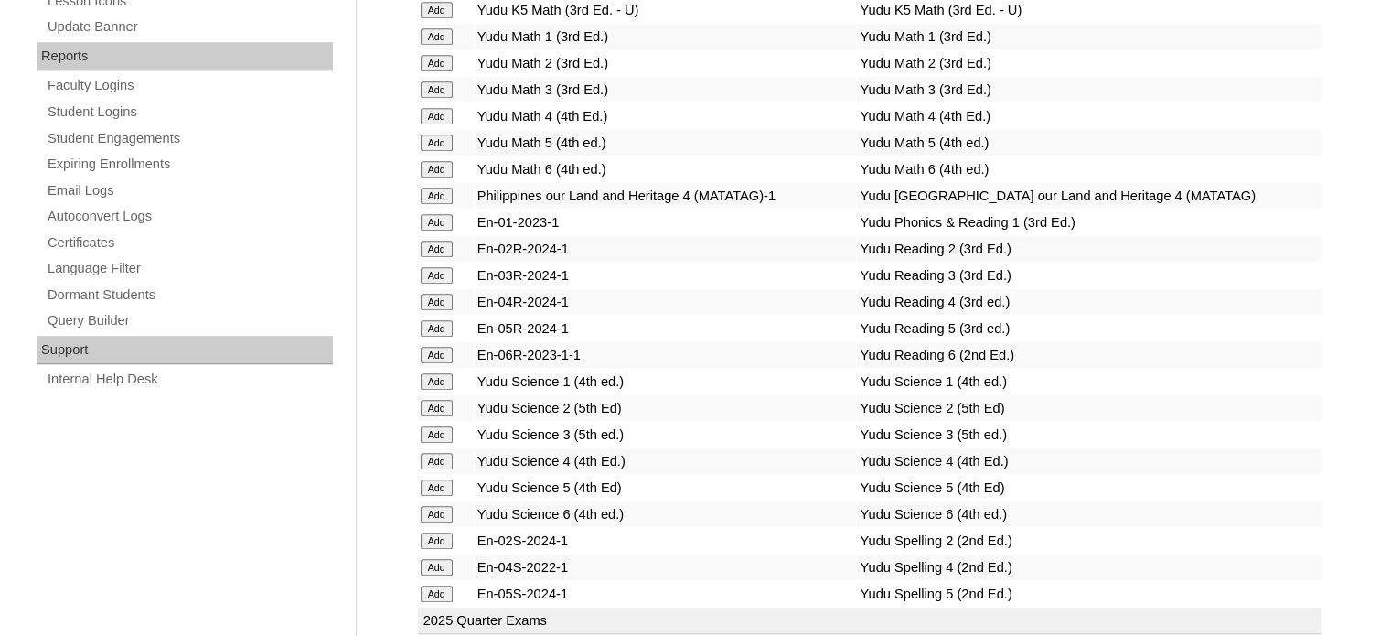
scroll to position [7324, 0]
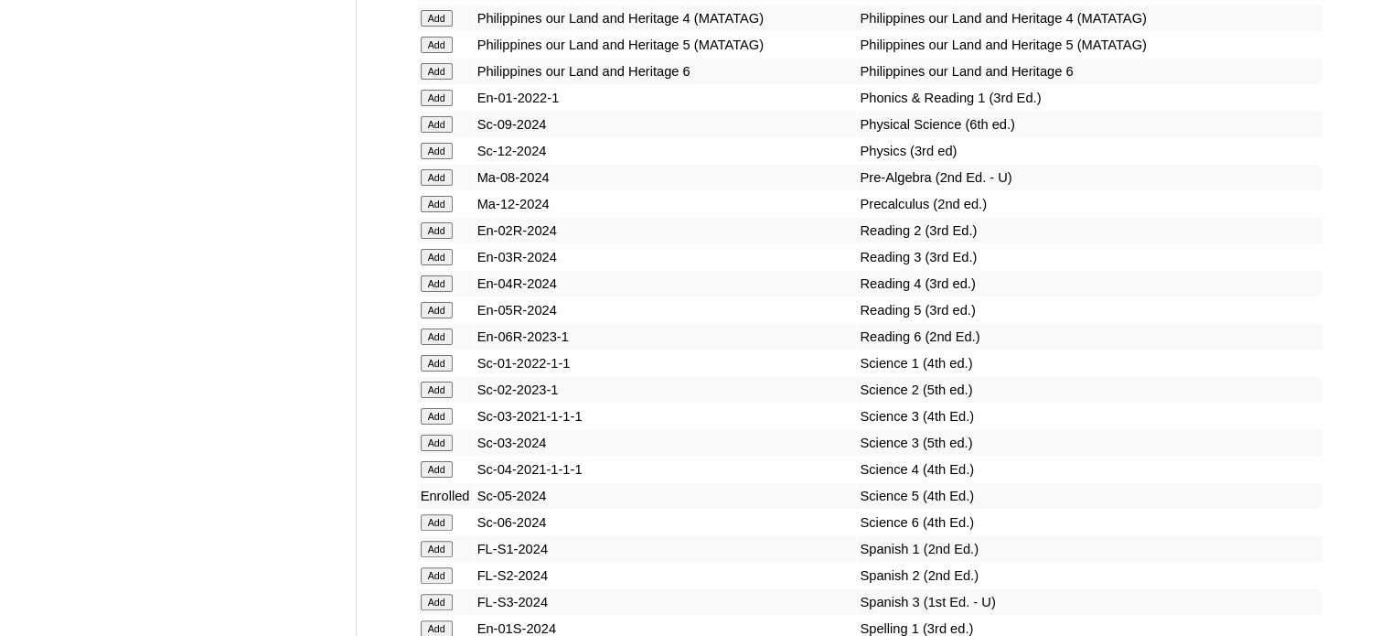
click at [439, 317] on input "Add" at bounding box center [437, 310] width 32 height 16
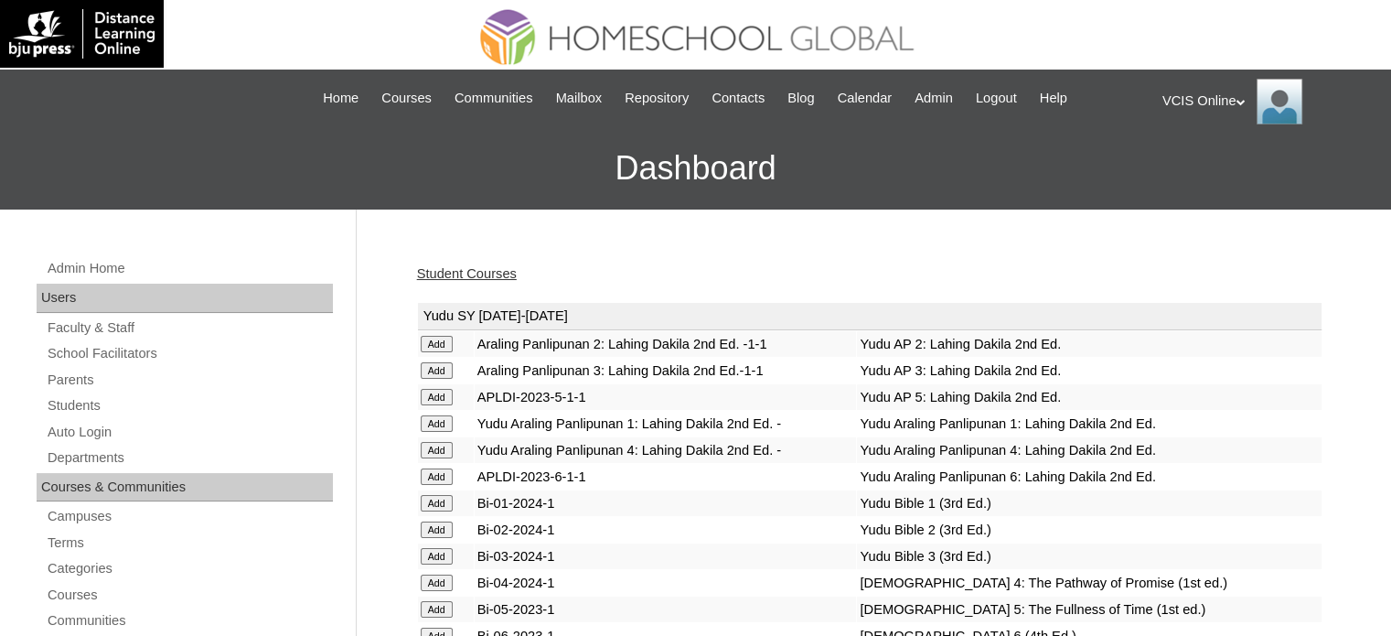
click at [502, 272] on link "Student Courses" at bounding box center [467, 273] width 100 height 15
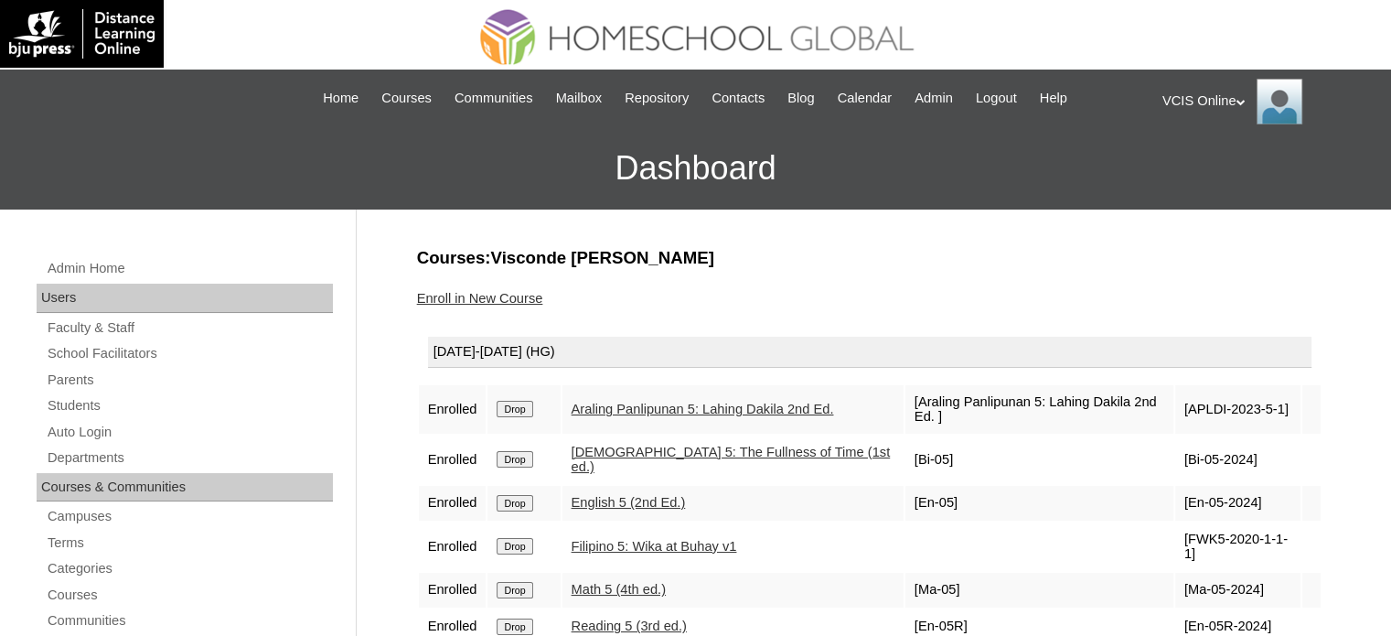
click at [1276, 123] on div "VCIS Online My Profile My Settings Logout |N|Staff|| Skip to Main Content Skip …" at bounding box center [695, 140] width 1391 height 140
click at [1279, 119] on img at bounding box center [1280, 102] width 46 height 46
